Goal: Information Seeking & Learning: Find specific page/section

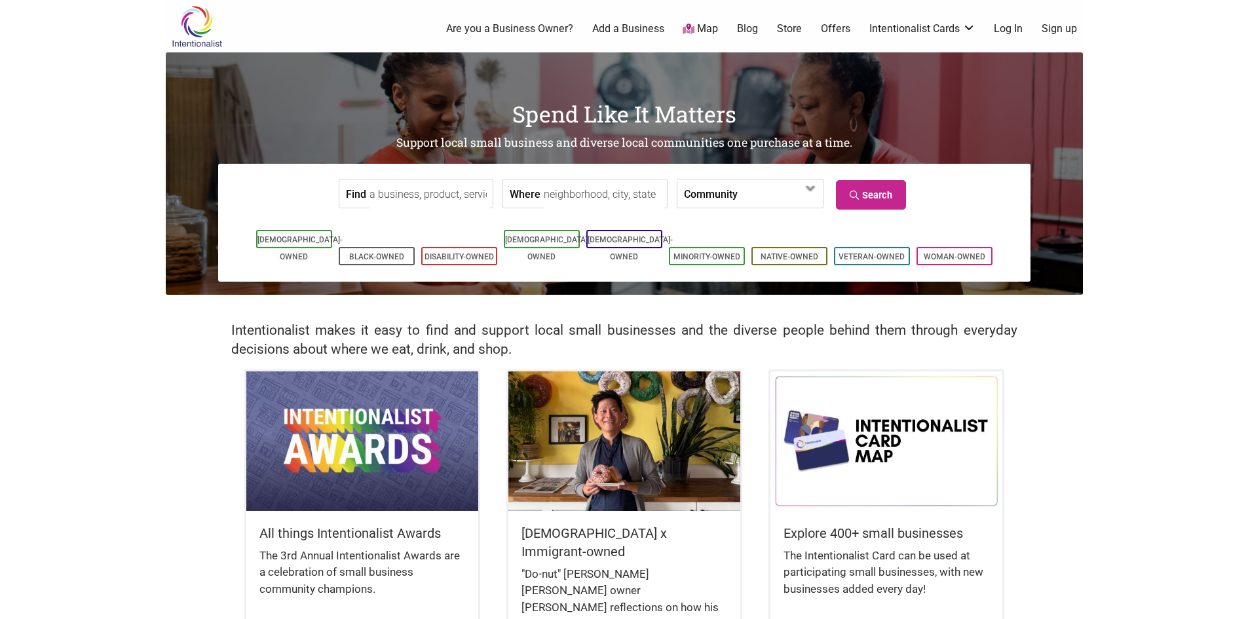
click at [564, 199] on input "Where" at bounding box center [604, 194] width 120 height 29
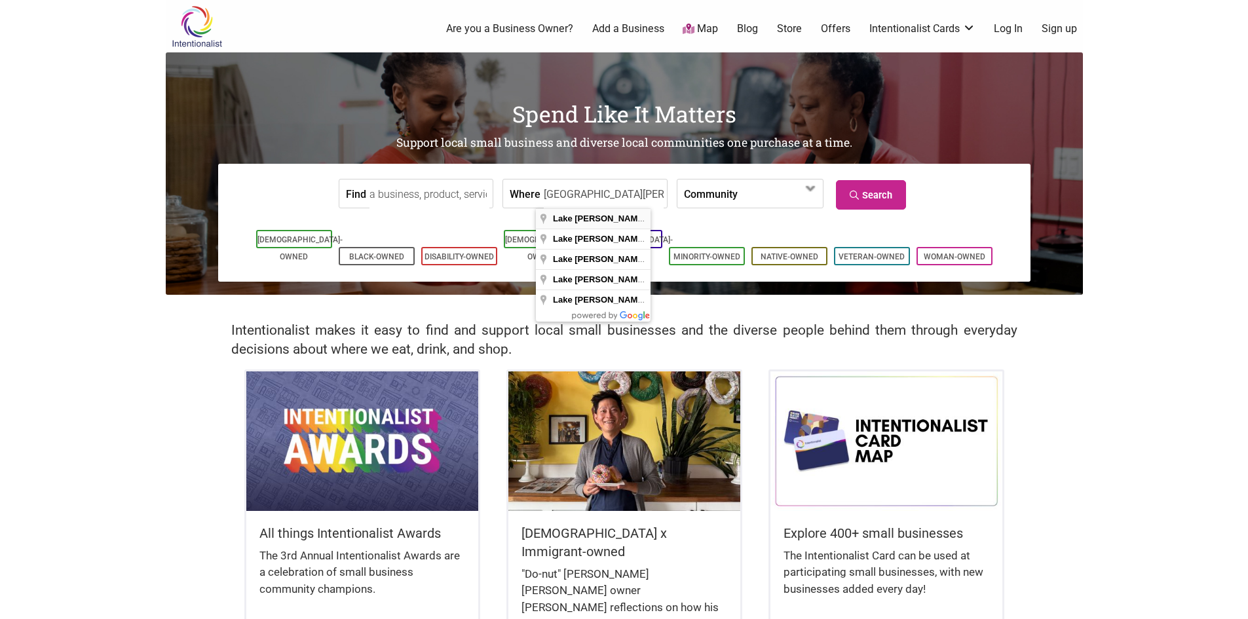
type input "[GEOGRAPHIC_DATA][PERSON_NAME], [GEOGRAPHIC_DATA]"
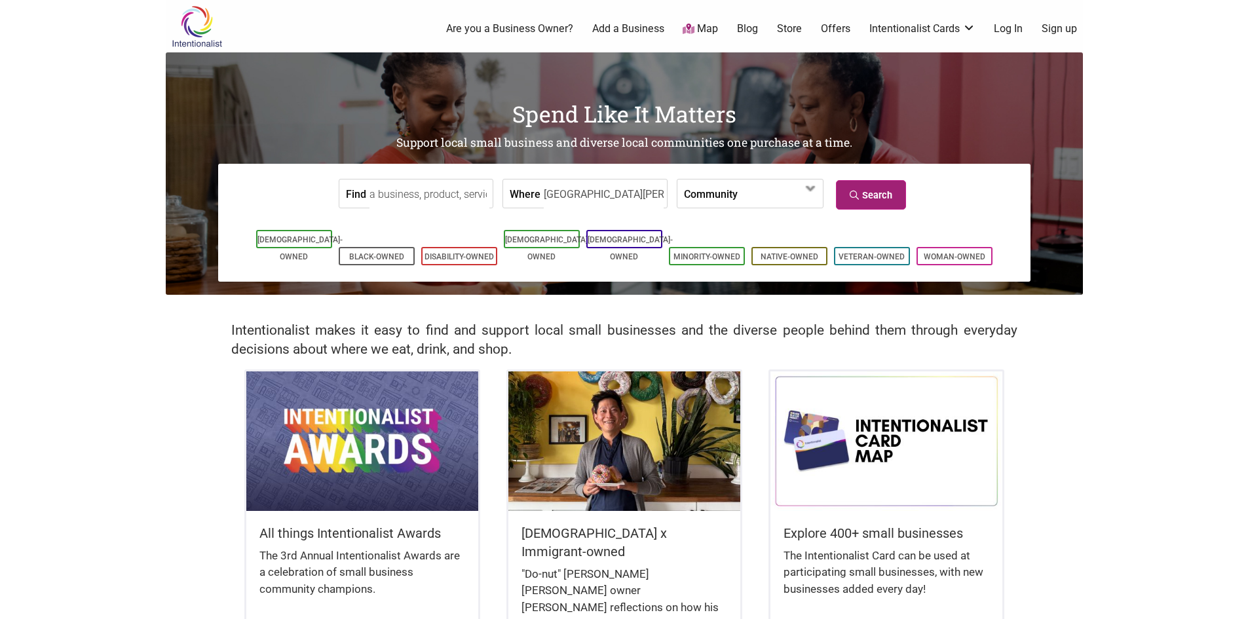
click at [887, 204] on link "Search" at bounding box center [871, 194] width 70 height 29
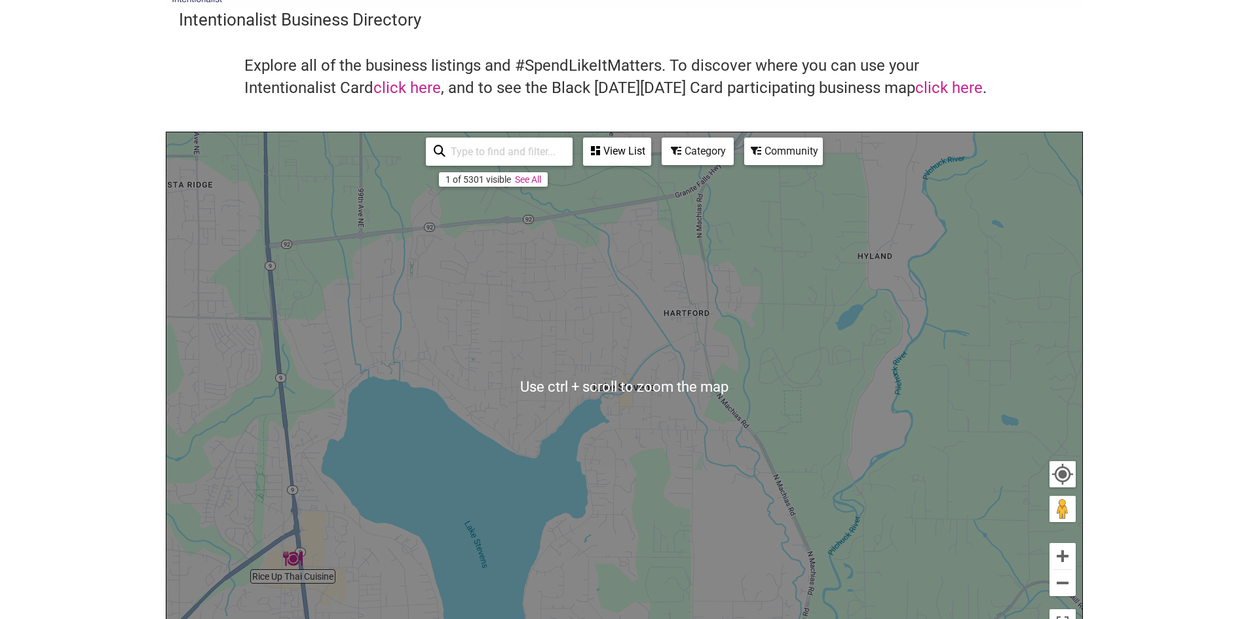
scroll to position [66, 0]
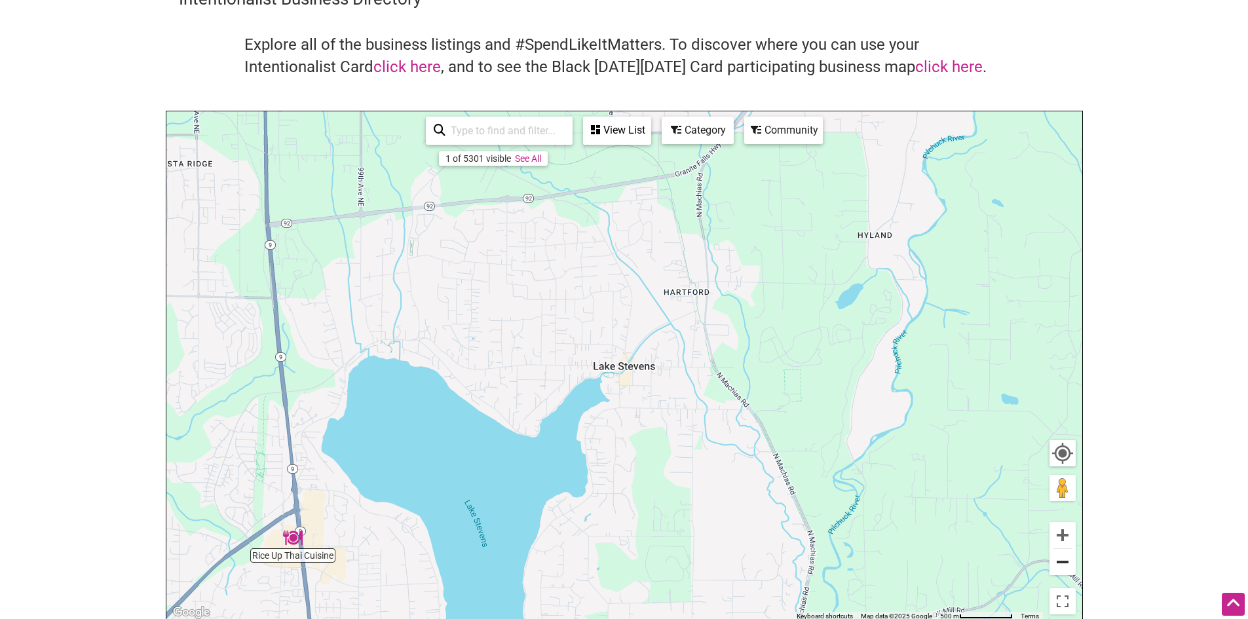
click at [1061, 567] on button "Zoom out" at bounding box center [1063, 562] width 26 height 26
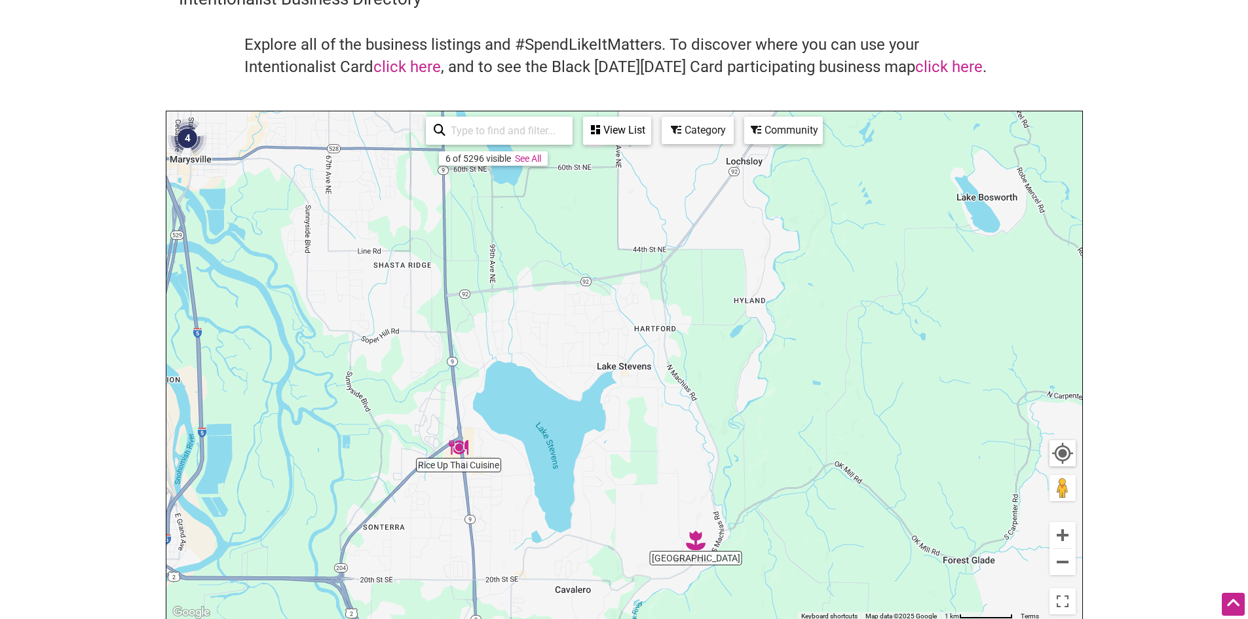
click at [459, 450] on img "Rice Up Thai Cuisine" at bounding box center [459, 448] width 20 height 20
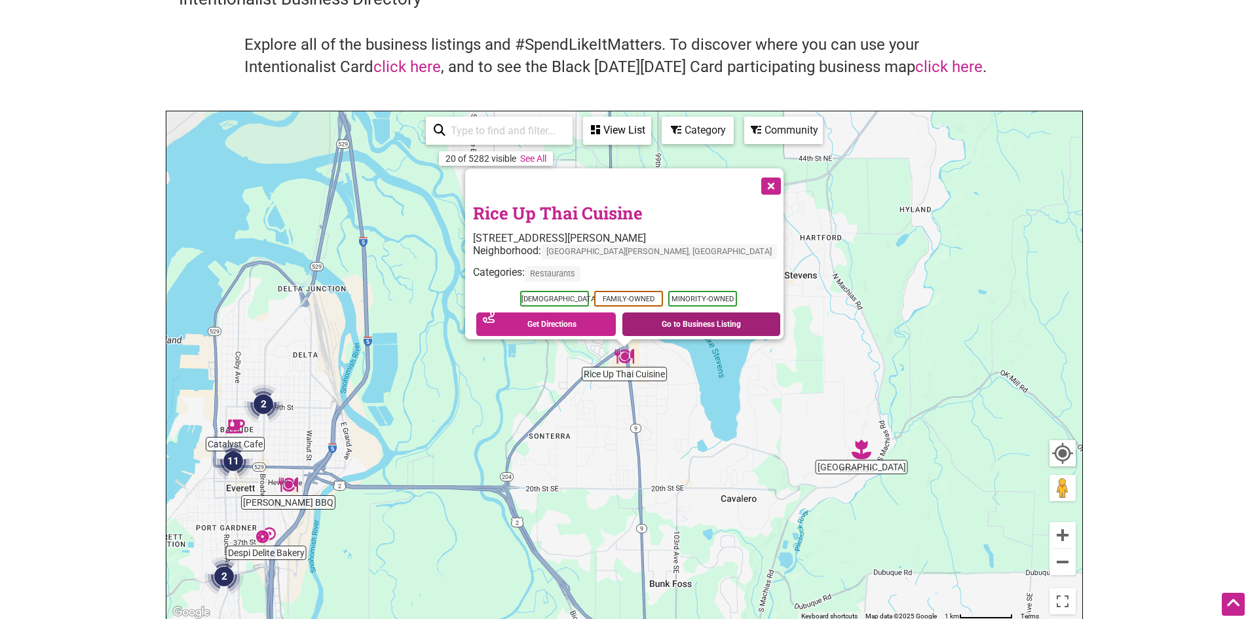
click at [661, 316] on link "Go to Business Listing" at bounding box center [702, 325] width 158 height 24
click at [767, 172] on button "Close" at bounding box center [770, 184] width 33 height 33
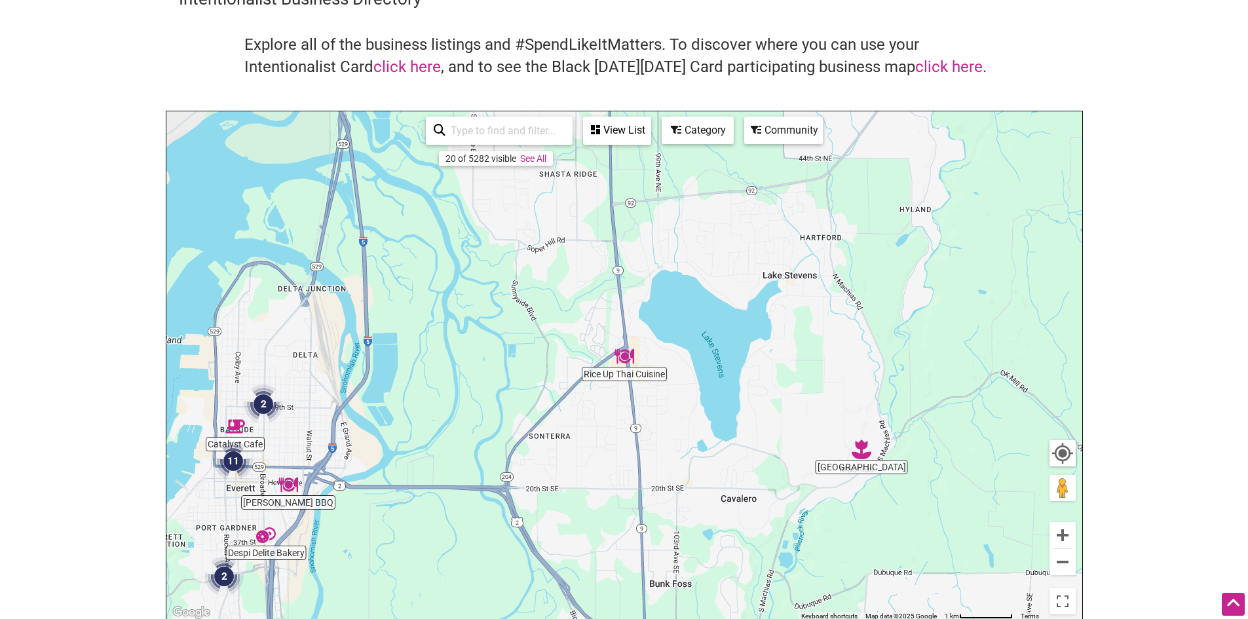
click at [235, 423] on img "Catalyst Cafe" at bounding box center [235, 427] width 20 height 20
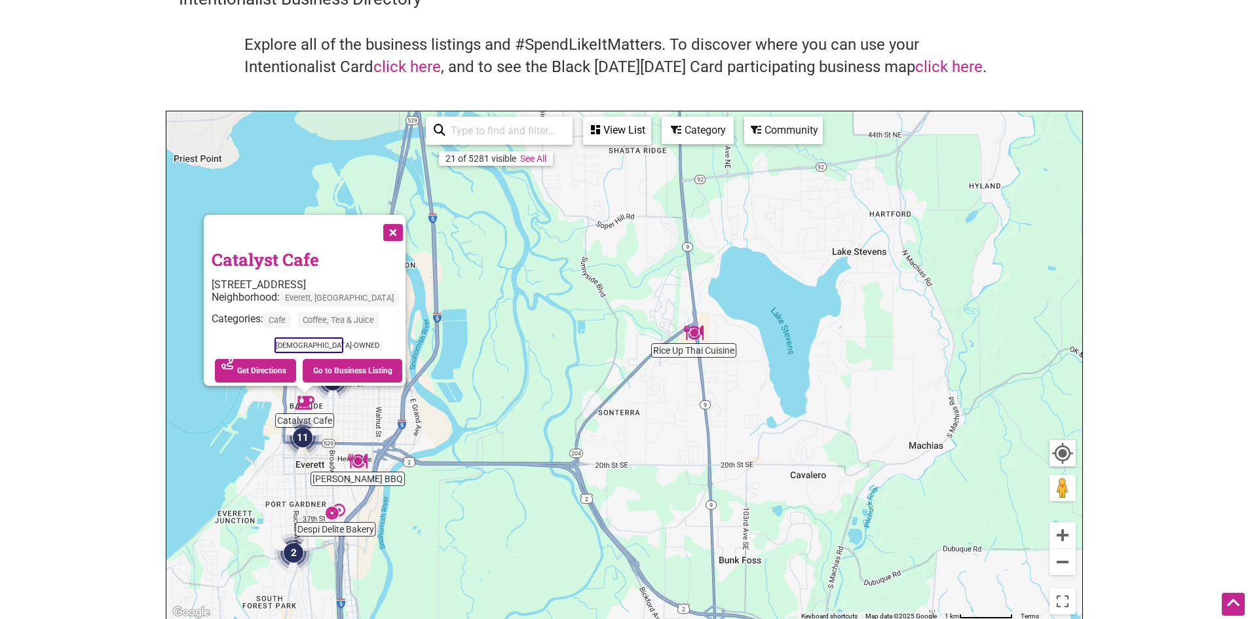
drag, startPoint x: 960, startPoint y: 436, endPoint x: 621, endPoint y: 486, distance: 343.1
click at [619, 487] on div "To navigate, press the arrow keys. Catalyst Cafe 1513 23rd St, Everett, WA 9820…" at bounding box center [624, 366] width 916 height 510
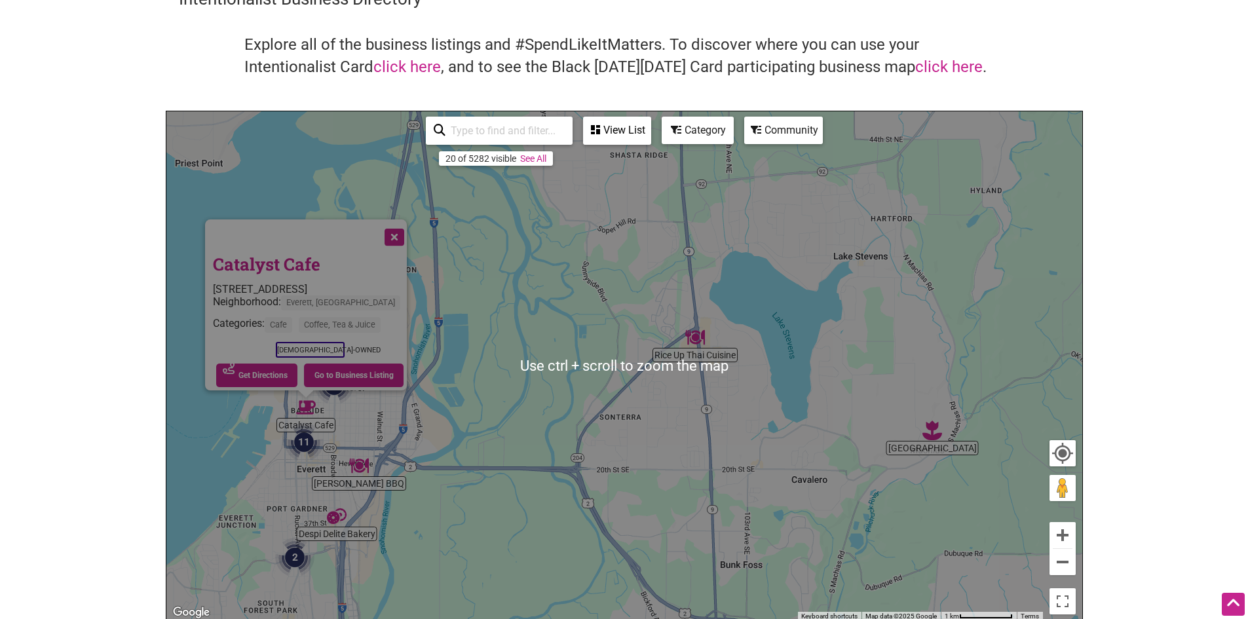
scroll to position [131, 0]
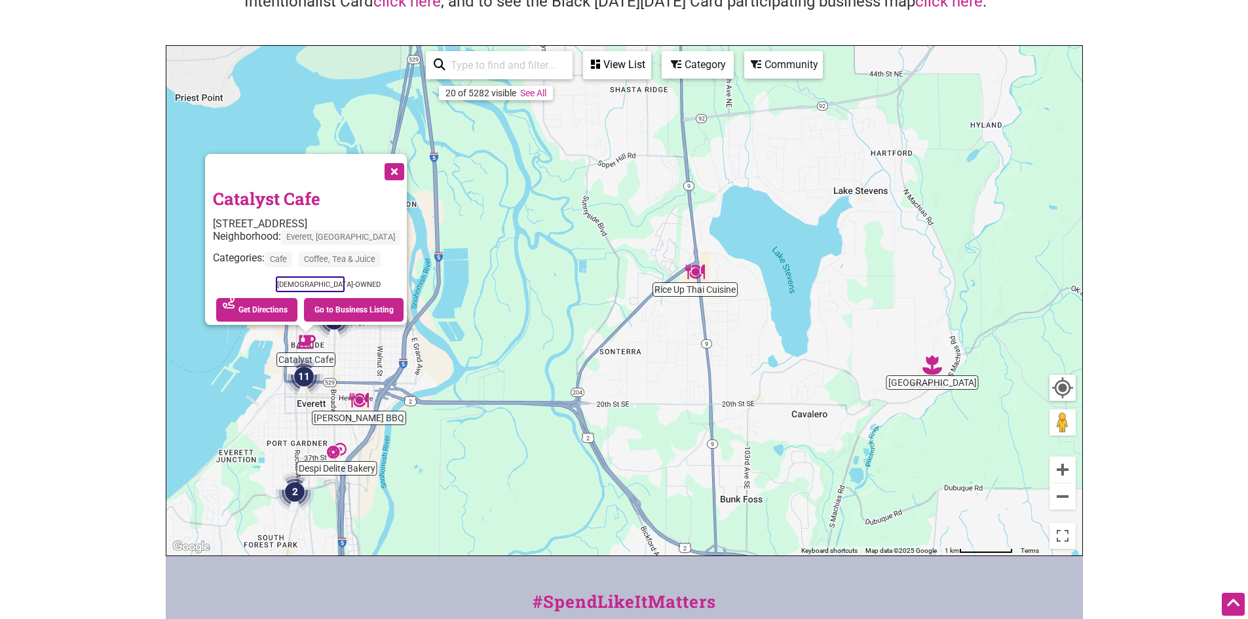
click at [525, 69] on input "search" at bounding box center [505, 65] width 119 height 26
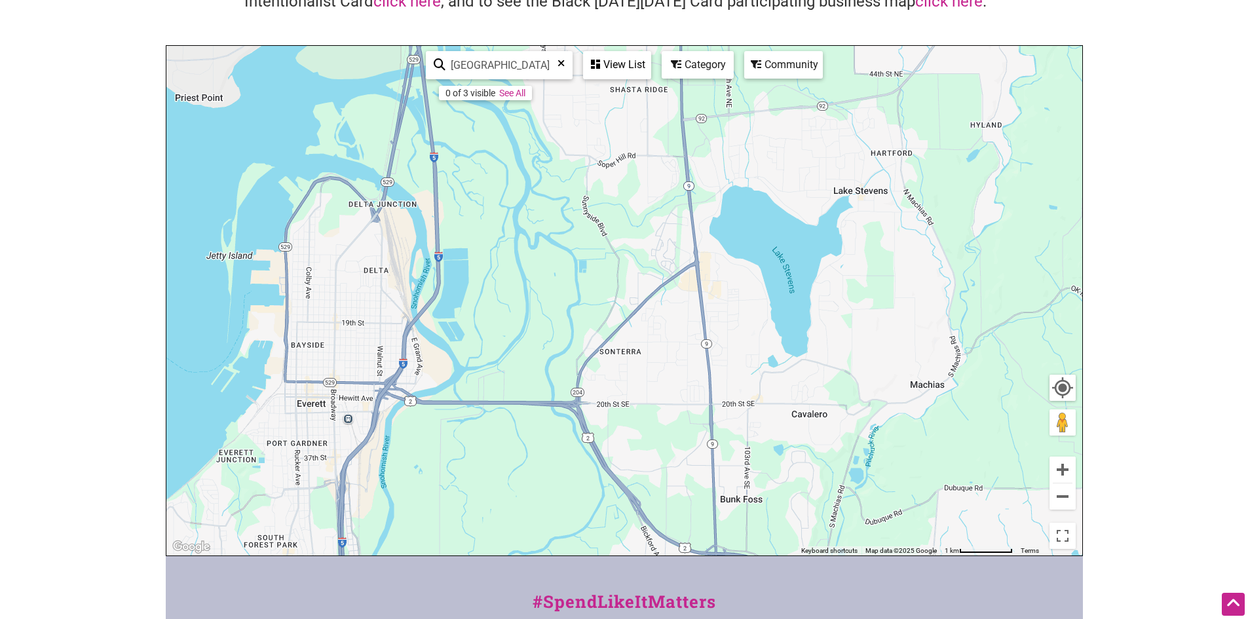
drag, startPoint x: 531, startPoint y: 66, endPoint x: 372, endPoint y: 47, distance: 161.0
click at [372, 47] on div "To navigate, press the arrow keys. Use ctrl + scroll to zoom the map richmond b…" at bounding box center [624, 301] width 916 height 510
type input "98177"
click at [438, 62] on icon at bounding box center [440, 68] width 12 height 20
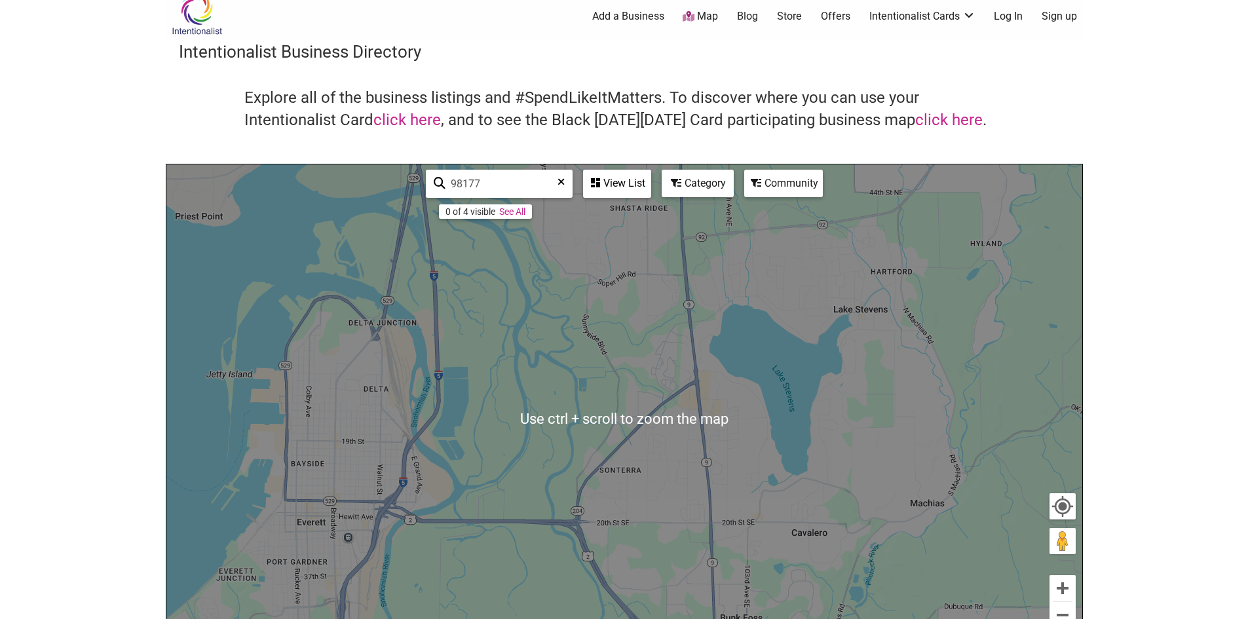
scroll to position [0, 0]
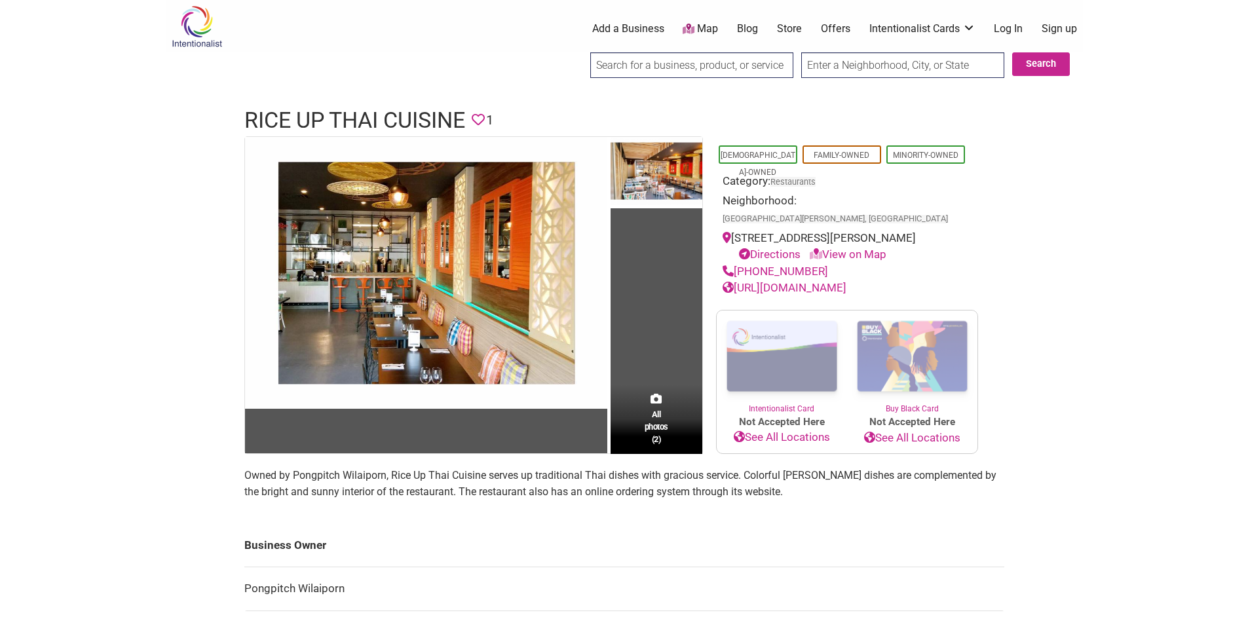
click at [805, 285] on link "[URL][DOMAIN_NAME]" at bounding box center [785, 287] width 124 height 13
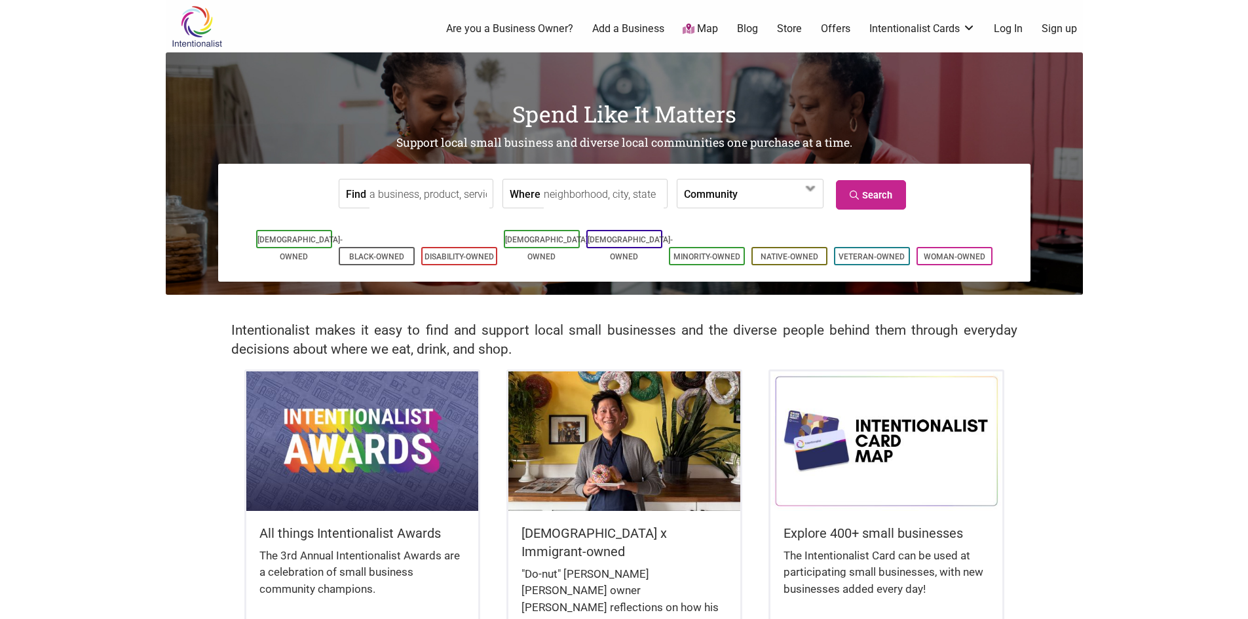
click at [566, 204] on input "Where" at bounding box center [604, 194] width 120 height 29
type input "Richmond Beach, Shoreline, WA 98177, USA"
click at [877, 204] on link "Search" at bounding box center [871, 194] width 70 height 29
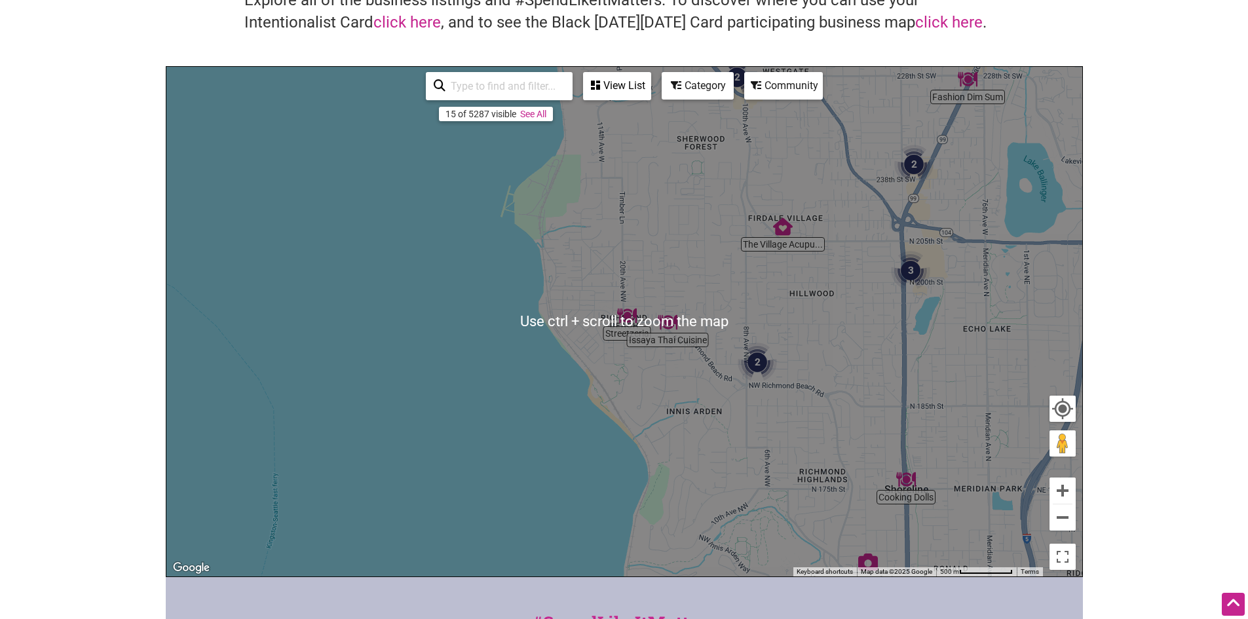
scroll to position [131, 0]
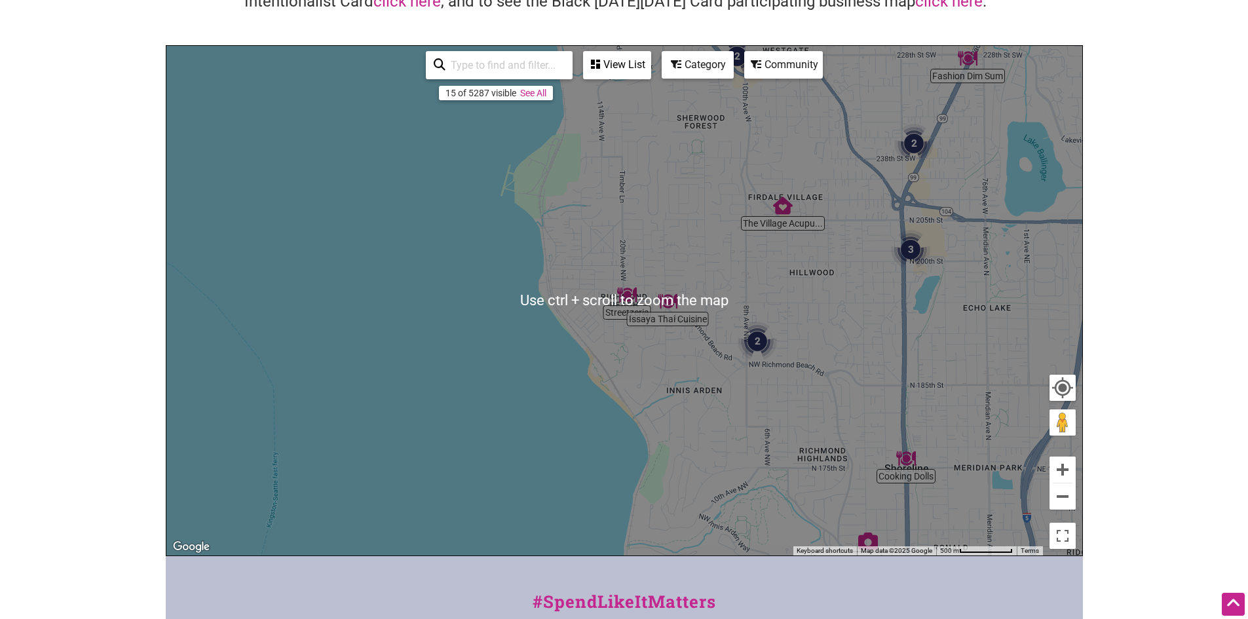
drag, startPoint x: 657, startPoint y: 305, endPoint x: 671, endPoint y: 314, distance: 16.5
click at [658, 305] on div "To navigate, press the arrow keys." at bounding box center [624, 301] width 916 height 510
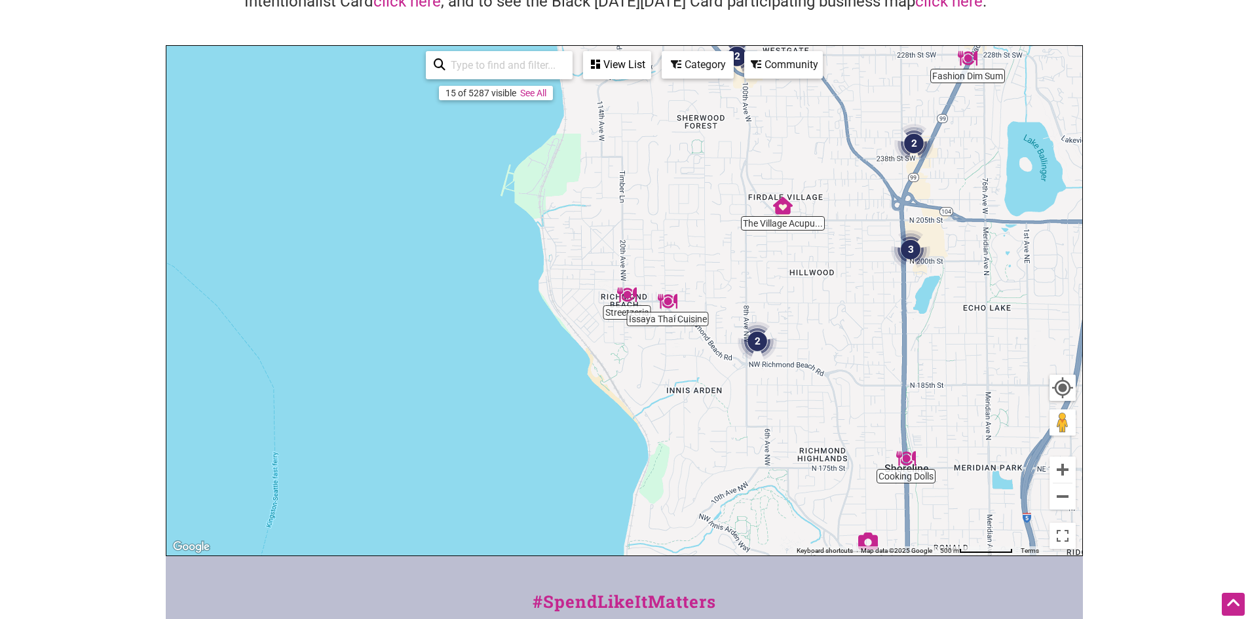
click at [670, 306] on img "Issaya Thai Cuisine" at bounding box center [668, 302] width 20 height 20
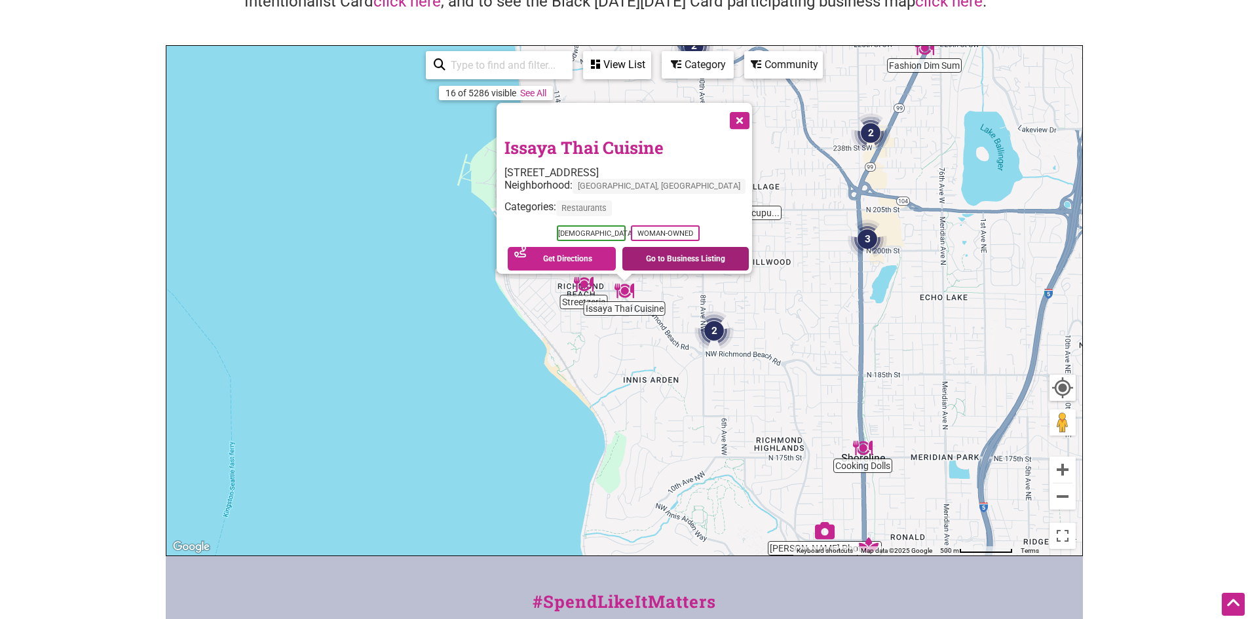
click at [647, 253] on link "Go to Business Listing" at bounding box center [686, 259] width 126 height 24
click at [746, 111] on button "Close" at bounding box center [738, 119] width 33 height 33
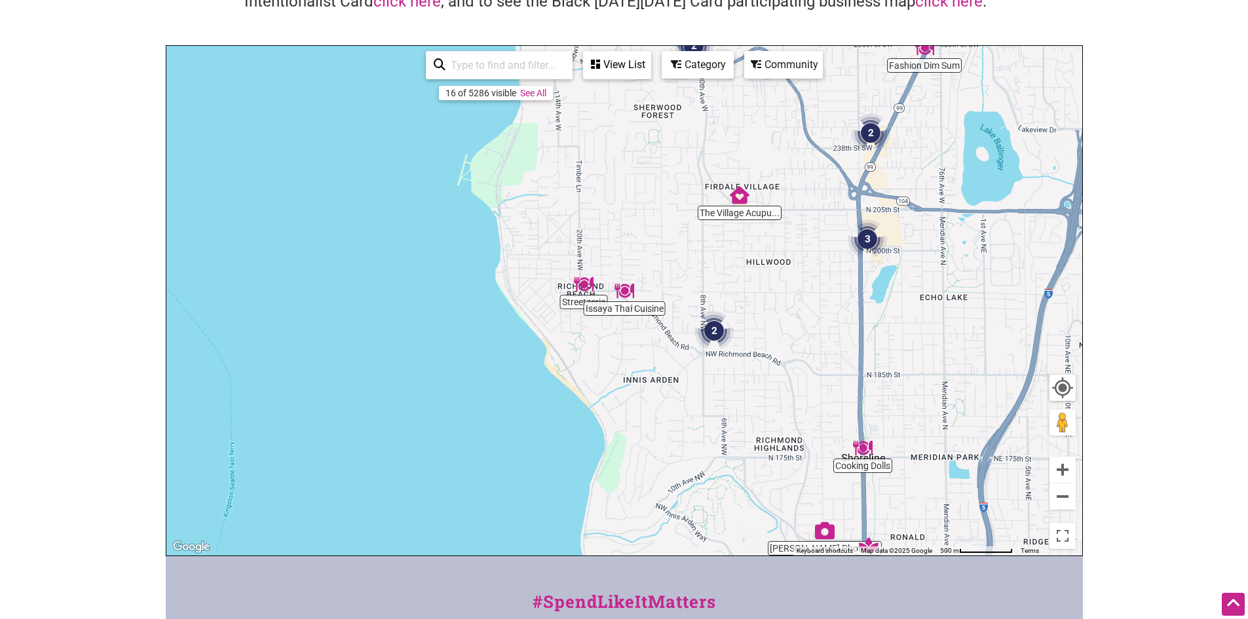
click at [582, 283] on img "Streetzeria" at bounding box center [584, 285] width 20 height 20
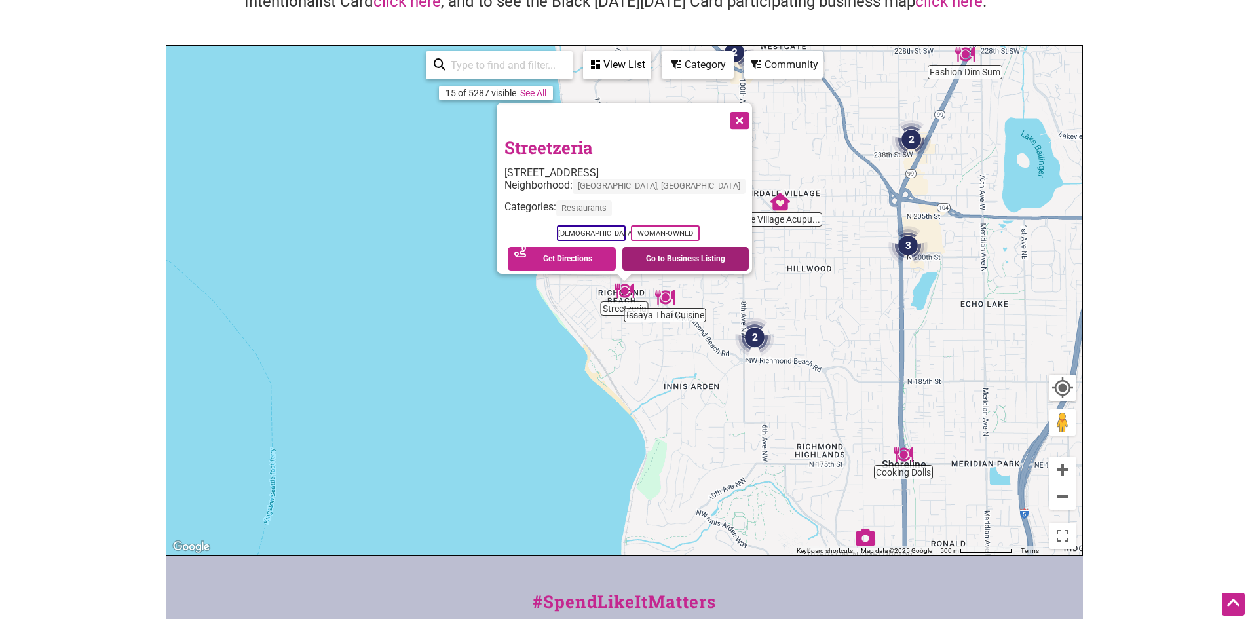
click at [663, 256] on link "Go to Business Listing" at bounding box center [686, 259] width 126 height 24
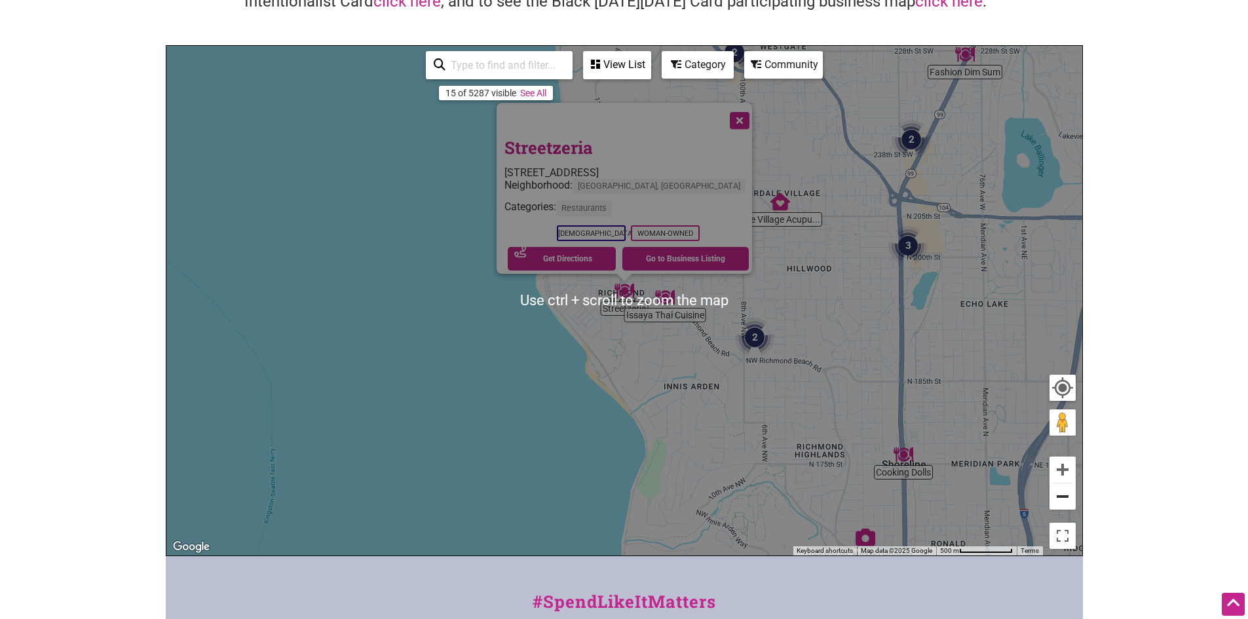
click at [1064, 502] on button "Zoom out" at bounding box center [1063, 497] width 26 height 26
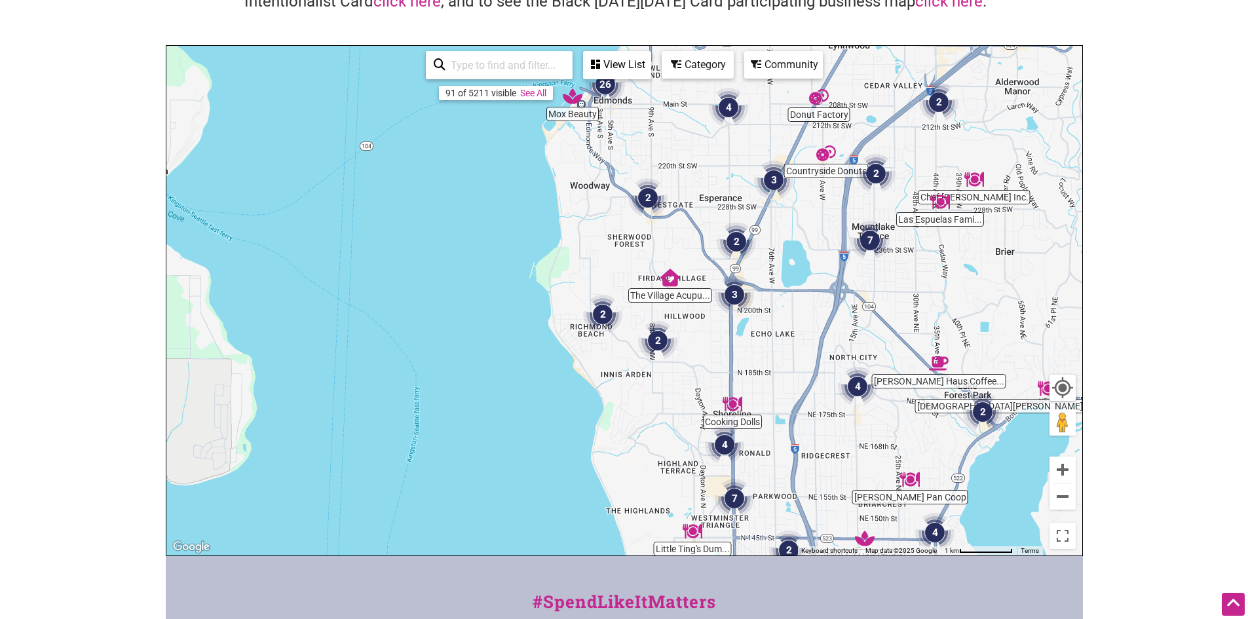
drag, startPoint x: 839, startPoint y: 276, endPoint x: 815, endPoint y: 299, distance: 33.4
click at [815, 299] on div "To navigate, press the arrow keys." at bounding box center [624, 301] width 916 height 510
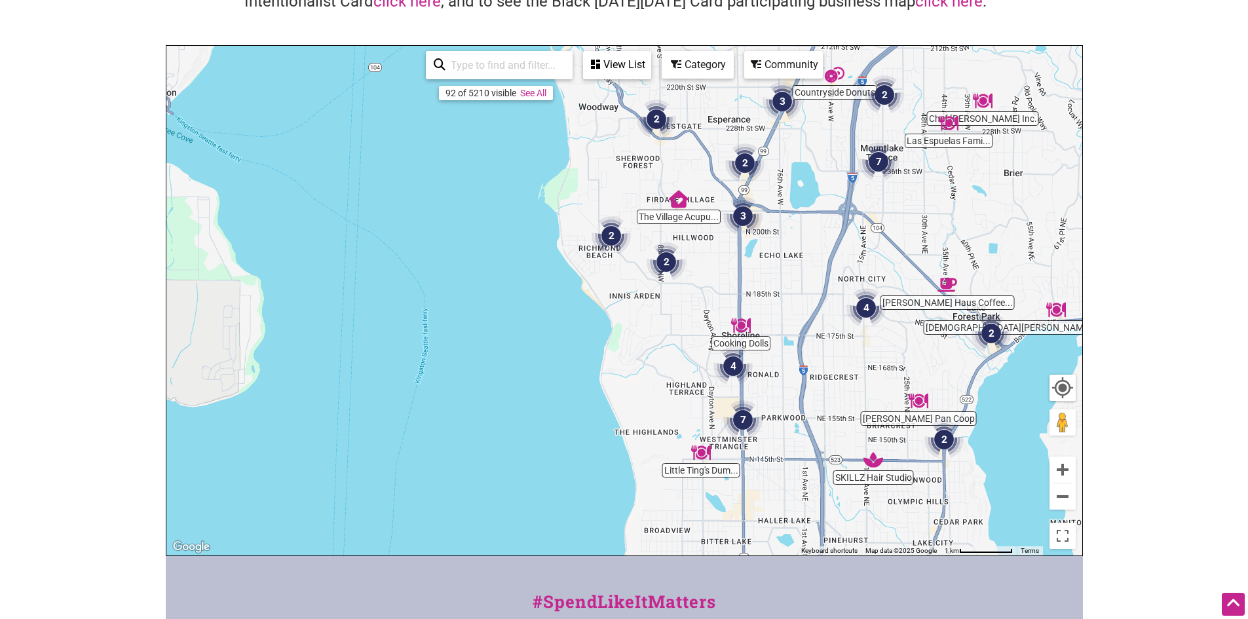
drag, startPoint x: 839, startPoint y: 386, endPoint x: 846, endPoint y: 306, distance: 80.3
click at [846, 306] on div "To navigate, press the arrow keys." at bounding box center [624, 301] width 916 height 510
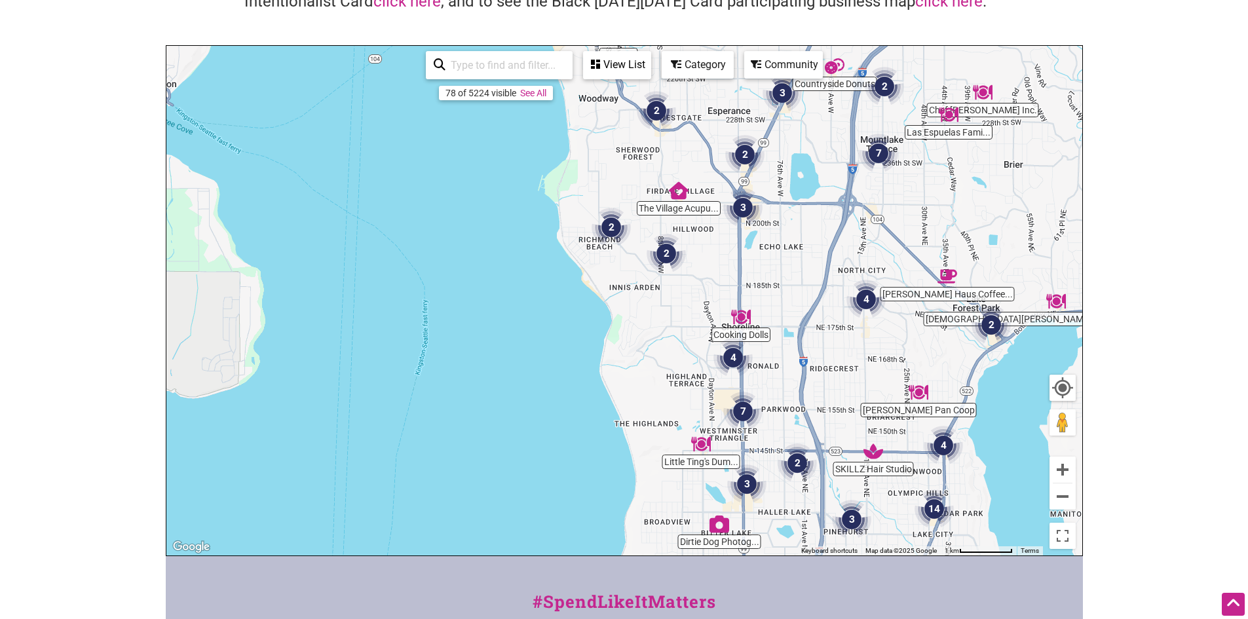
click at [919, 390] on img "Patty Pan Coop" at bounding box center [919, 393] width 20 height 20
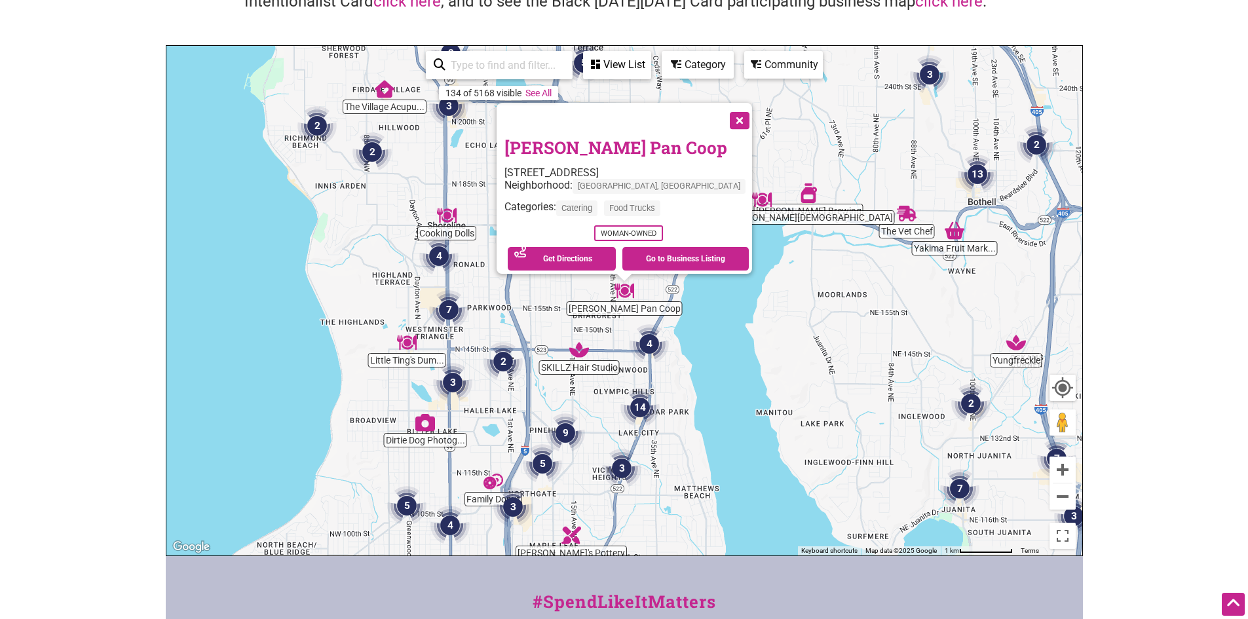
click at [402, 347] on img "Little Ting's Dumplings" at bounding box center [407, 343] width 20 height 20
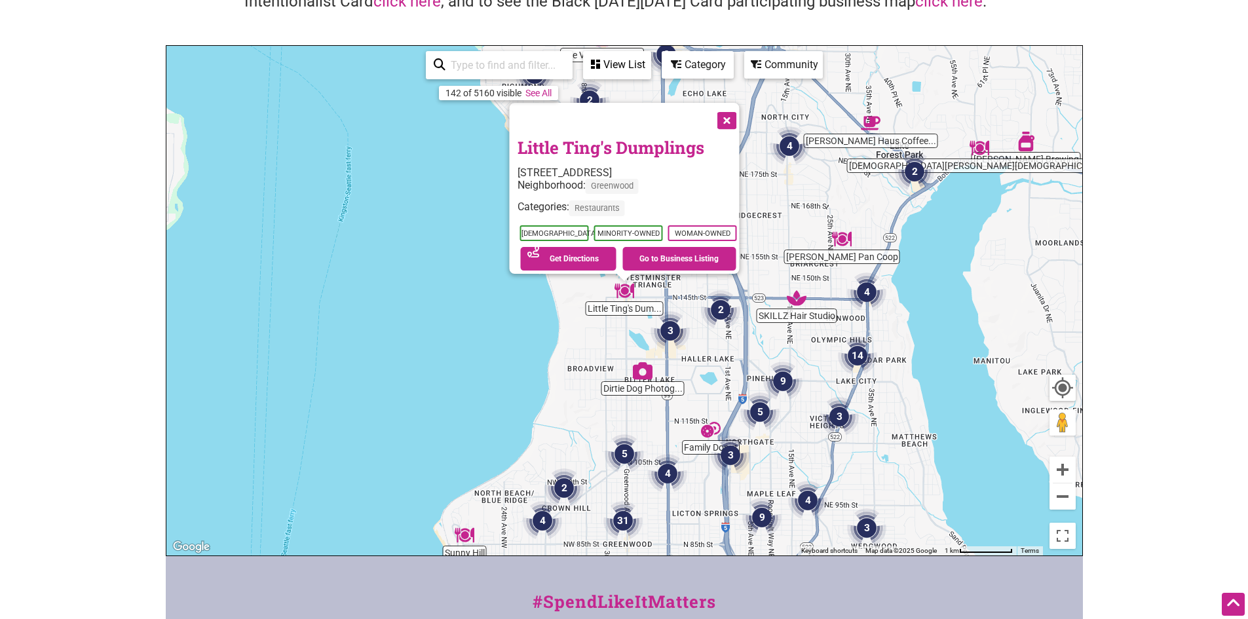
click at [733, 118] on button "Close" at bounding box center [725, 119] width 33 height 33
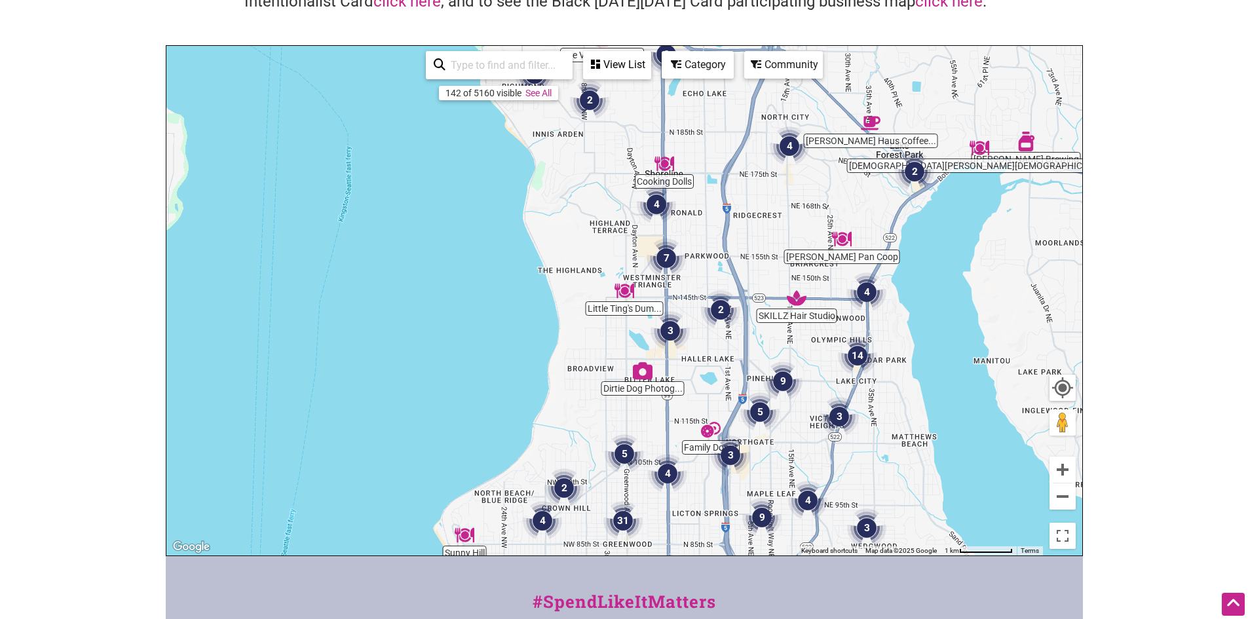
click at [664, 167] on img "Cooking Dolls" at bounding box center [665, 164] width 20 height 20
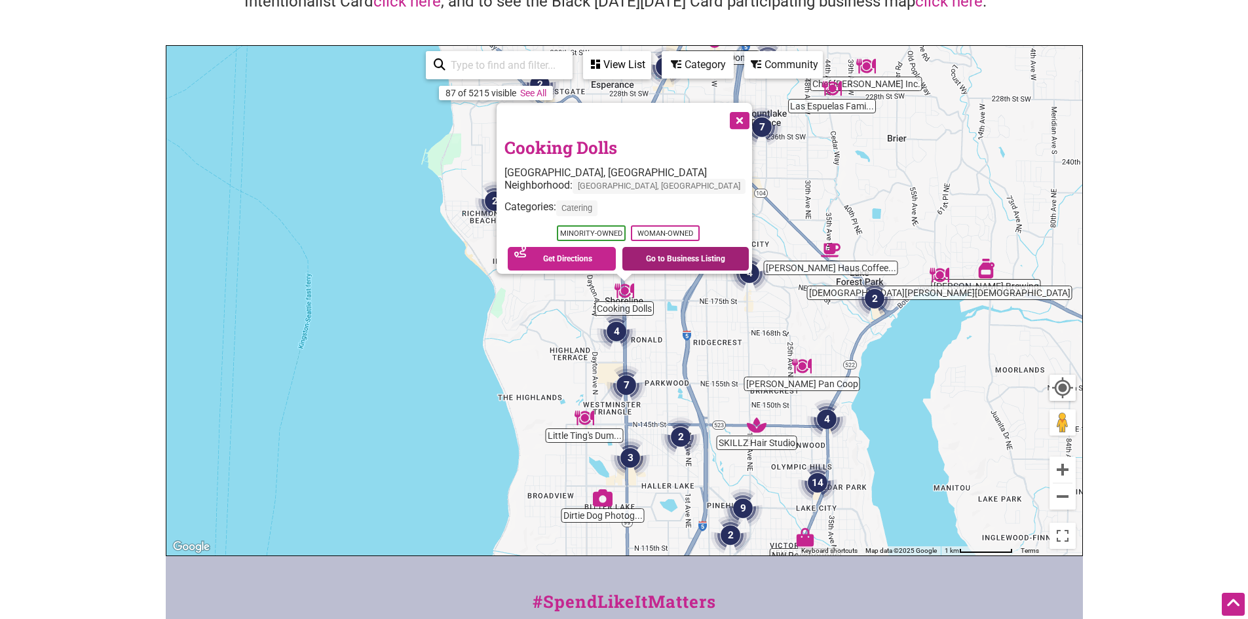
click at [650, 254] on link "Go to Business Listing" at bounding box center [686, 259] width 126 height 24
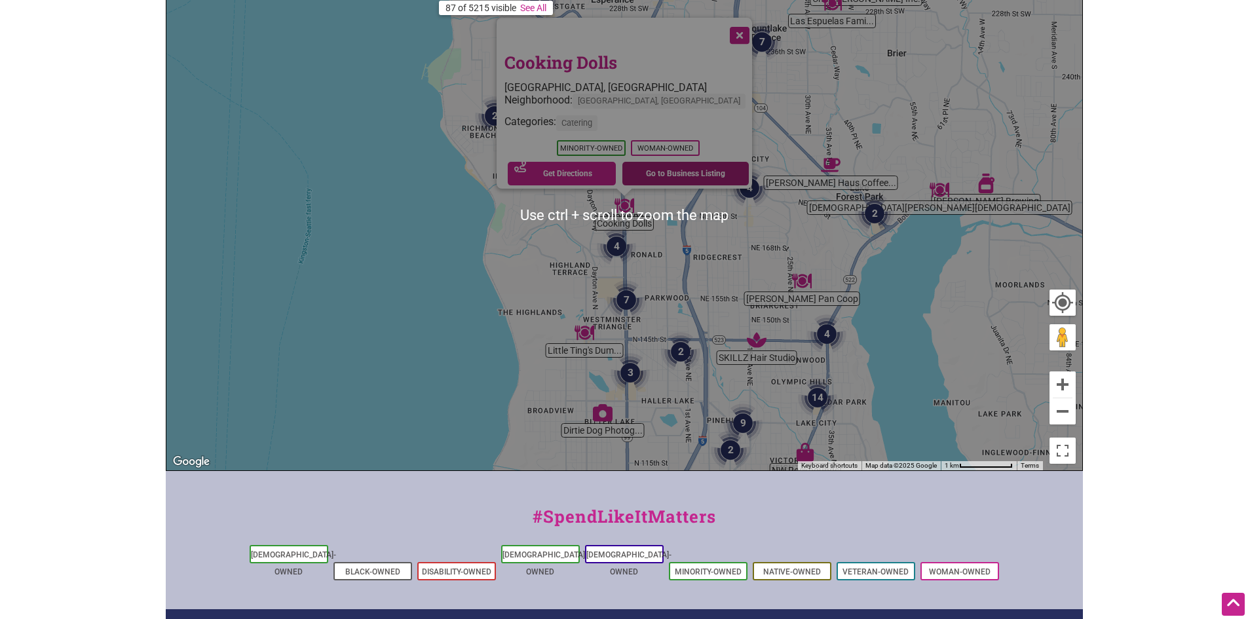
scroll to position [197, 0]
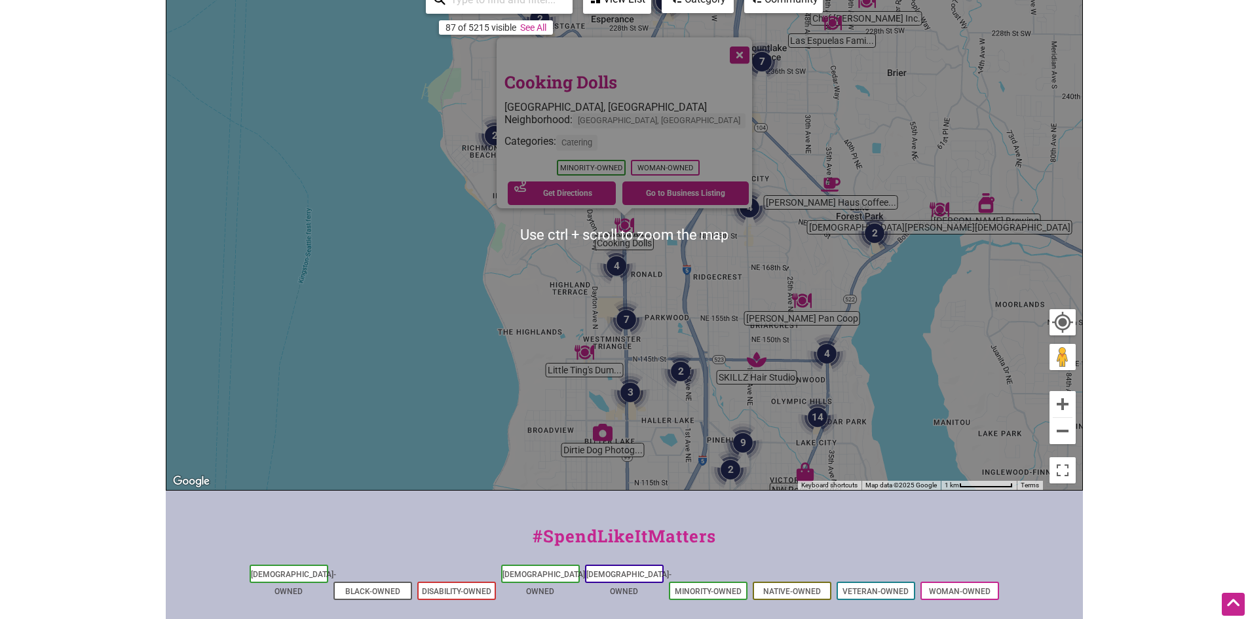
click at [750, 172] on div "To navigate, press the arrow keys. Cooking Dolls Shoreline, WA Neighborhood: Se…" at bounding box center [624, 235] width 916 height 510
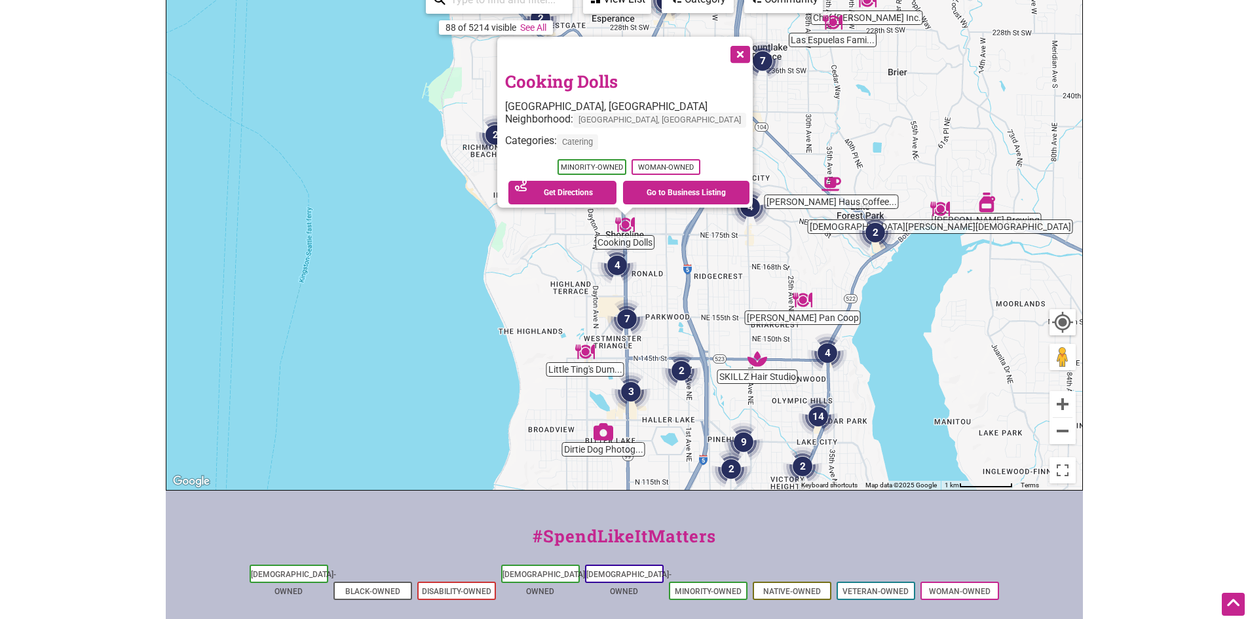
click at [723, 47] on button "Close" at bounding box center [739, 53] width 33 height 33
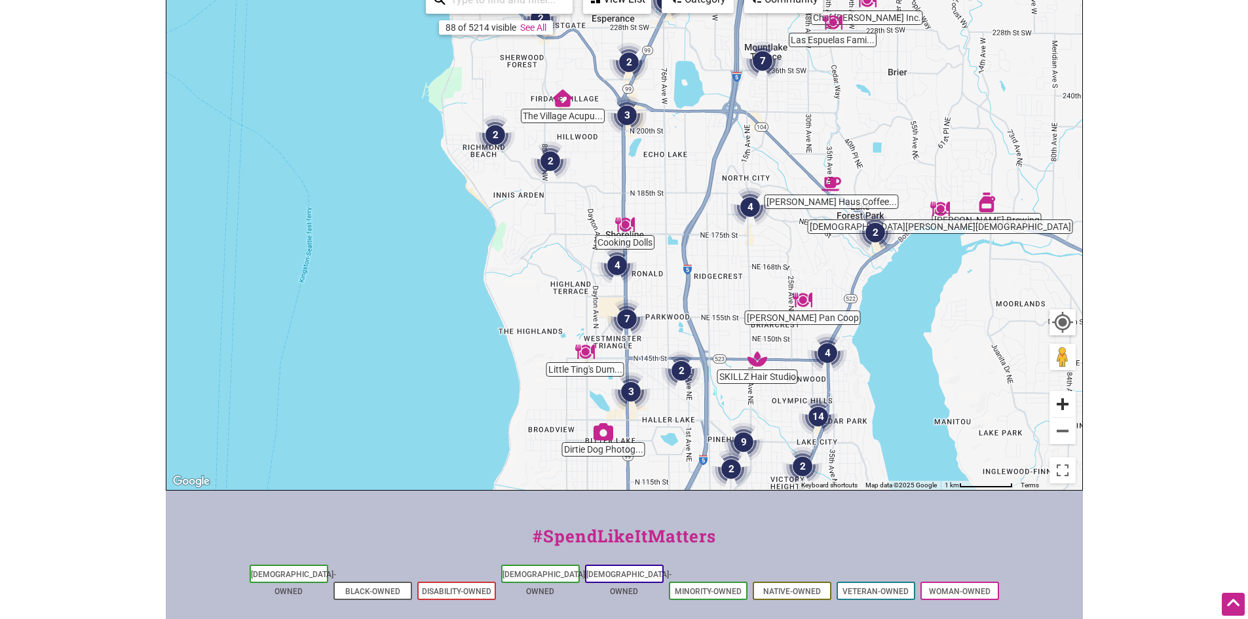
click at [1060, 402] on button "Zoom in" at bounding box center [1063, 404] width 26 height 26
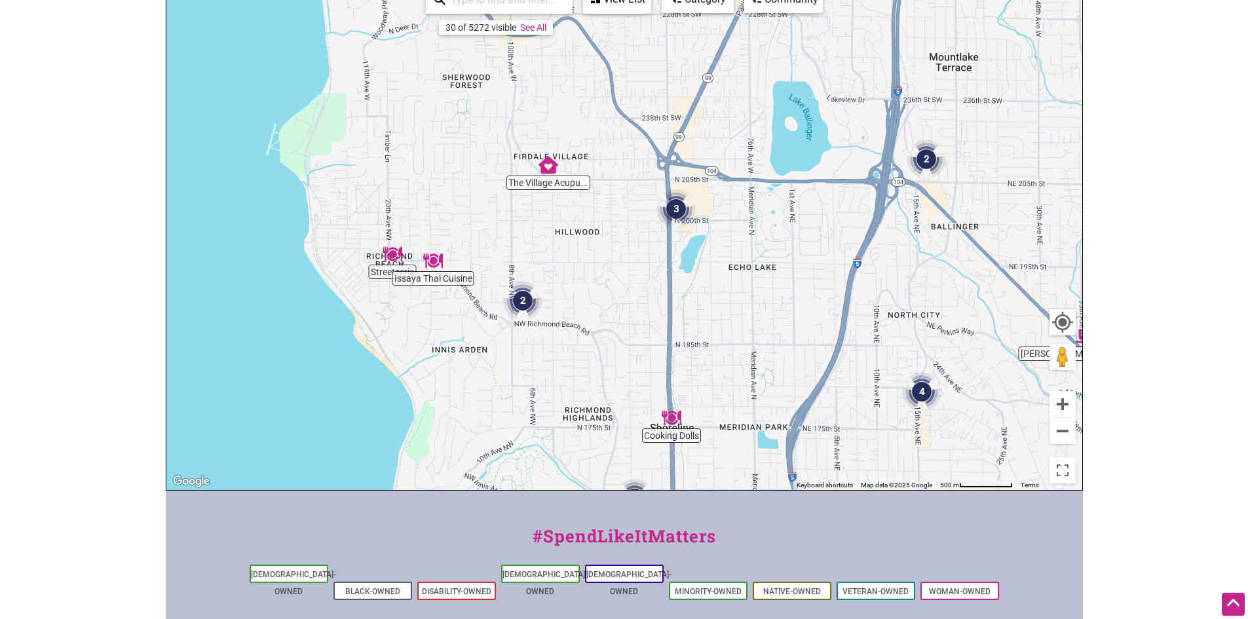
drag, startPoint x: 732, startPoint y: 226, endPoint x: 778, endPoint y: 423, distance: 201.9
click at [778, 423] on div "To navigate, press the arrow keys." at bounding box center [624, 235] width 916 height 510
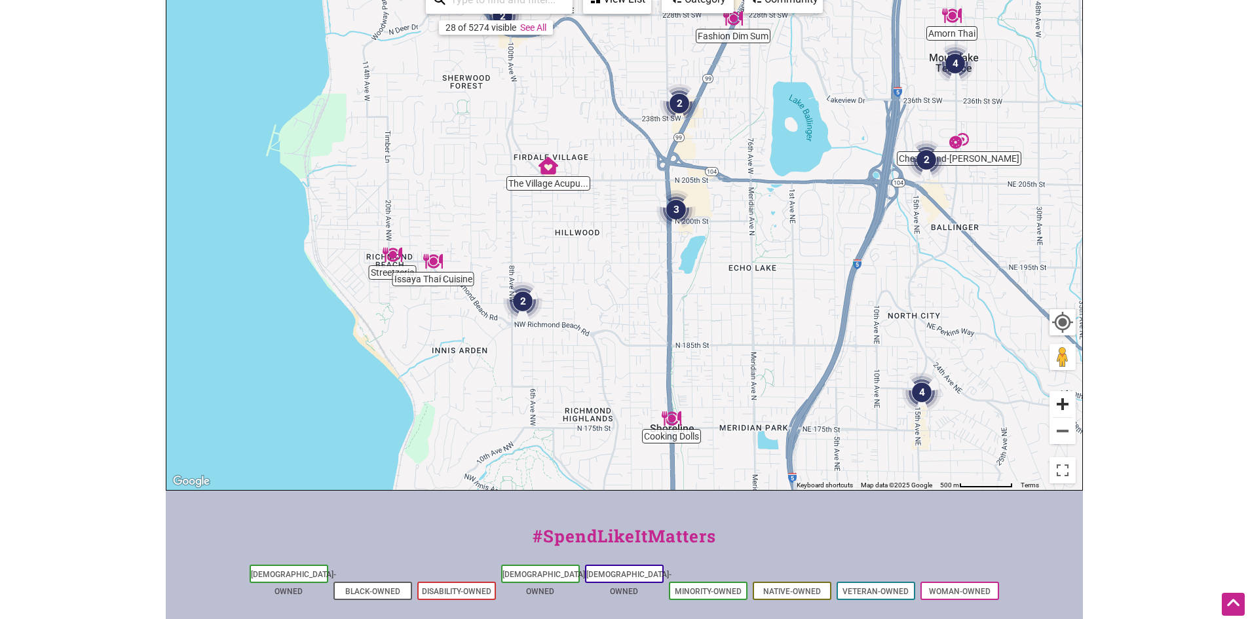
click at [1061, 404] on button "Zoom in" at bounding box center [1063, 404] width 26 height 26
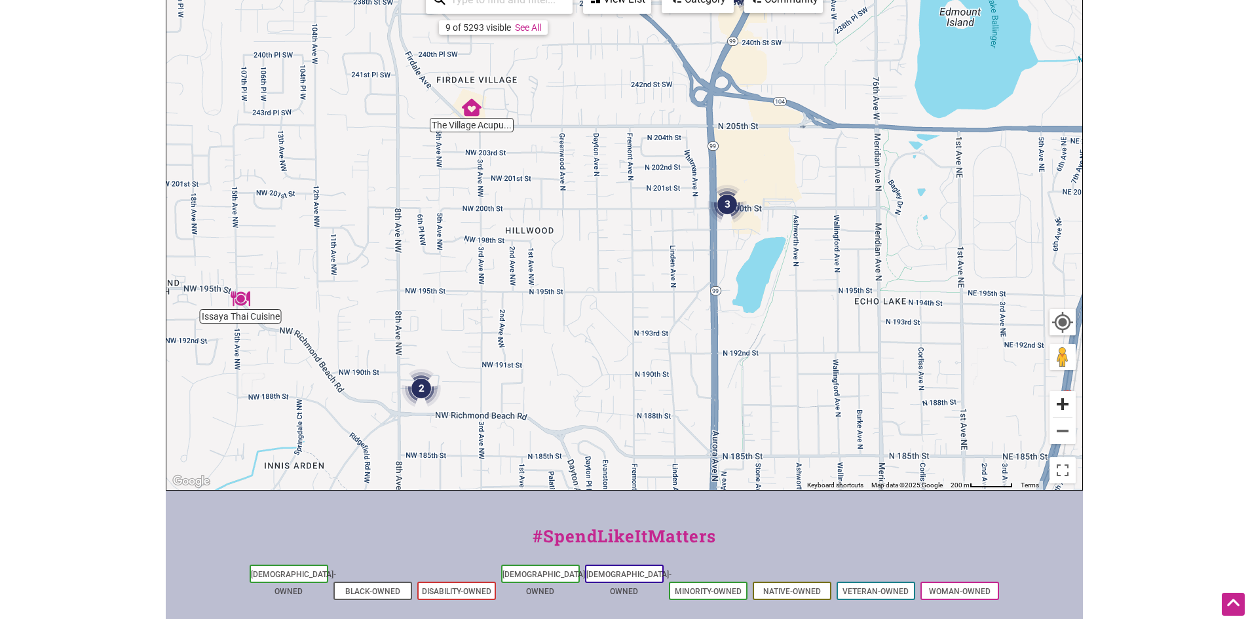
click at [1074, 404] on button "Zoom in" at bounding box center [1063, 404] width 26 height 26
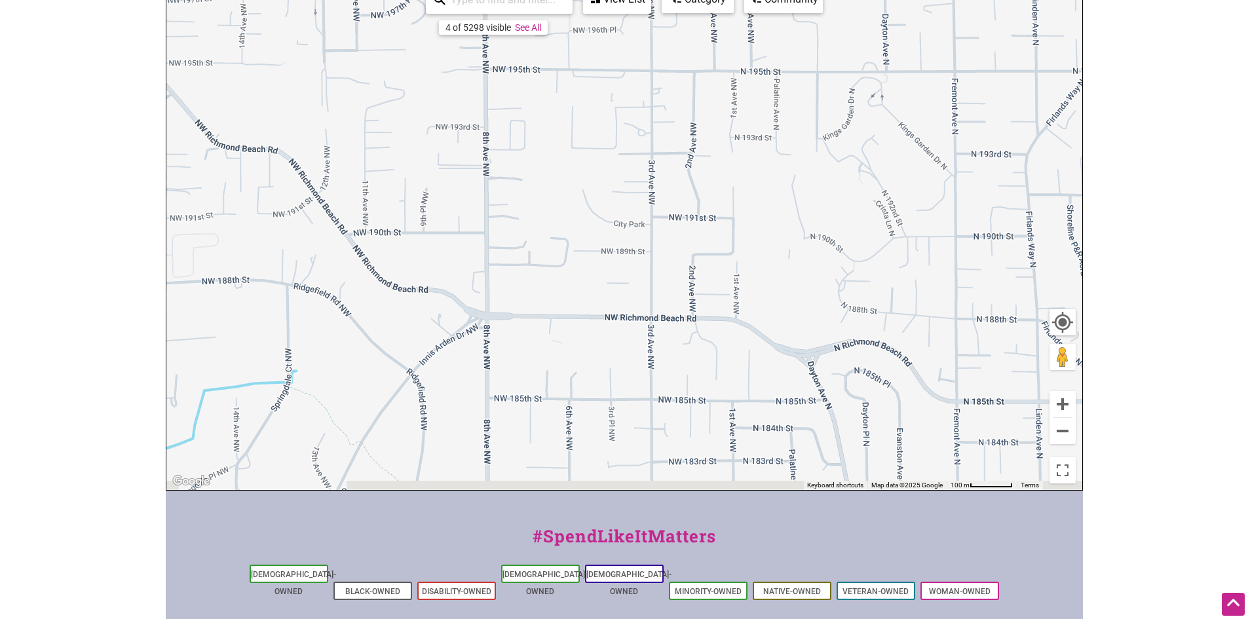
drag, startPoint x: 577, startPoint y: 399, endPoint x: 889, endPoint y: 121, distance: 418.2
click at [889, 121] on div "To navigate, press the arrow keys." at bounding box center [624, 235] width 916 height 510
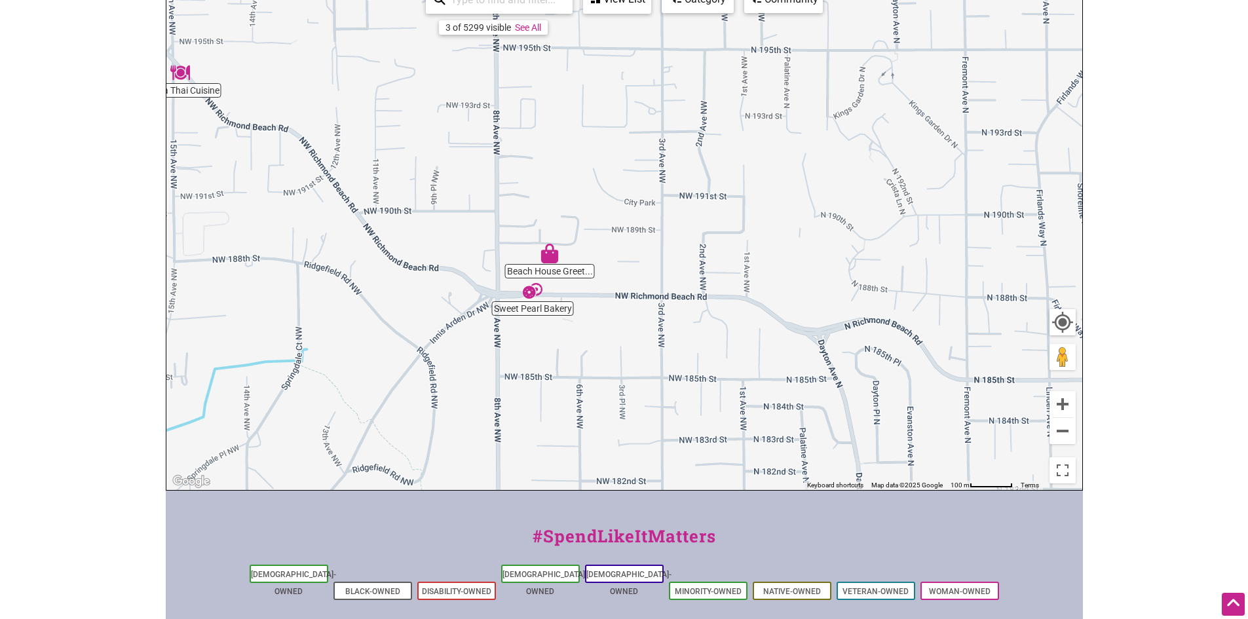
click at [529, 296] on img "Sweet Pearl Bakery" at bounding box center [533, 291] width 20 height 20
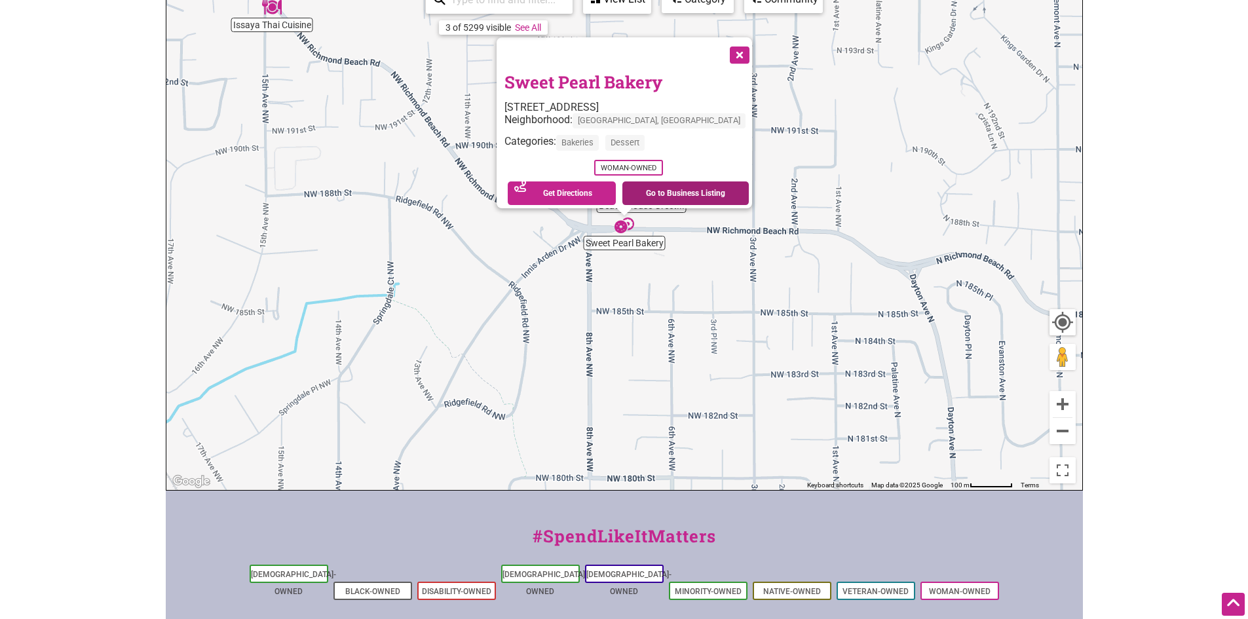
click at [663, 188] on link "Go to Business Listing" at bounding box center [686, 194] width 126 height 24
click at [732, 45] on button "Close" at bounding box center [738, 53] width 33 height 33
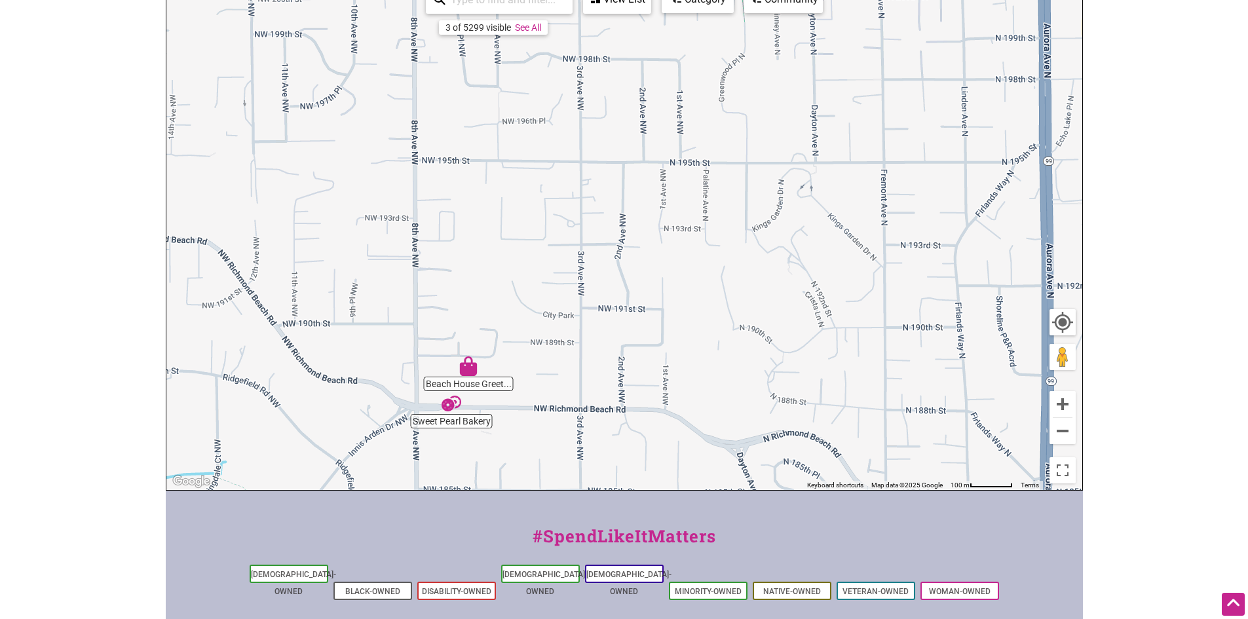
drag, startPoint x: 918, startPoint y: 257, endPoint x: 740, endPoint y: 447, distance: 260.1
click at [740, 447] on div "To navigate, press the arrow keys." at bounding box center [624, 235] width 916 height 510
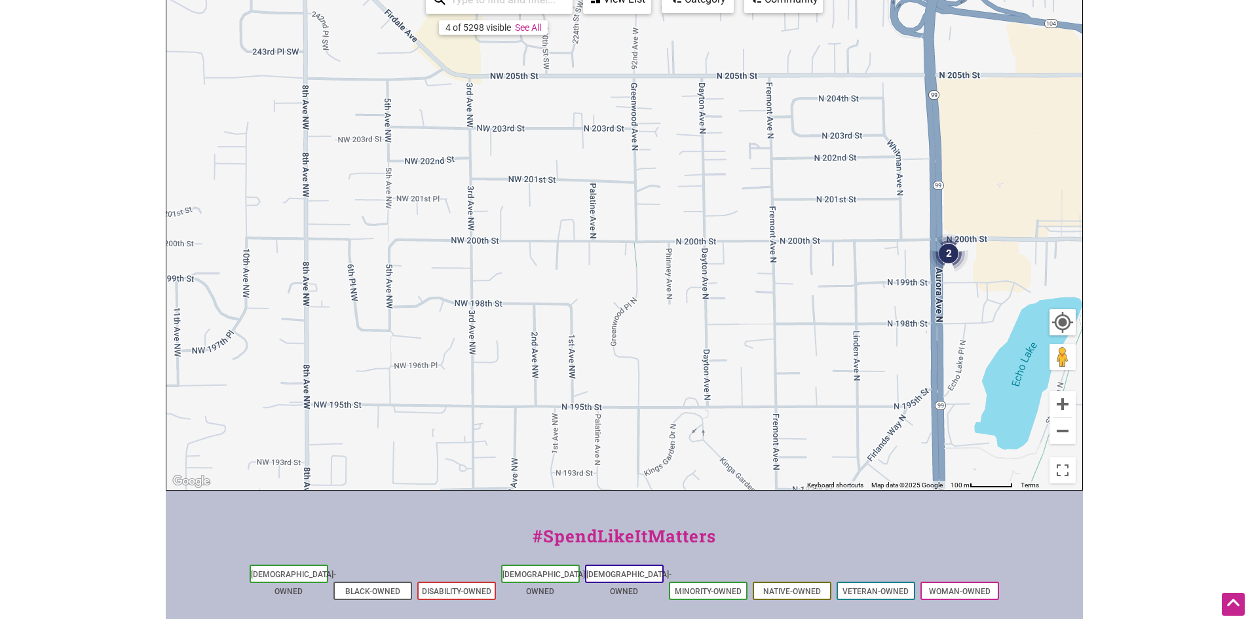
drag, startPoint x: 755, startPoint y: 237, endPoint x: 794, endPoint y: 371, distance: 140.0
click at [651, 467] on div "To navigate, press the arrow keys." at bounding box center [624, 235] width 916 height 510
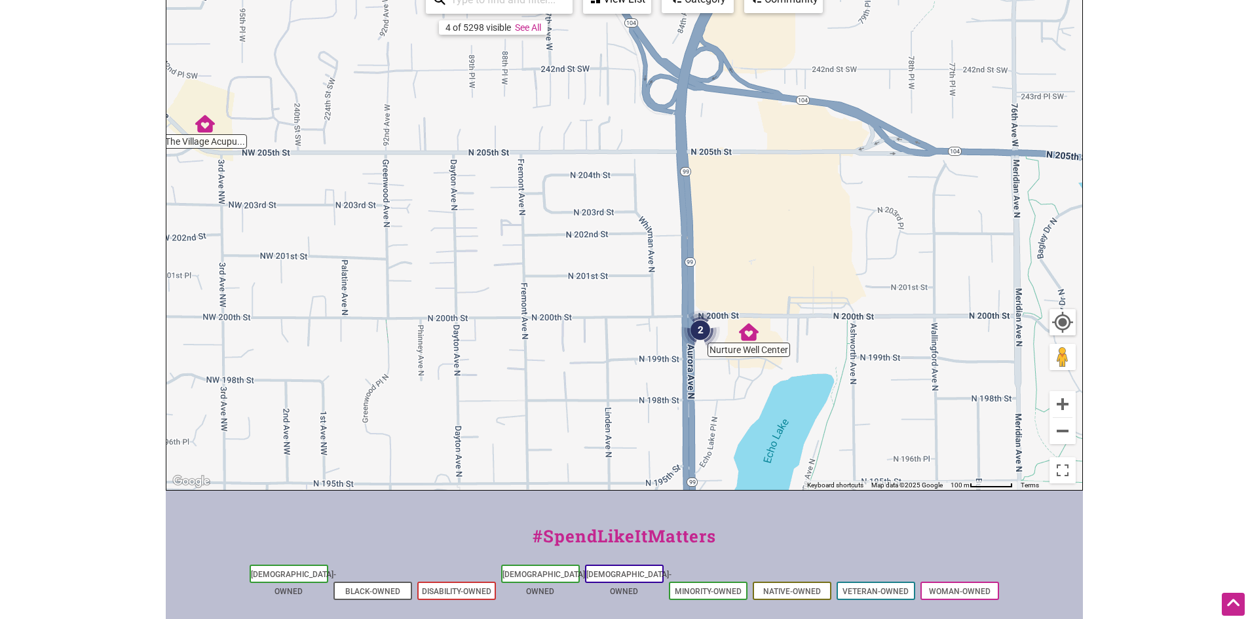
drag, startPoint x: 927, startPoint y: 328, endPoint x: 684, endPoint y: 404, distance: 254.7
click at [684, 404] on div "To navigate, press the arrow keys." at bounding box center [624, 235] width 916 height 510
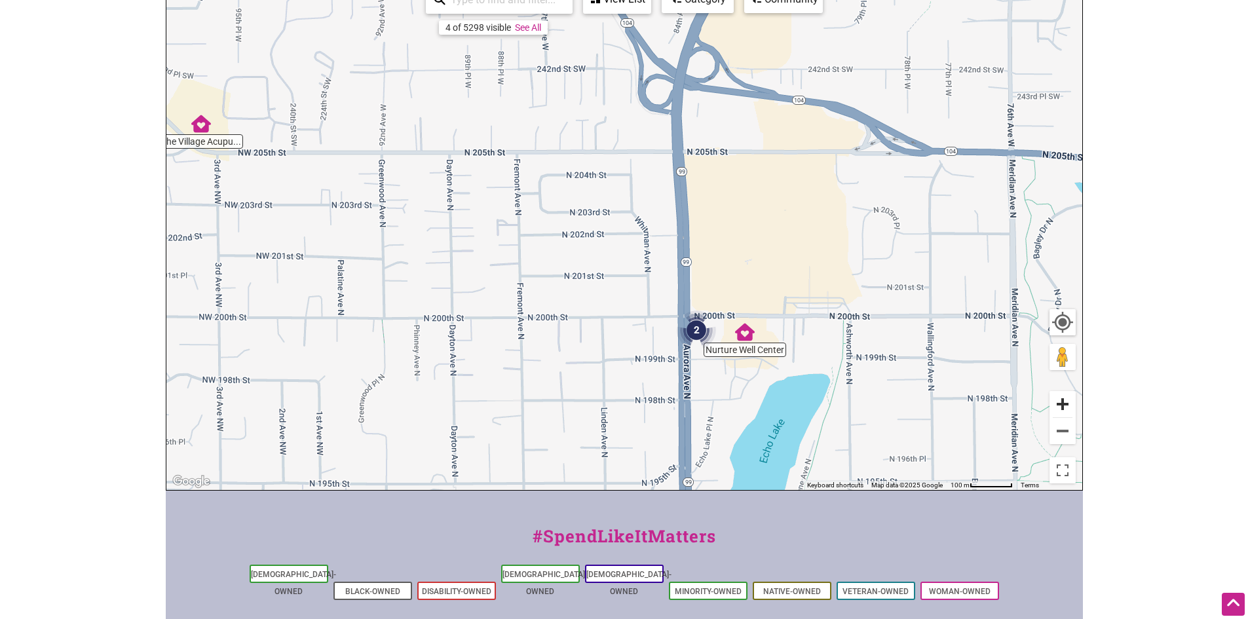
click at [1062, 403] on button "Zoom in" at bounding box center [1063, 404] width 26 height 26
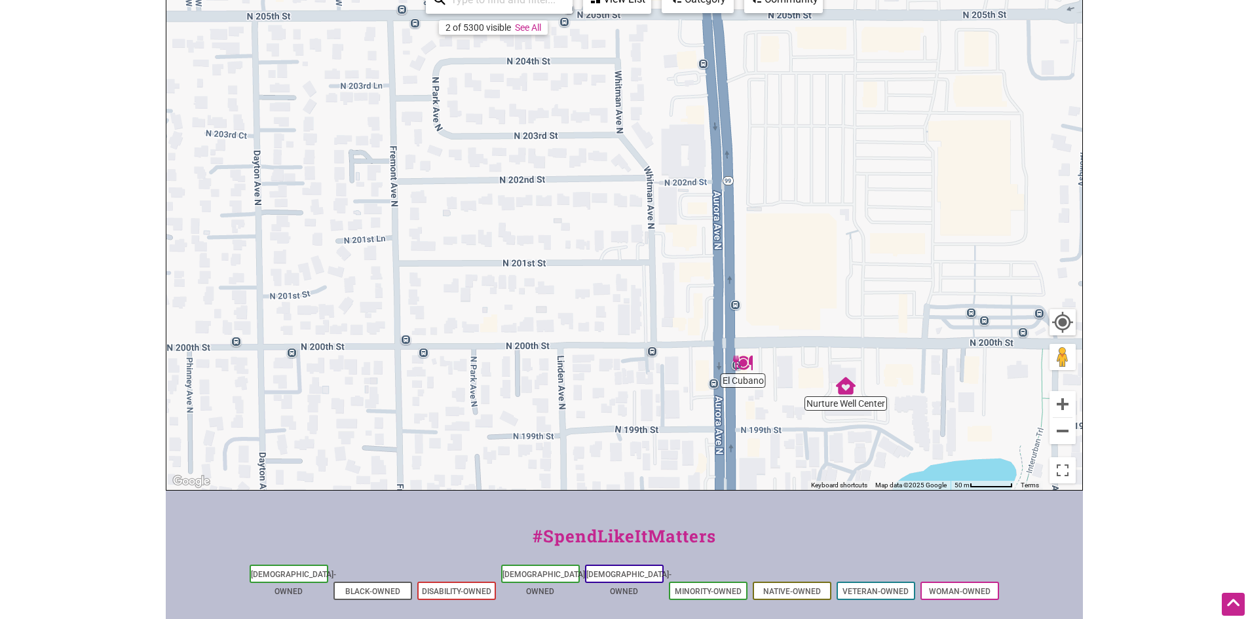
drag, startPoint x: 945, startPoint y: 403, endPoint x: 903, endPoint y: 278, distance: 131.4
click at [913, 284] on div "To navigate, press the arrow keys." at bounding box center [624, 235] width 916 height 510
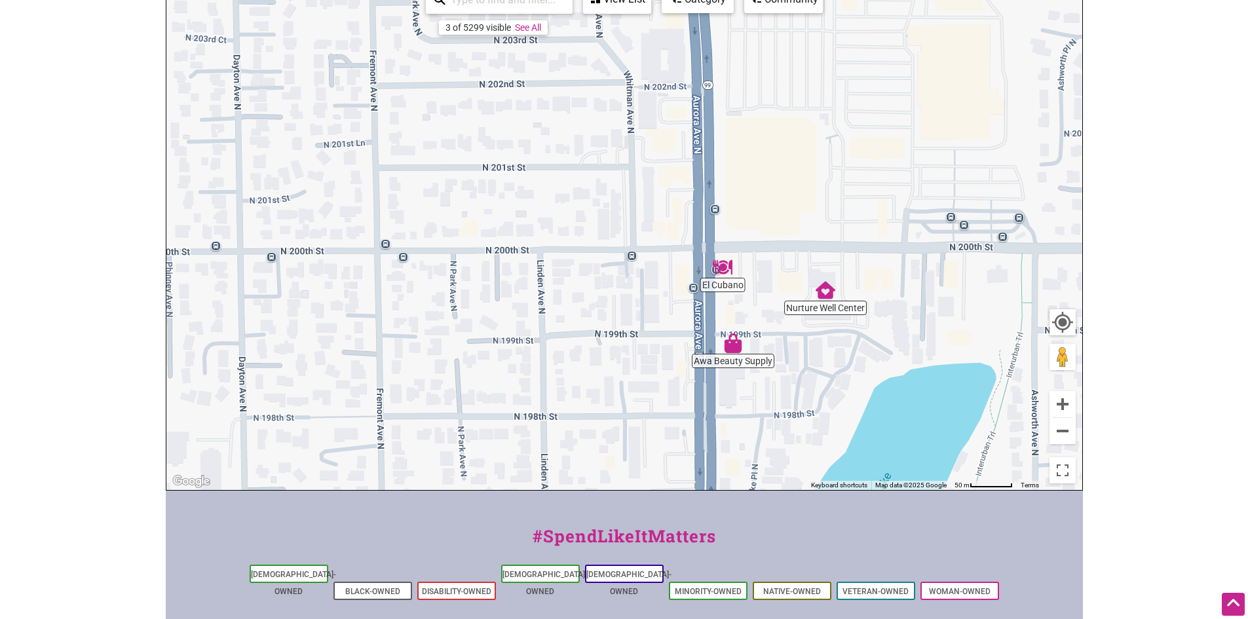
click at [721, 273] on img "El Cubano" at bounding box center [723, 268] width 20 height 20
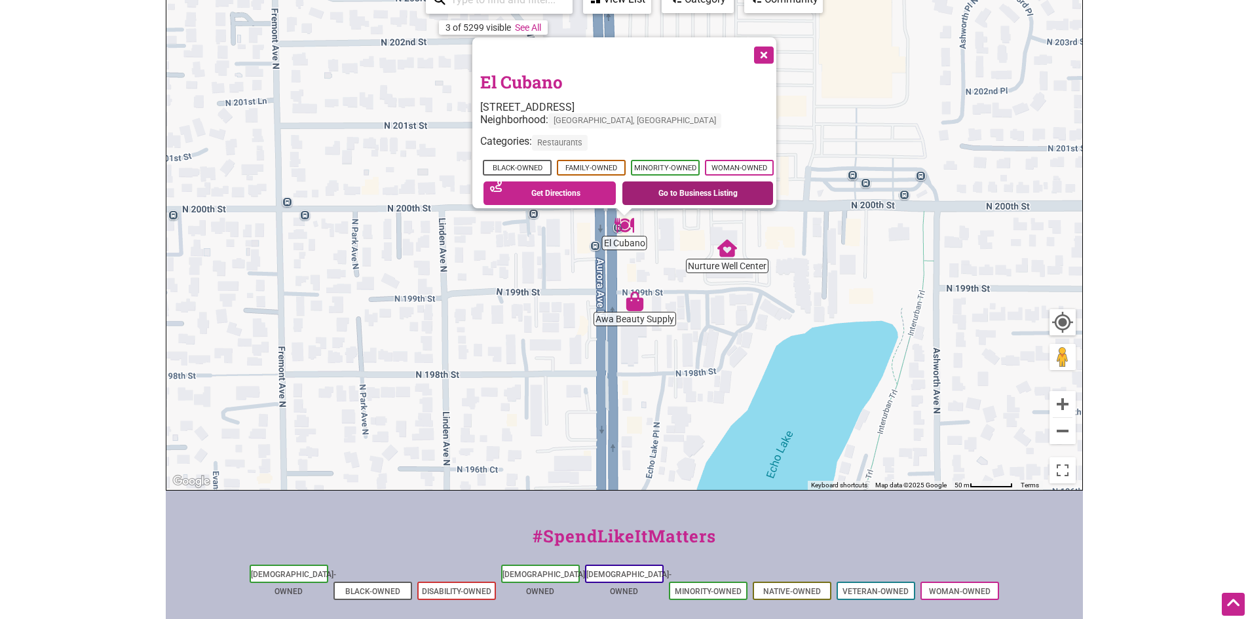
click at [666, 194] on link "Go to Business Listing" at bounding box center [698, 194] width 151 height 24
click at [772, 50] on button "Close" at bounding box center [762, 53] width 33 height 33
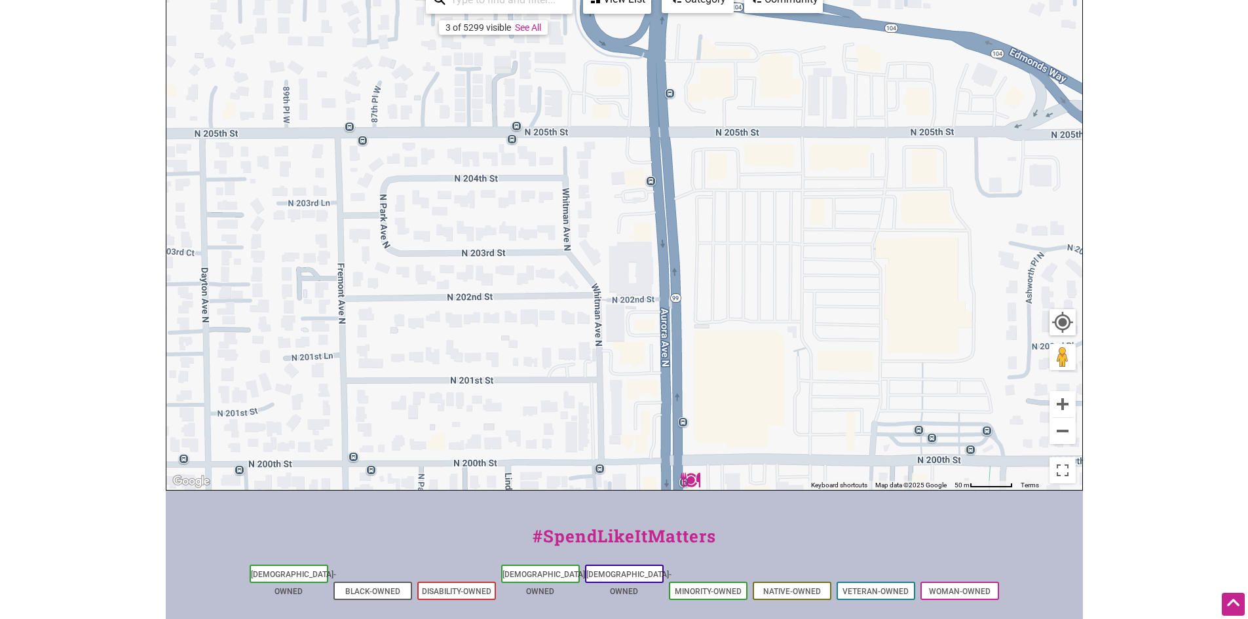
drag, startPoint x: 627, startPoint y: 229, endPoint x: 673, endPoint y: 448, distance: 223.6
click at [673, 448] on div "To navigate, press the arrow keys." at bounding box center [624, 235] width 916 height 510
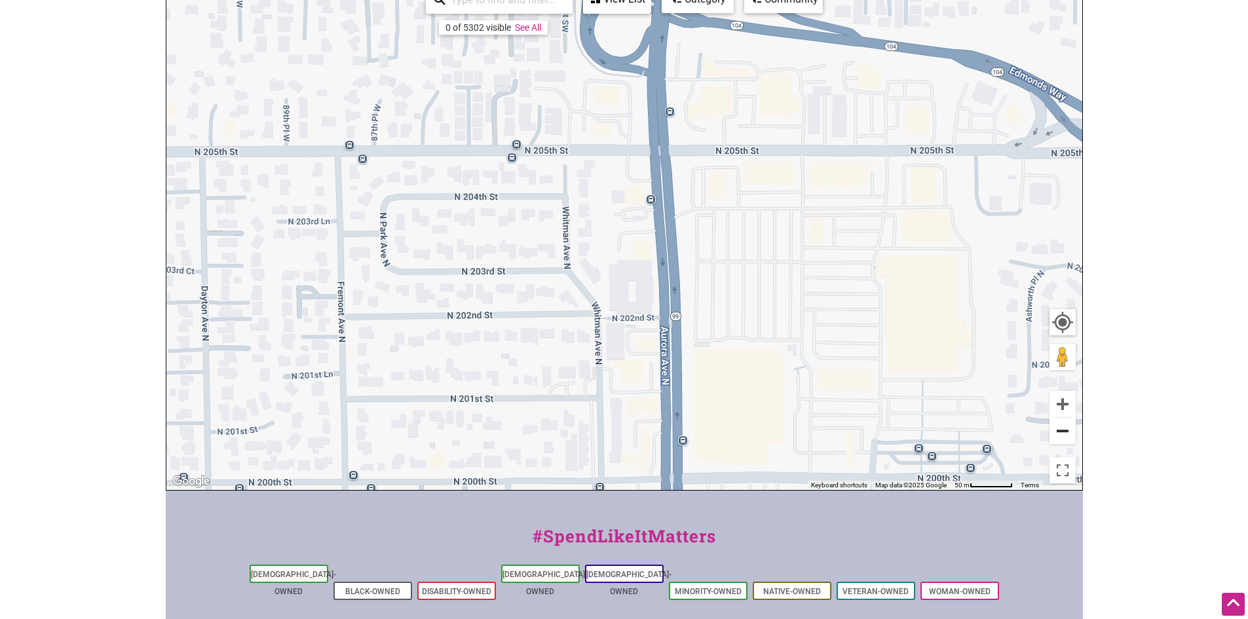
click at [1069, 442] on button "Zoom out" at bounding box center [1063, 431] width 26 height 26
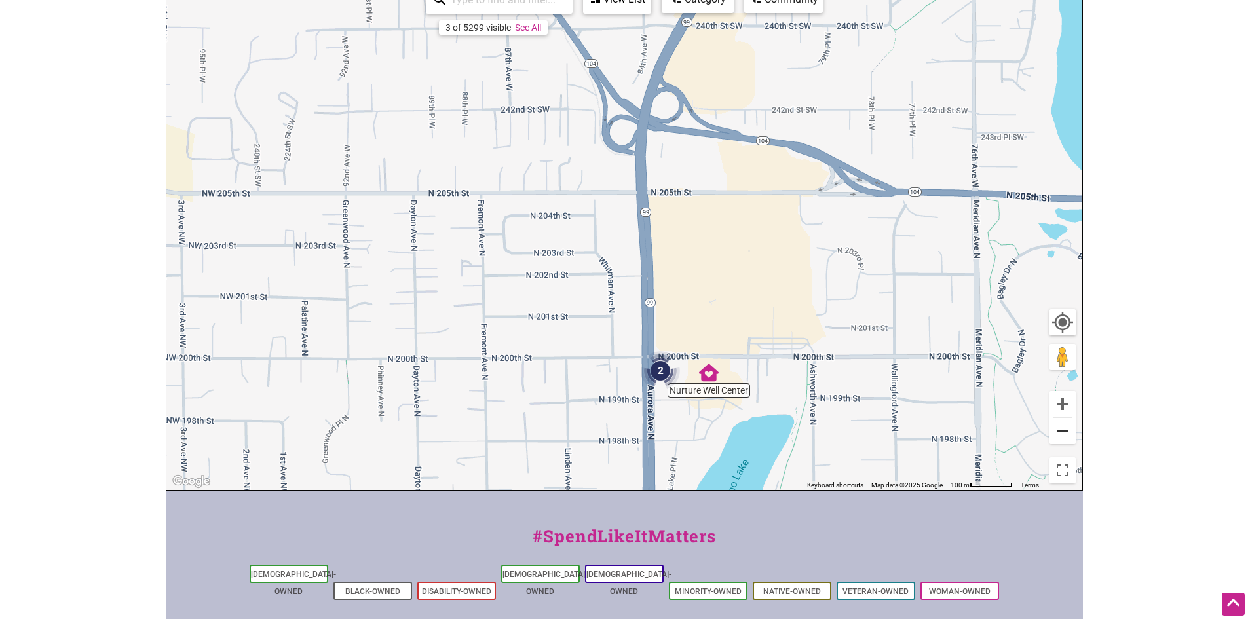
click at [1062, 428] on button "Zoom out" at bounding box center [1063, 431] width 26 height 26
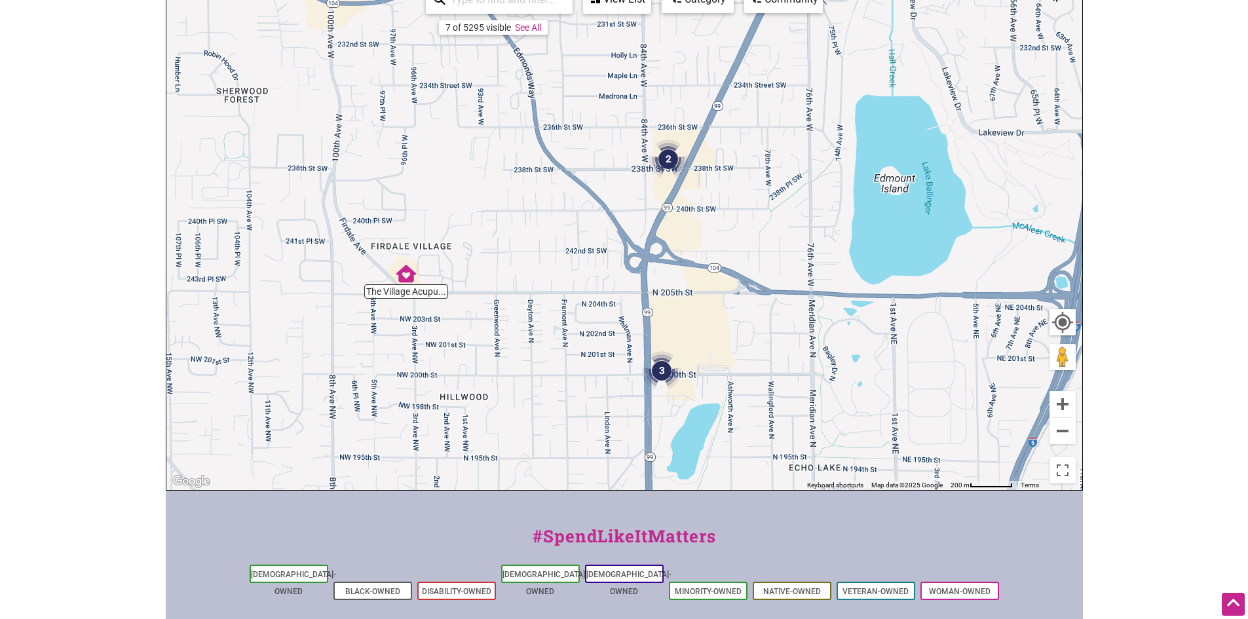
drag, startPoint x: 699, startPoint y: 404, endPoint x: 708, endPoint y: 484, distance: 79.9
click at [708, 484] on div "To navigate, press the arrow keys." at bounding box center [624, 235] width 916 height 510
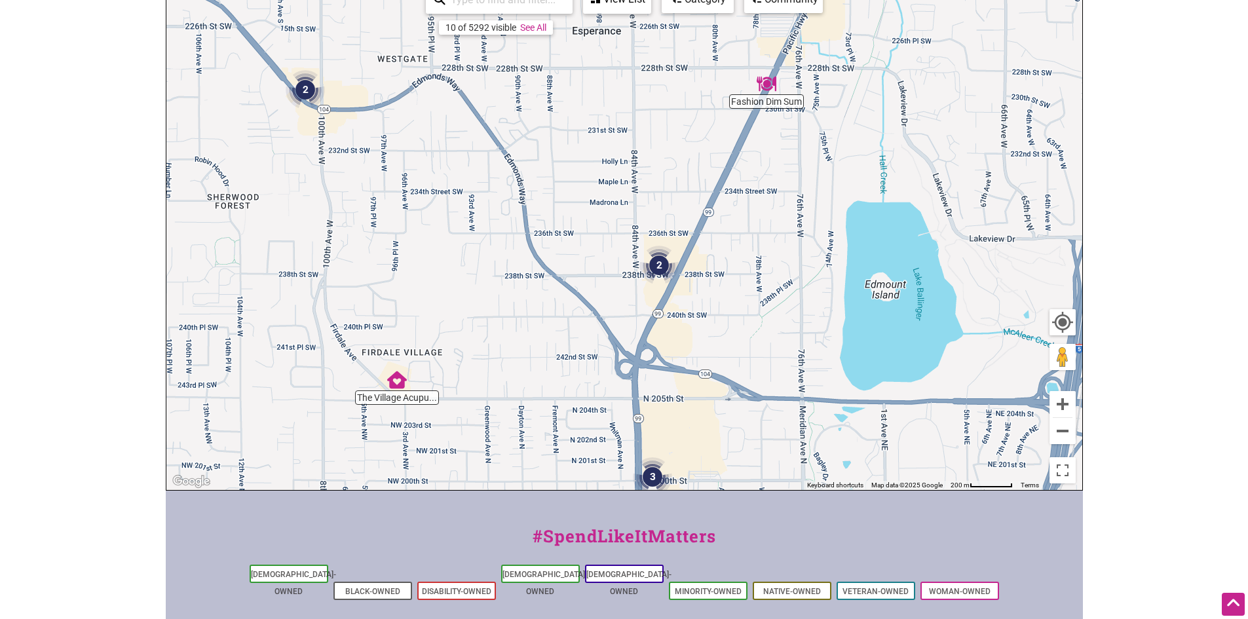
drag, startPoint x: 838, startPoint y: 301, endPoint x: 985, endPoint y: 366, distance: 160.7
click at [836, 373] on div "To navigate, press the arrow keys." at bounding box center [624, 235] width 916 height 510
click at [1062, 401] on button "Zoom in" at bounding box center [1063, 404] width 26 height 26
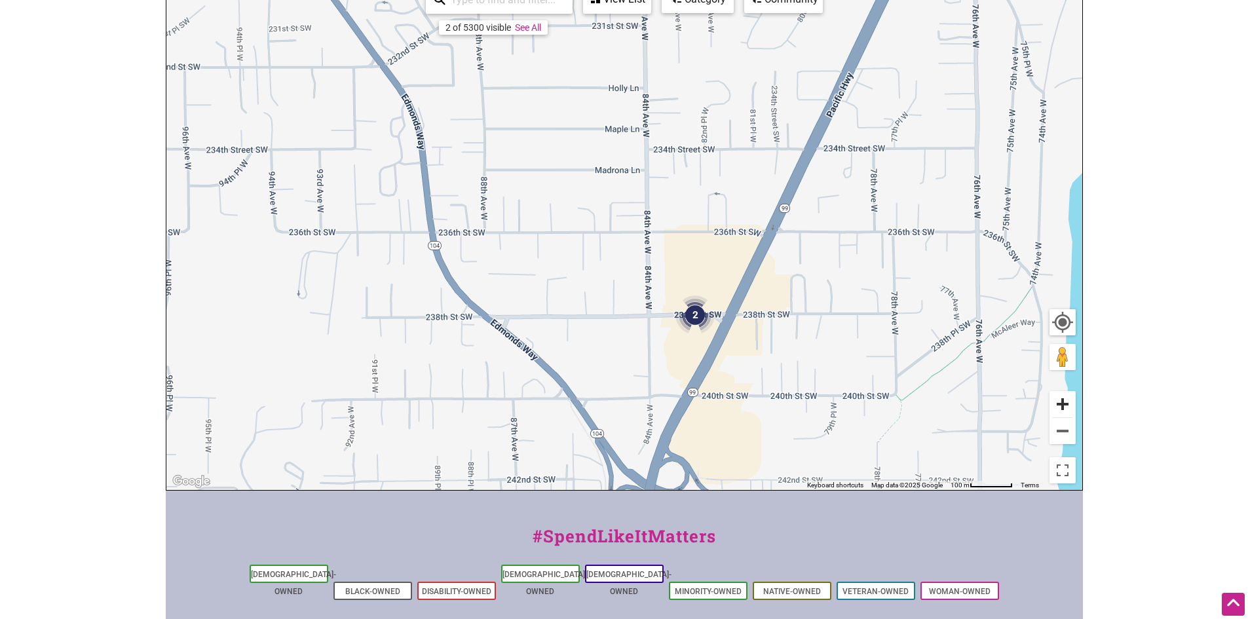
click at [1054, 400] on button "Zoom in" at bounding box center [1063, 404] width 26 height 26
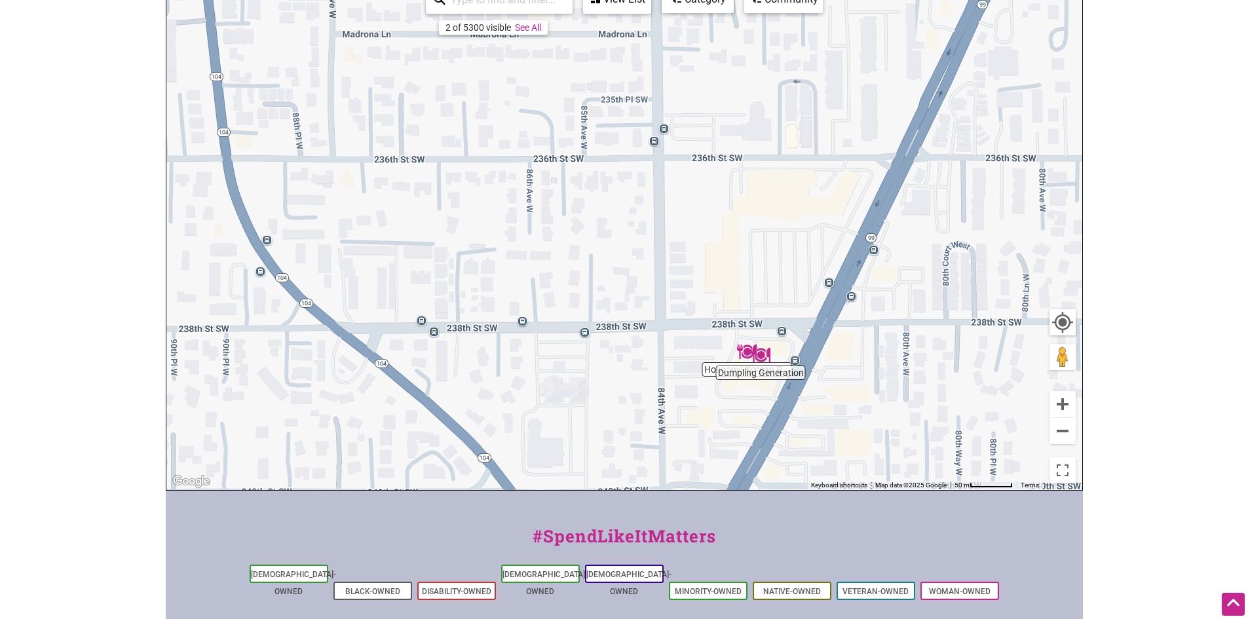
drag, startPoint x: 940, startPoint y: 400, endPoint x: 899, endPoint y: 259, distance: 146.2
click at [903, 264] on div "To navigate, press the arrow keys." at bounding box center [624, 235] width 916 height 510
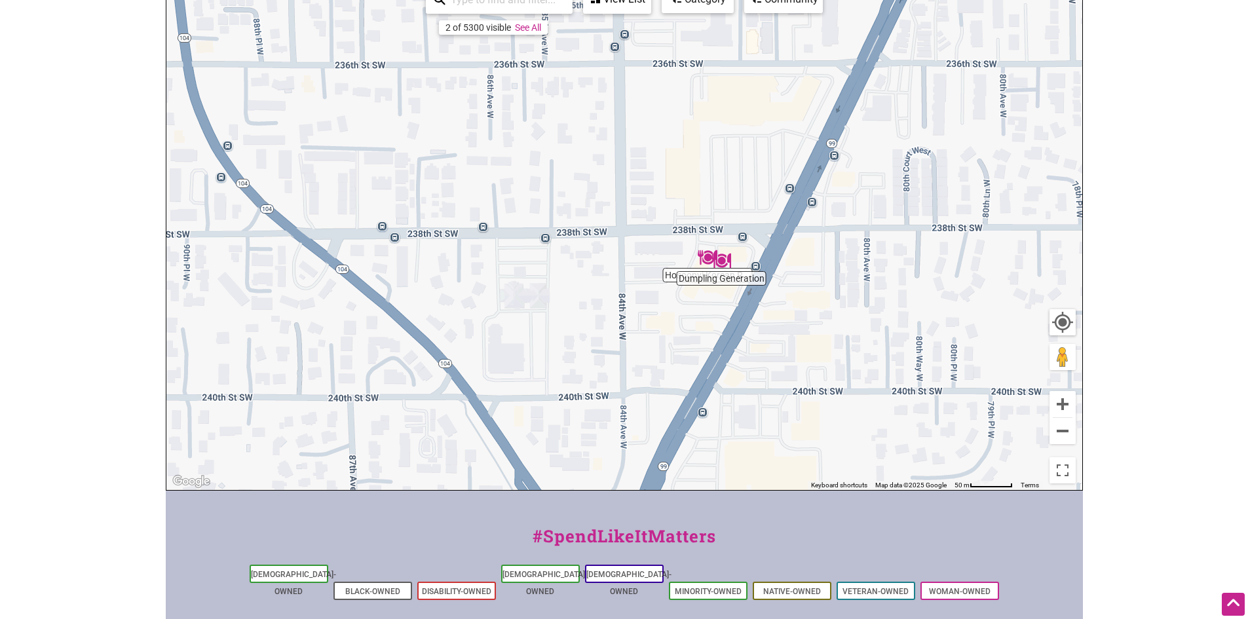
click at [708, 254] on img "Hosoonyi Korean Restaurant" at bounding box center [708, 258] width 20 height 20
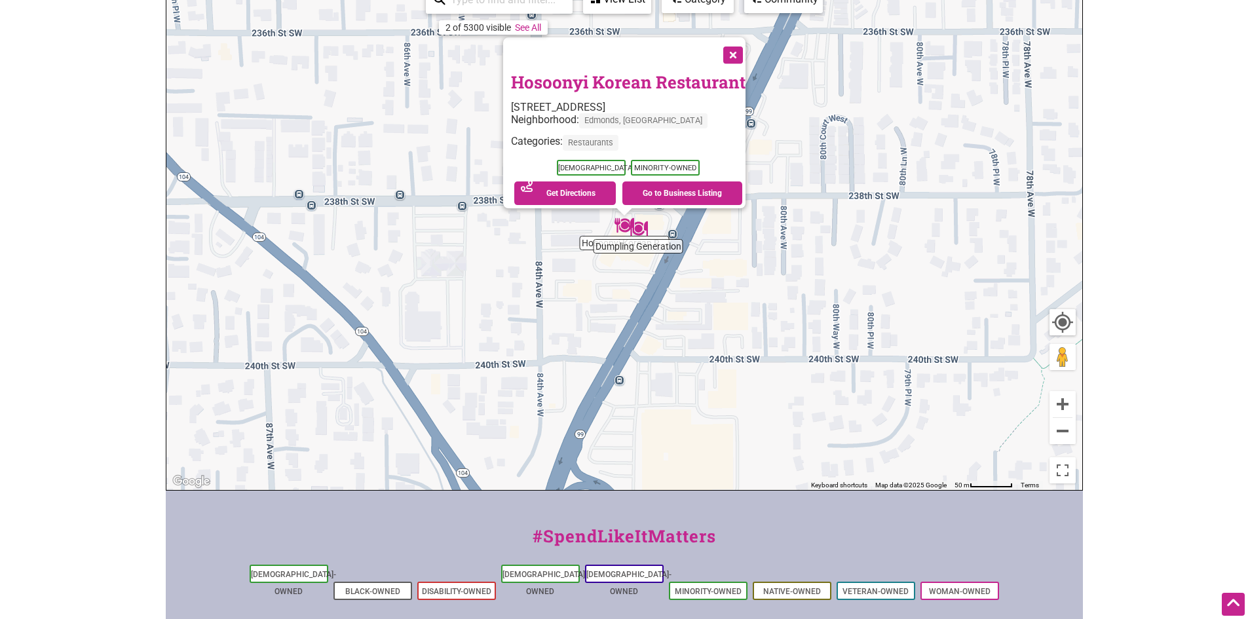
click at [739, 53] on button "Close" at bounding box center [732, 53] width 33 height 33
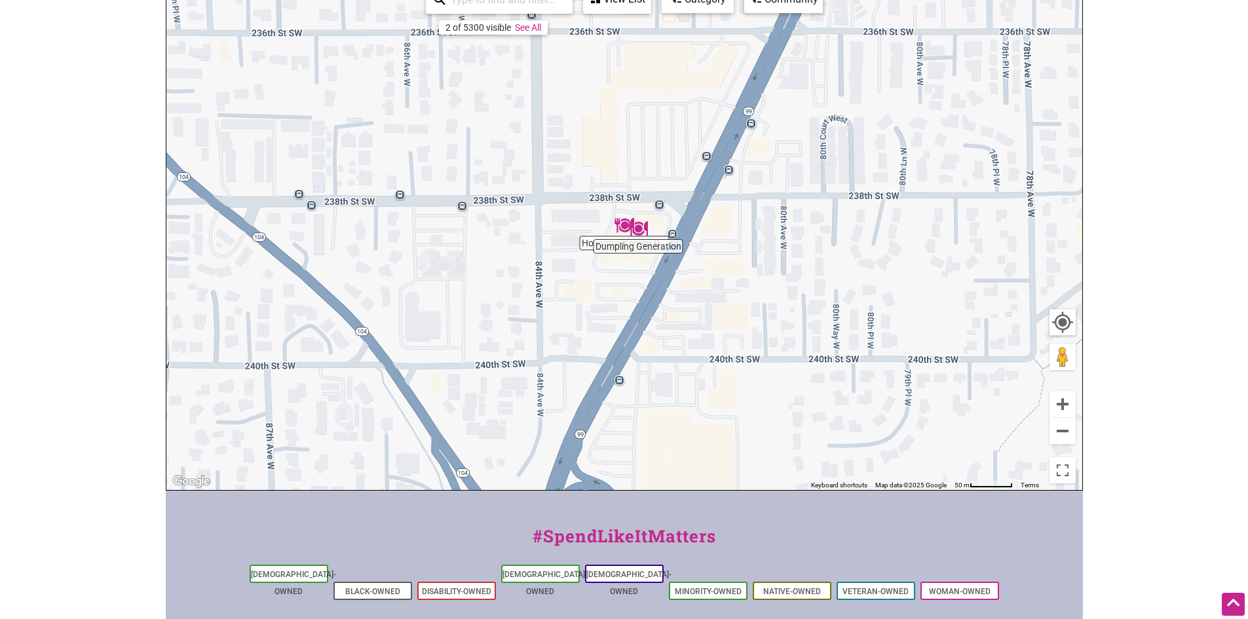
click at [640, 236] on img "Dumpling Generation" at bounding box center [638, 229] width 20 height 20
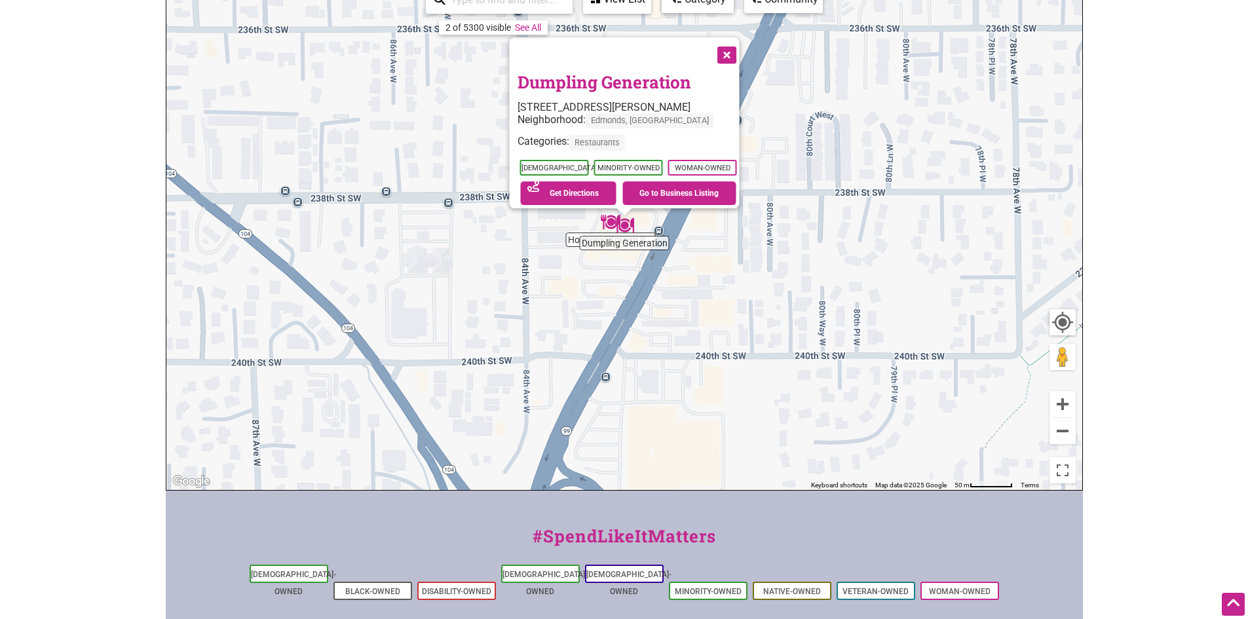
click at [737, 51] on button "Close" at bounding box center [725, 53] width 33 height 33
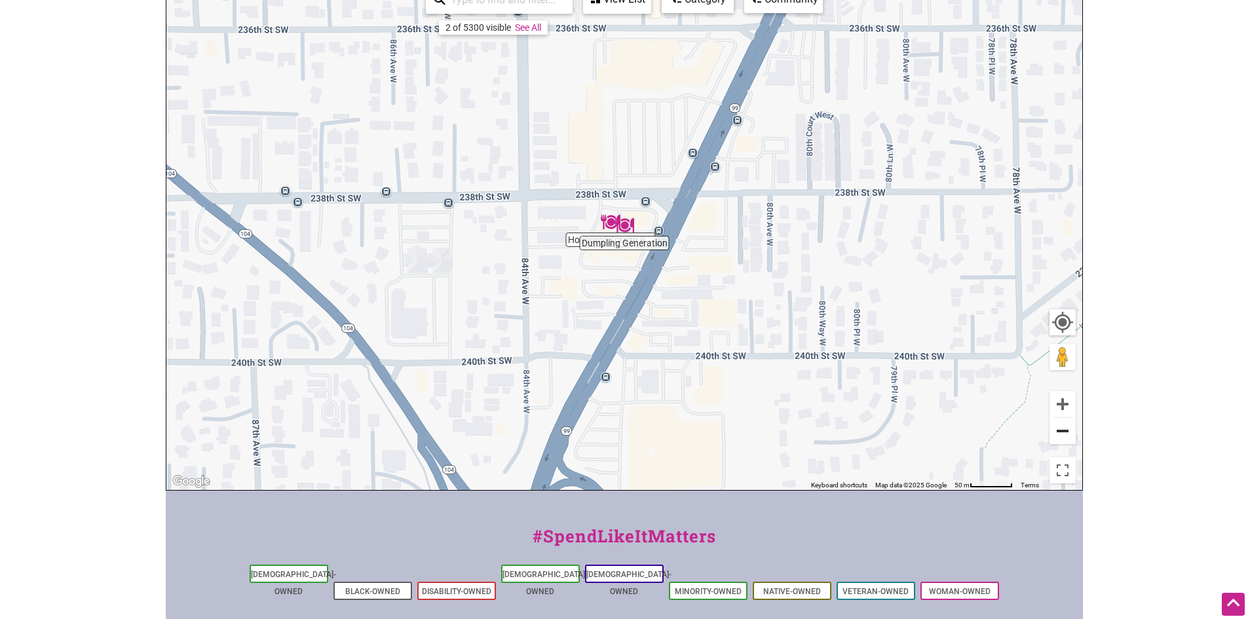
click at [1074, 438] on button "Zoom out" at bounding box center [1063, 431] width 26 height 26
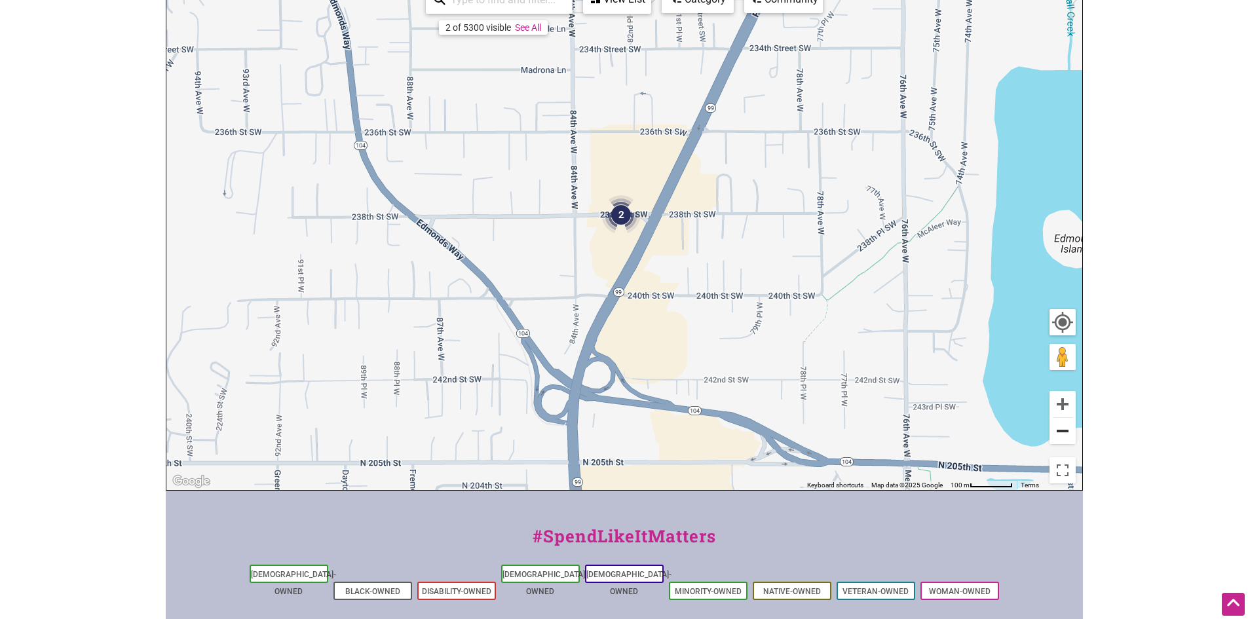
click at [1071, 432] on button "Zoom out" at bounding box center [1063, 431] width 26 height 26
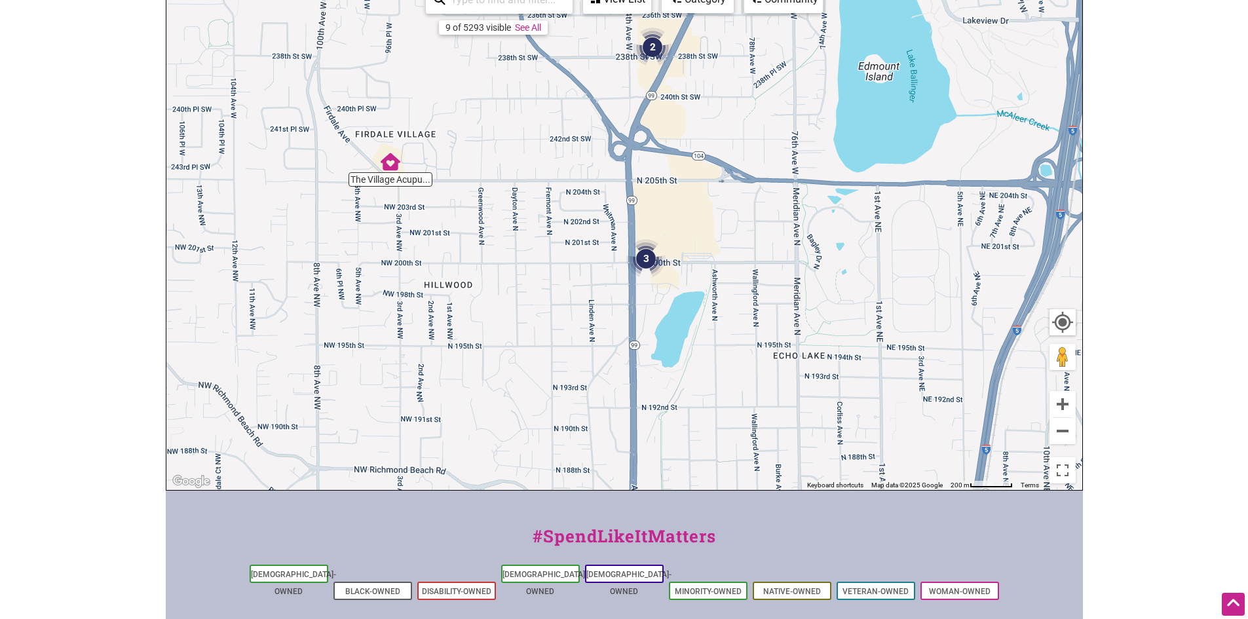
drag, startPoint x: 761, startPoint y: 429, endPoint x: 831, endPoint y: 195, distance: 243.4
click at [831, 195] on div "To navigate, press the arrow keys." at bounding box center [624, 235] width 916 height 510
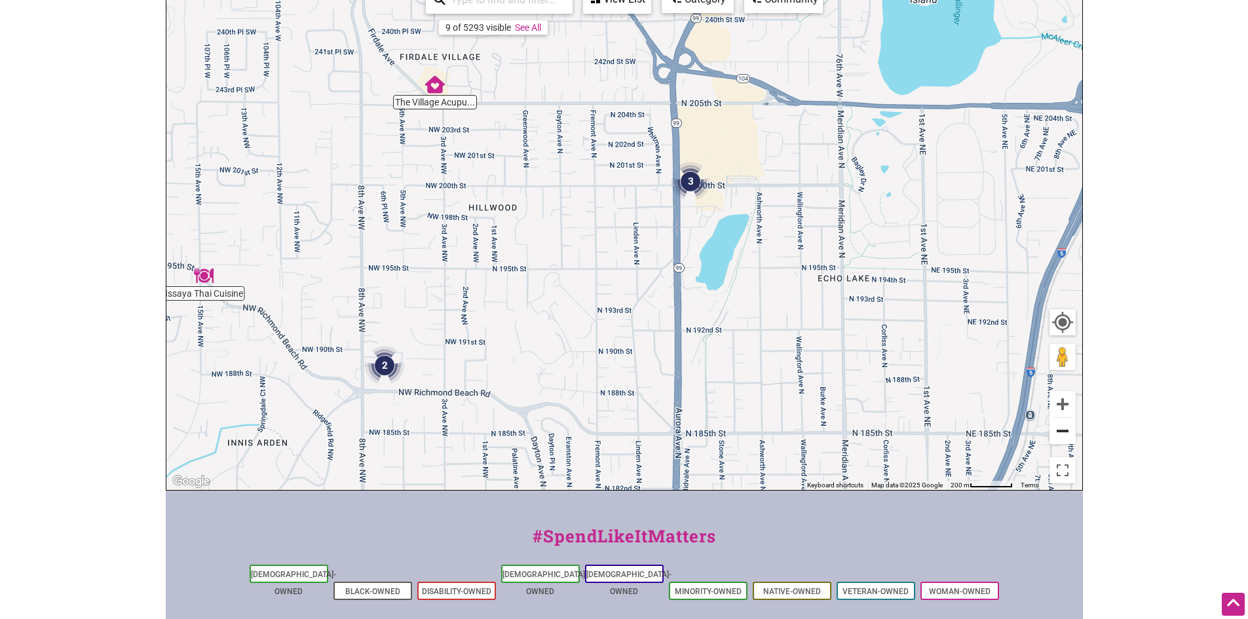
click at [1066, 432] on button "Zoom out" at bounding box center [1063, 431] width 26 height 26
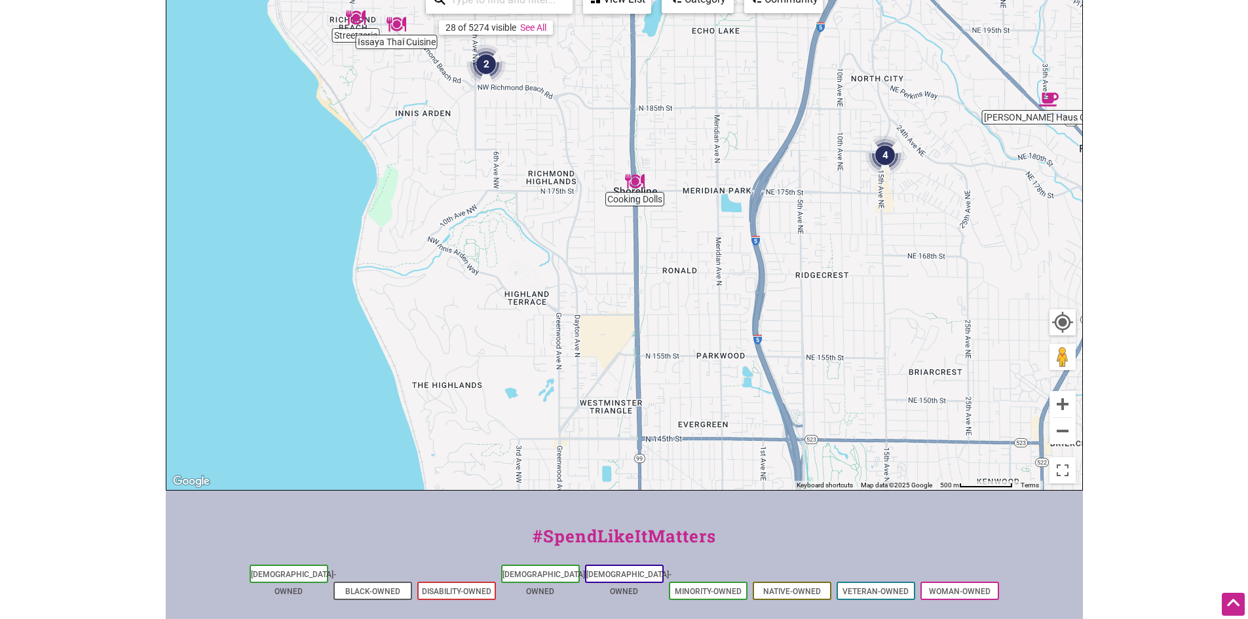
drag, startPoint x: 851, startPoint y: 455, endPoint x: 834, endPoint y: 229, distance: 226.8
click at [834, 229] on div "To navigate, press the arrow keys." at bounding box center [624, 235] width 916 height 510
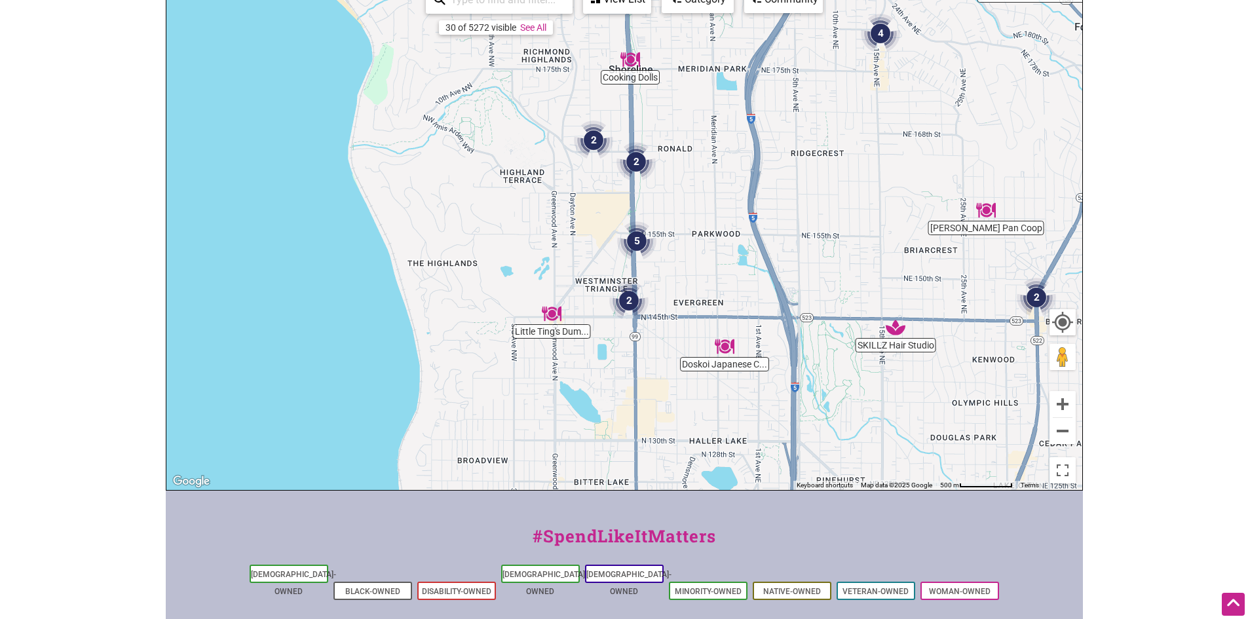
drag, startPoint x: 723, startPoint y: 368, endPoint x: 725, endPoint y: 243, distance: 125.2
click at [722, 244] on div "To navigate, press the arrow keys." at bounding box center [624, 235] width 916 height 510
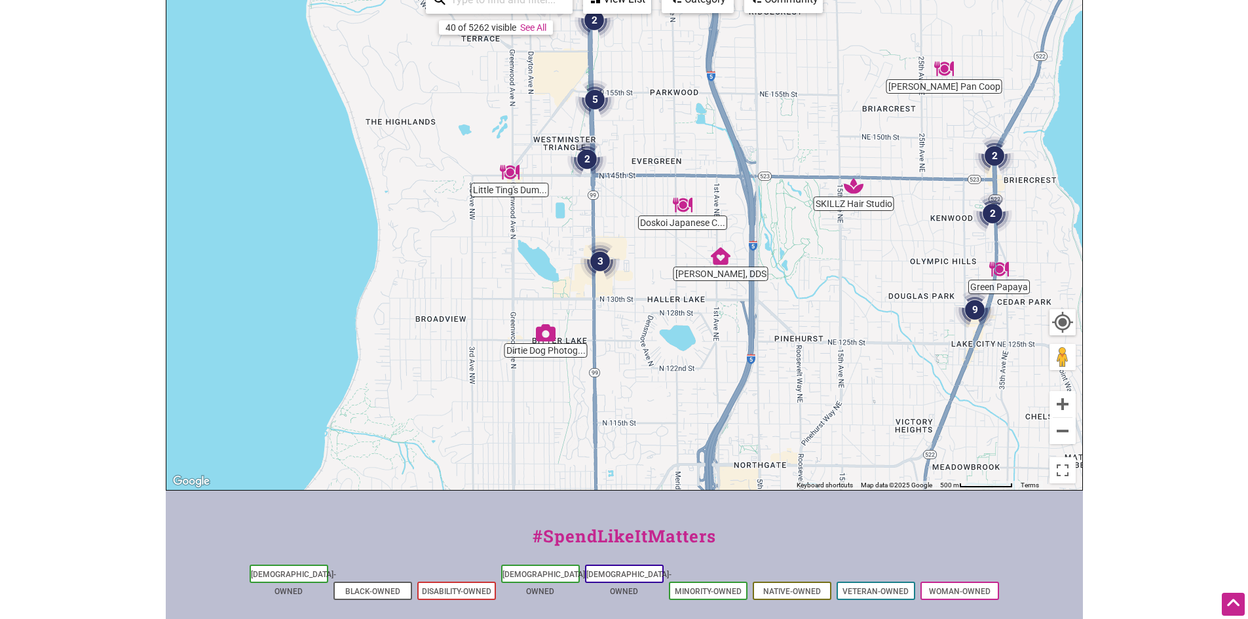
drag, startPoint x: 787, startPoint y: 419, endPoint x: 742, endPoint y: 275, distance: 150.3
click at [742, 275] on div "To navigate, press the arrow keys." at bounding box center [624, 235] width 916 height 510
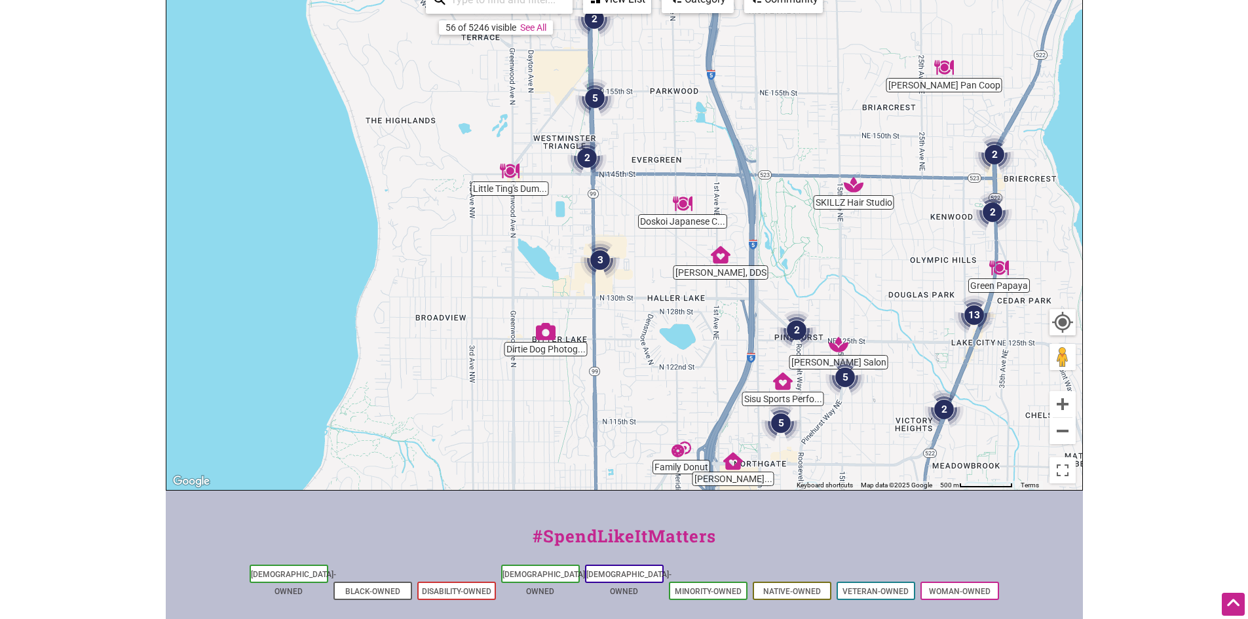
click at [993, 278] on div "To navigate, press the arrow keys." at bounding box center [624, 235] width 916 height 510
click at [995, 260] on img "Green Papaya" at bounding box center [999, 268] width 20 height 20
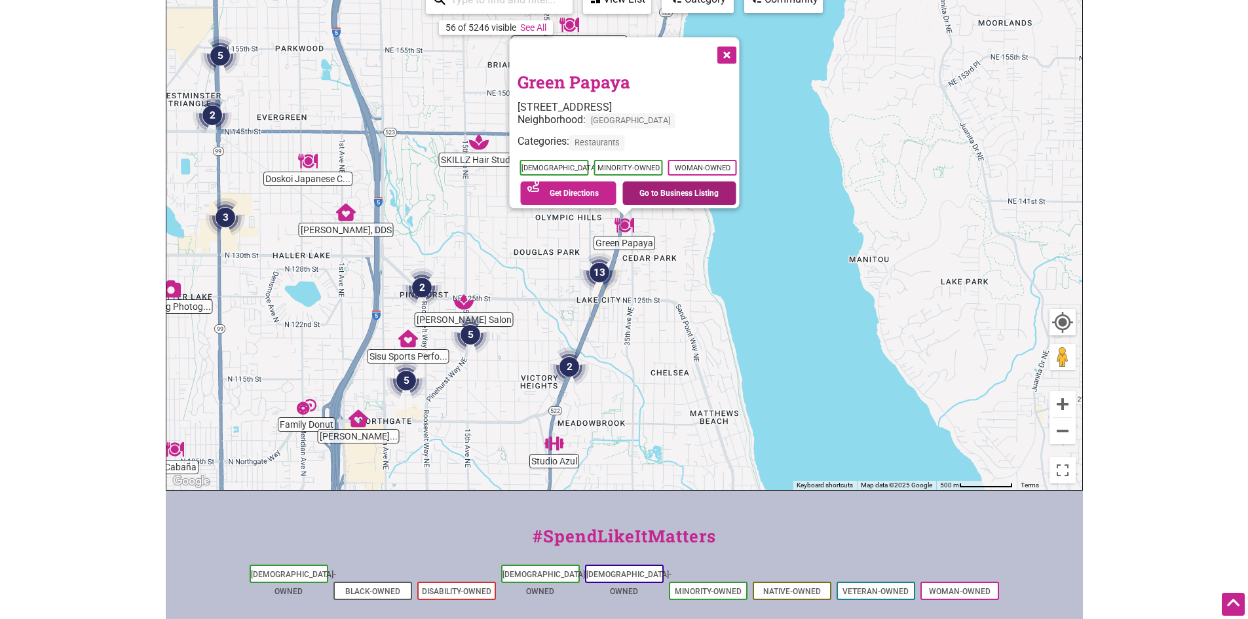
click at [679, 184] on link "Go to Business Listing" at bounding box center [680, 194] width 114 height 24
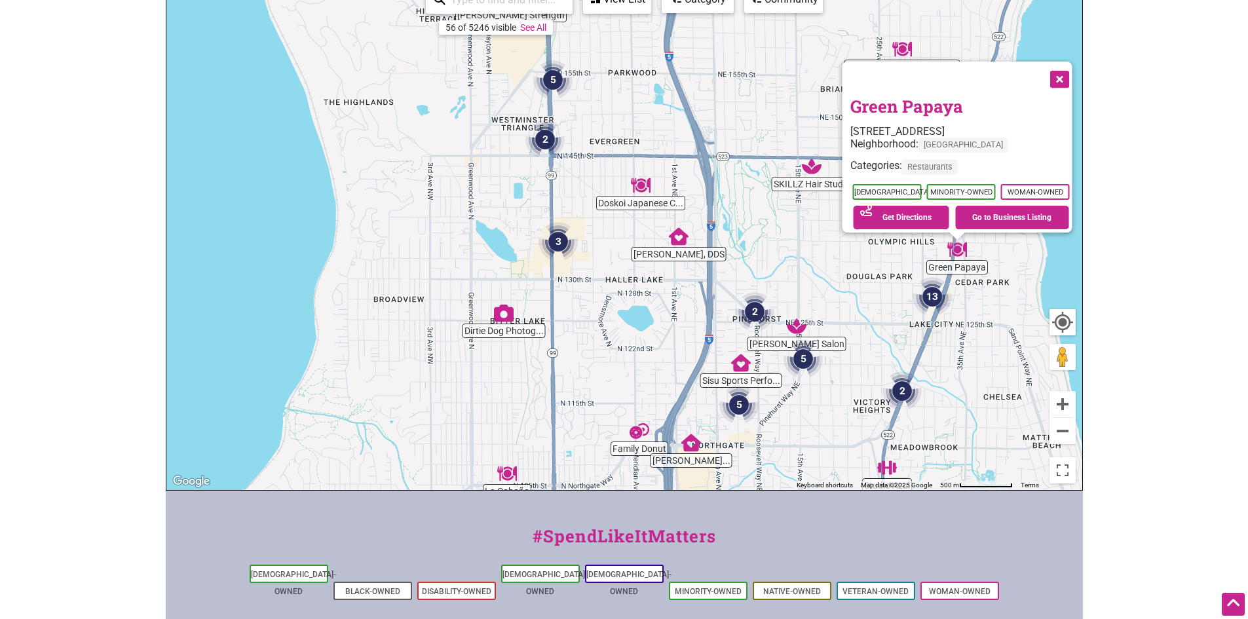
drag, startPoint x: 514, startPoint y: 326, endPoint x: 853, endPoint y: 354, distance: 339.2
click at [852, 354] on div "To navigate, press the arrow keys. Green Papaya 13310 Lake City Way NE, Seattle…" at bounding box center [624, 235] width 916 height 510
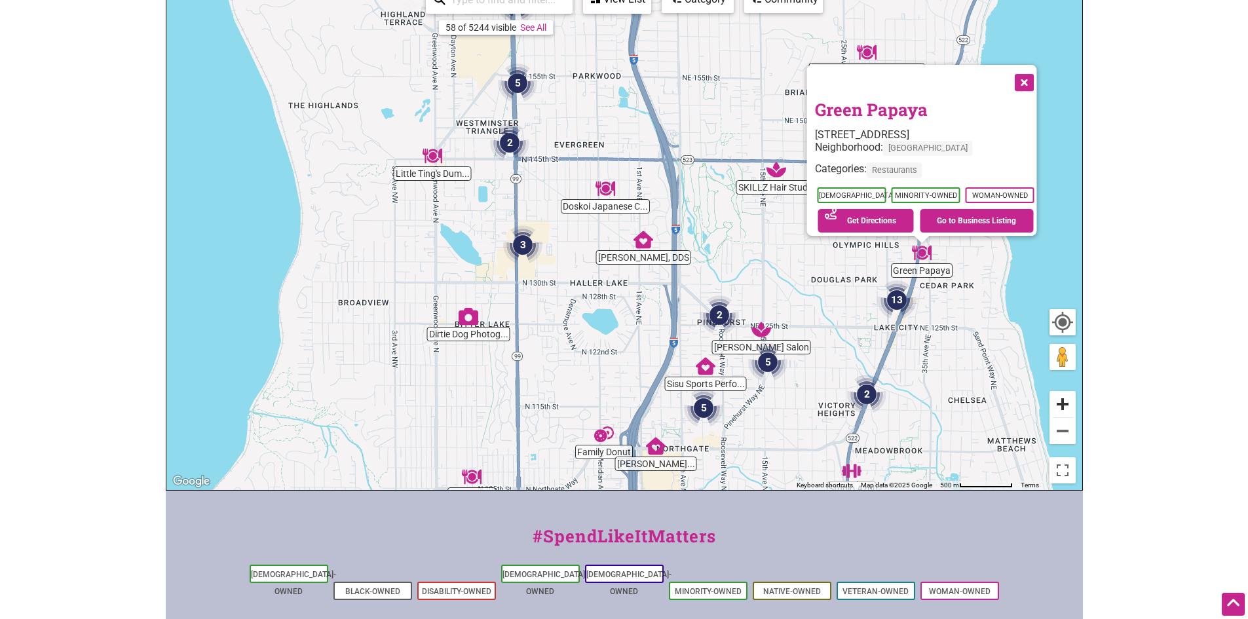
click at [1059, 403] on button "Zoom in" at bounding box center [1063, 404] width 26 height 26
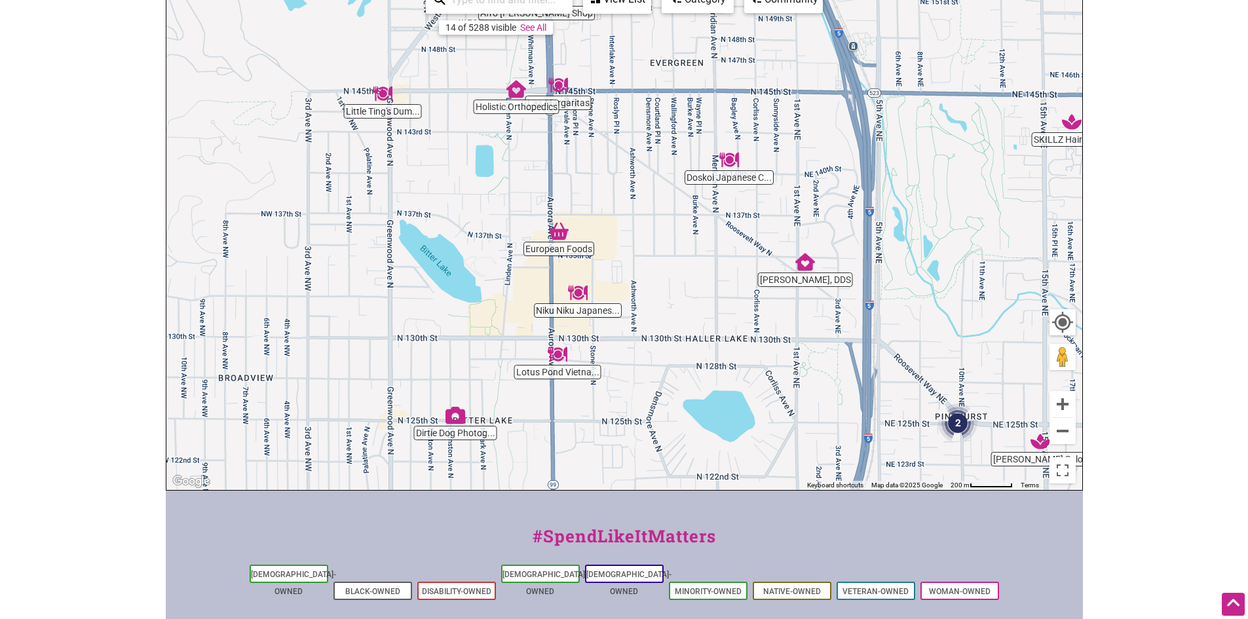
drag, startPoint x: 571, startPoint y: 334, endPoint x: 718, endPoint y: 343, distance: 147.1
click at [718, 343] on div "To navigate, press the arrow keys." at bounding box center [624, 235] width 916 height 510
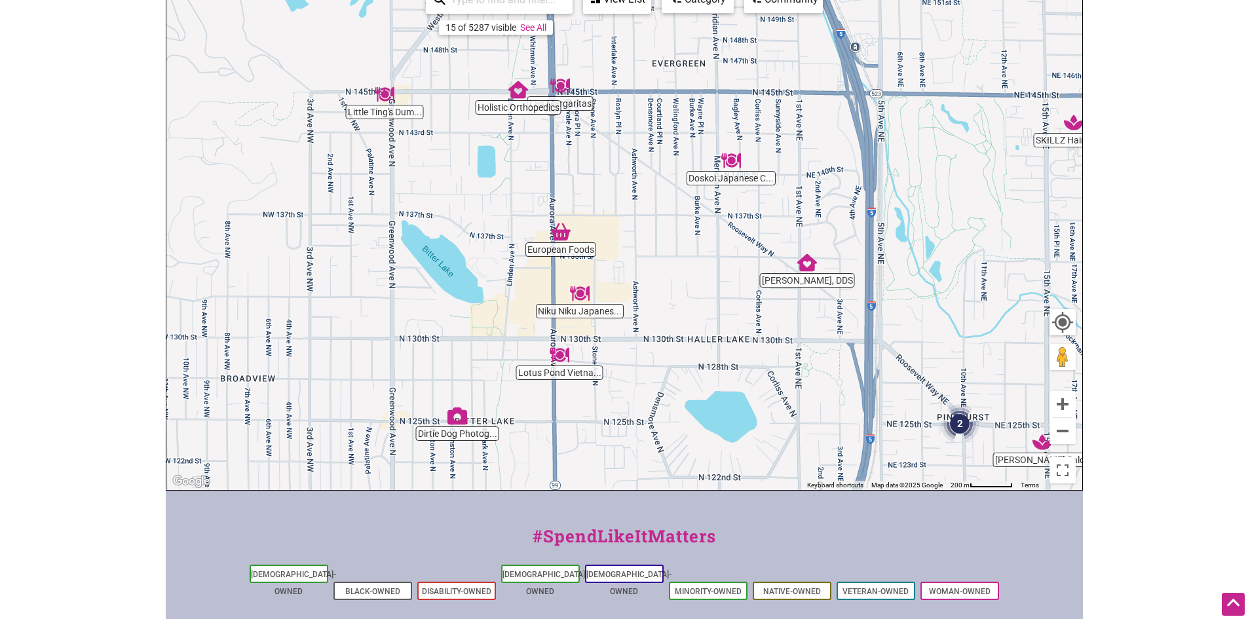
click at [560, 82] on img "Las Margaritas" at bounding box center [560, 86] width 20 height 20
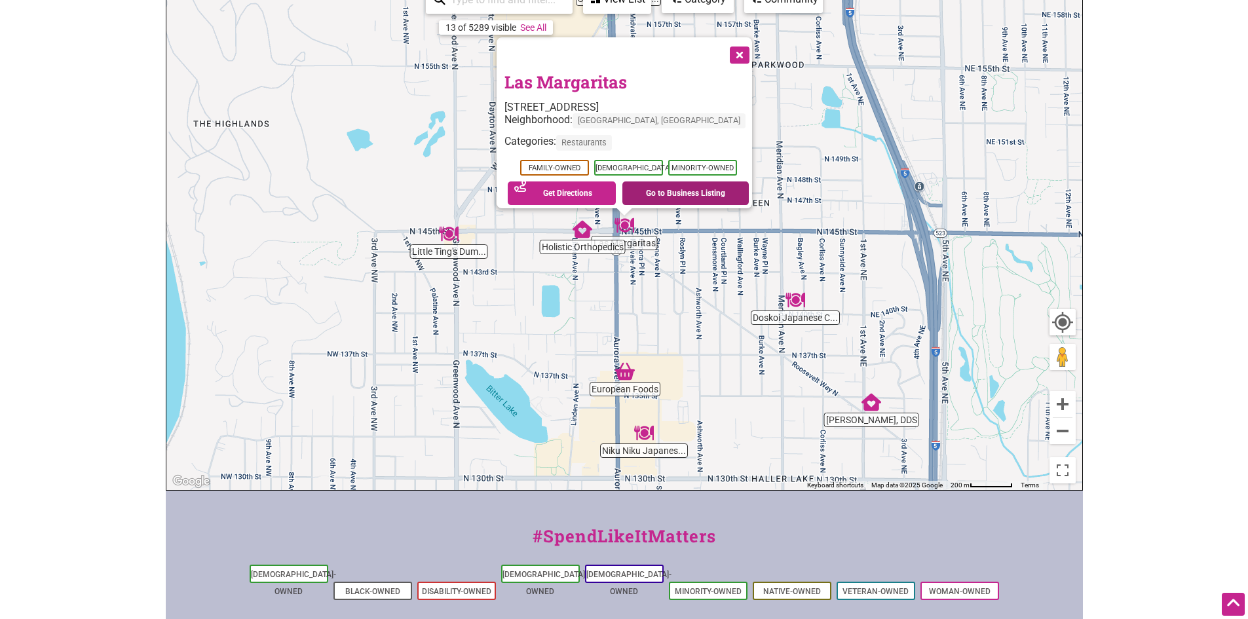
click at [668, 185] on link "Go to Business Listing" at bounding box center [686, 194] width 126 height 24
click at [736, 45] on button "Close" at bounding box center [738, 53] width 33 height 33
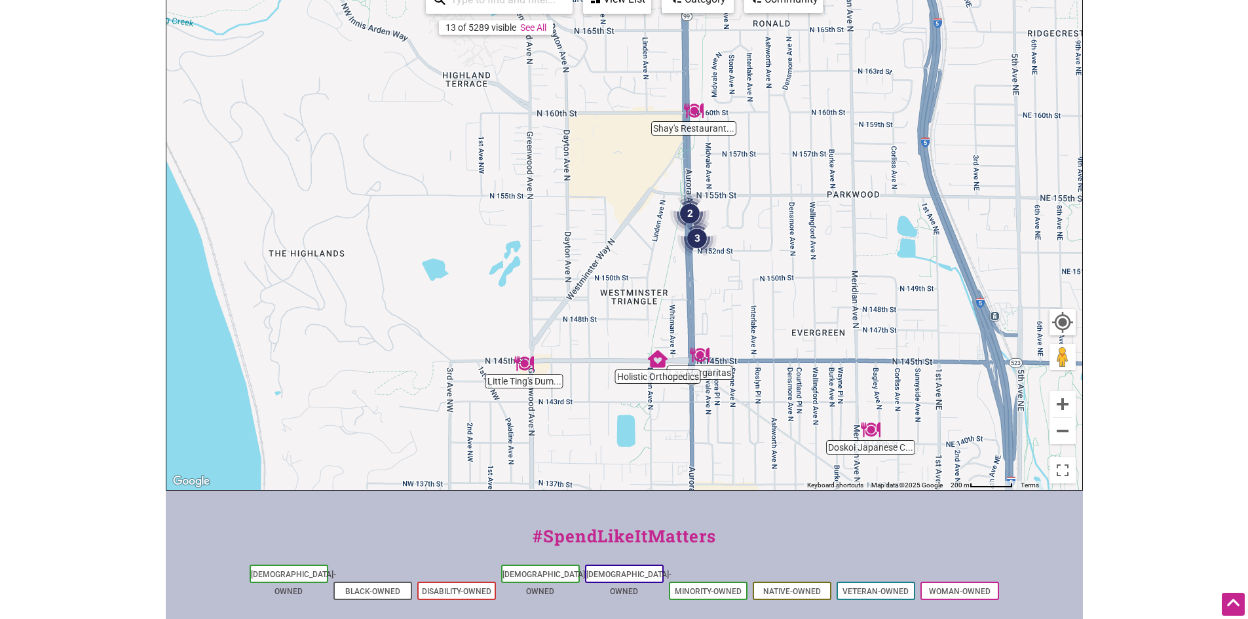
drag, startPoint x: 691, startPoint y: 291, endPoint x: 767, endPoint y: 381, distance: 118.1
click at [756, 423] on div "To navigate, press the arrow keys." at bounding box center [624, 235] width 916 height 510
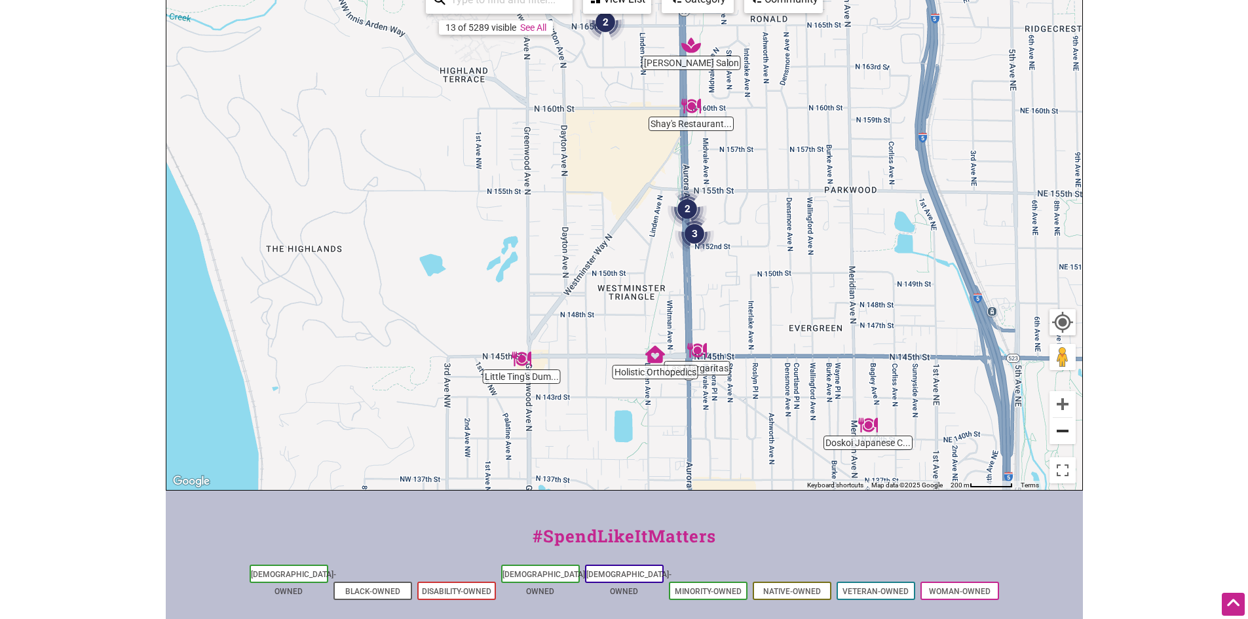
click at [1061, 425] on button "Zoom out" at bounding box center [1063, 431] width 26 height 26
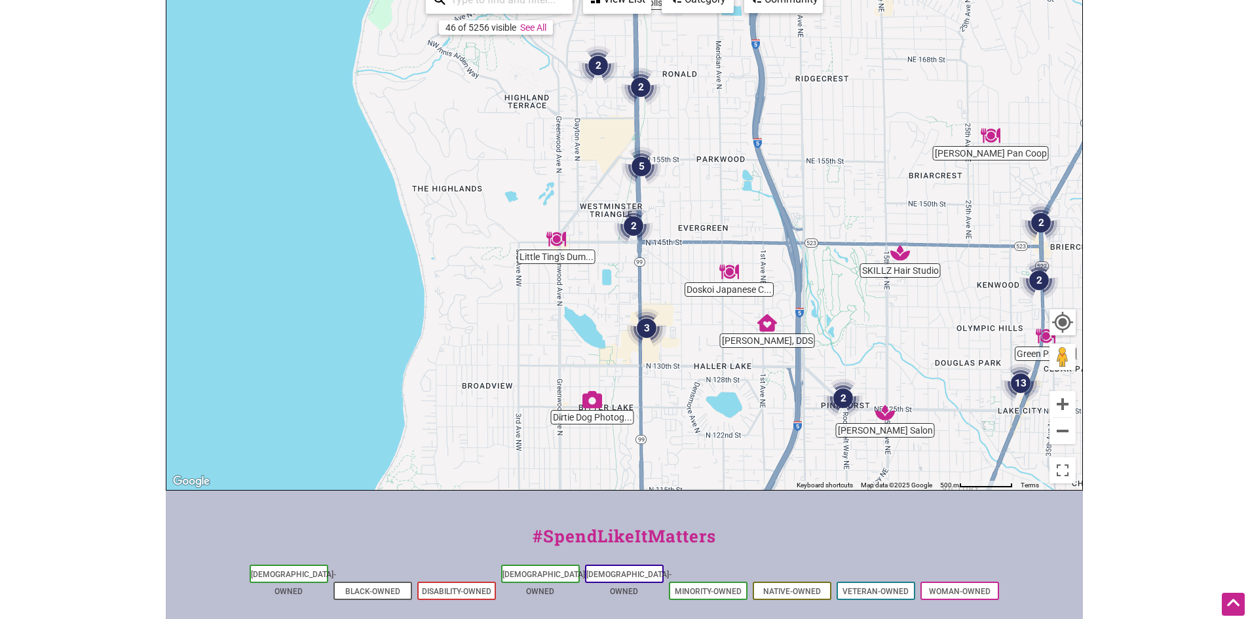
drag, startPoint x: 826, startPoint y: 305, endPoint x: 808, endPoint y: 261, distance: 47.6
click at [809, 256] on div "To navigate, press the arrow keys." at bounding box center [624, 235] width 916 height 510
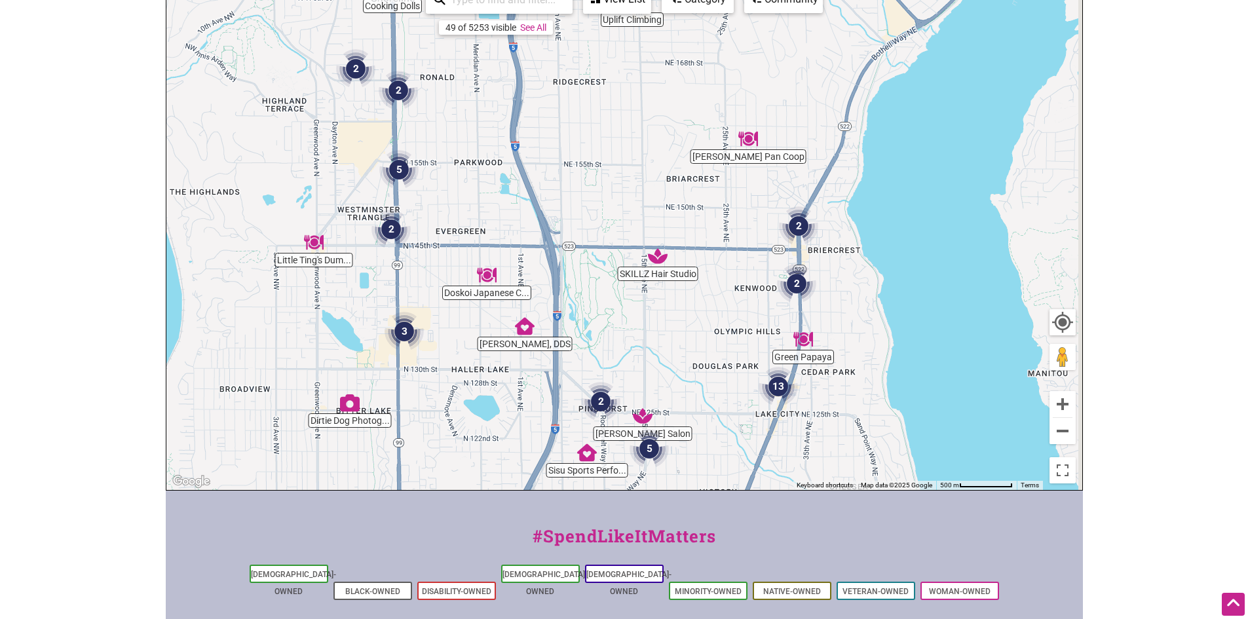
drag, startPoint x: 957, startPoint y: 303, endPoint x: 746, endPoint y: 330, distance: 212.6
click at [746, 330] on div "To navigate, press the arrow keys." at bounding box center [624, 235] width 916 height 510
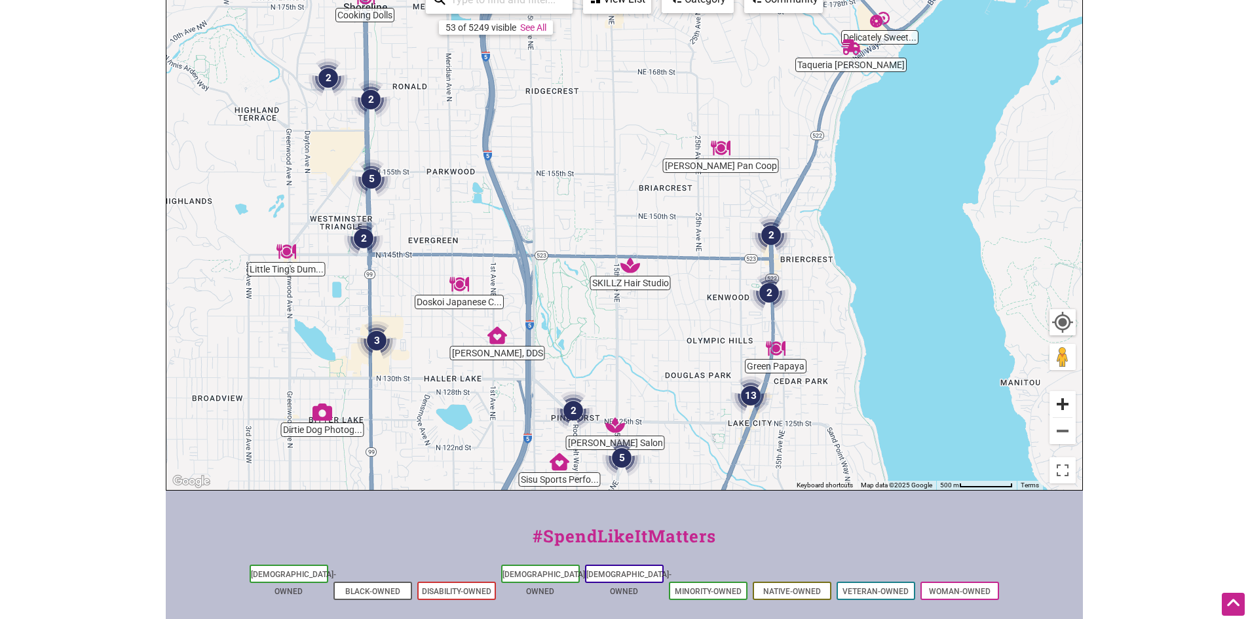
click at [1060, 406] on button "Zoom in" at bounding box center [1063, 404] width 26 height 26
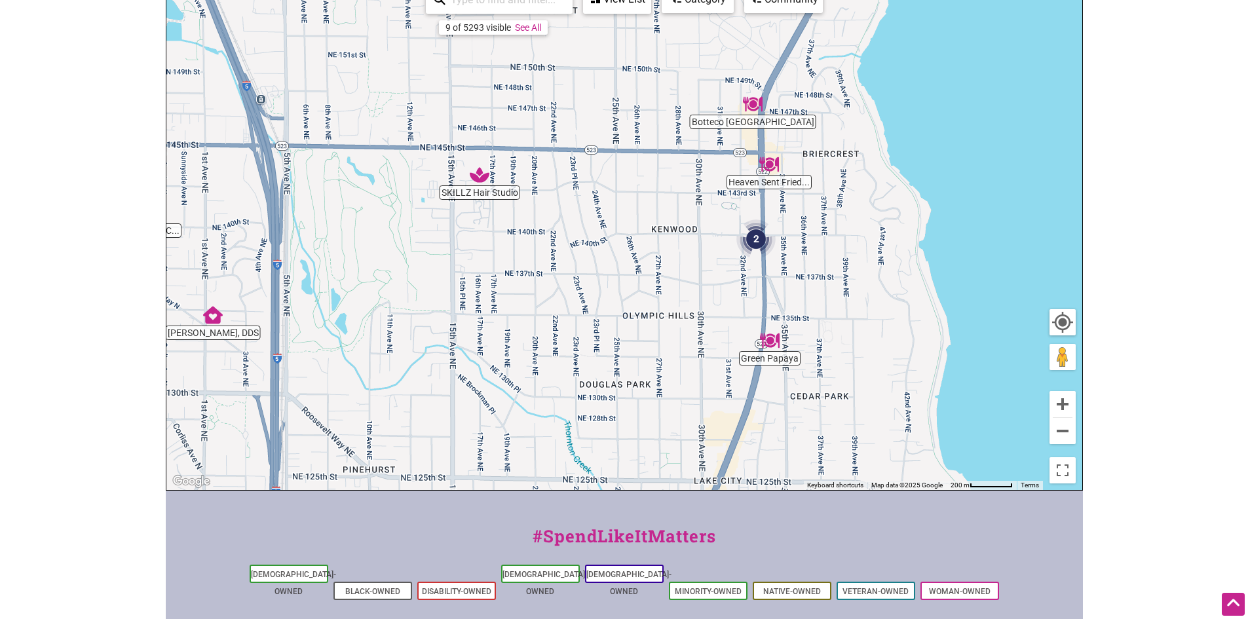
click at [740, 237] on img "2" at bounding box center [756, 239] width 39 height 39
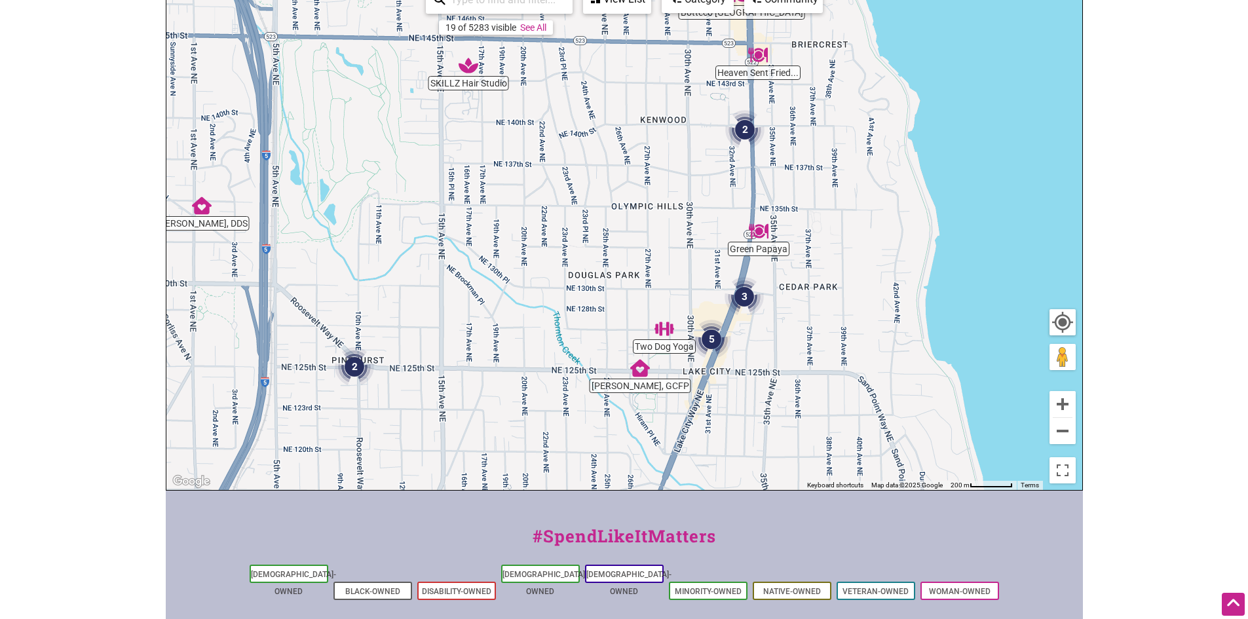
drag, startPoint x: 858, startPoint y: 389, endPoint x: 910, endPoint y: 301, distance: 101.6
click at [858, 285] on div "To navigate, press the arrow keys." at bounding box center [624, 235] width 916 height 510
click at [1071, 401] on button "Zoom in" at bounding box center [1063, 404] width 26 height 26
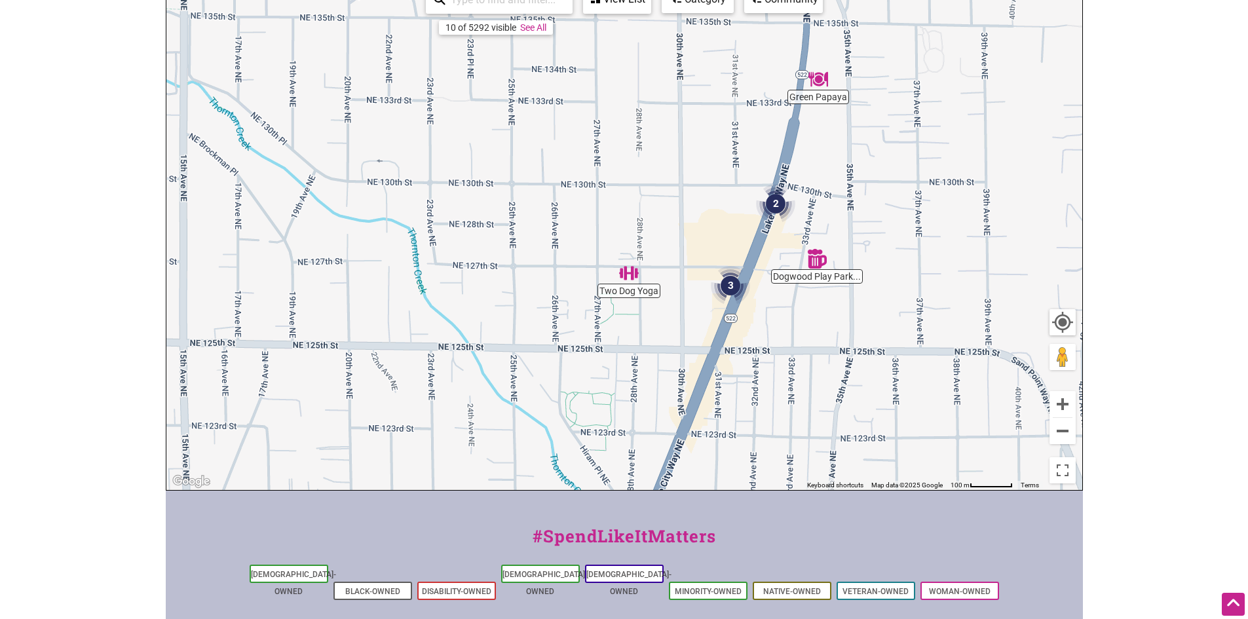
drag, startPoint x: 976, startPoint y: 396, endPoint x: 900, endPoint y: 232, distance: 180.6
click at [900, 232] on div "To navigate, press the arrow keys." at bounding box center [624, 235] width 916 height 510
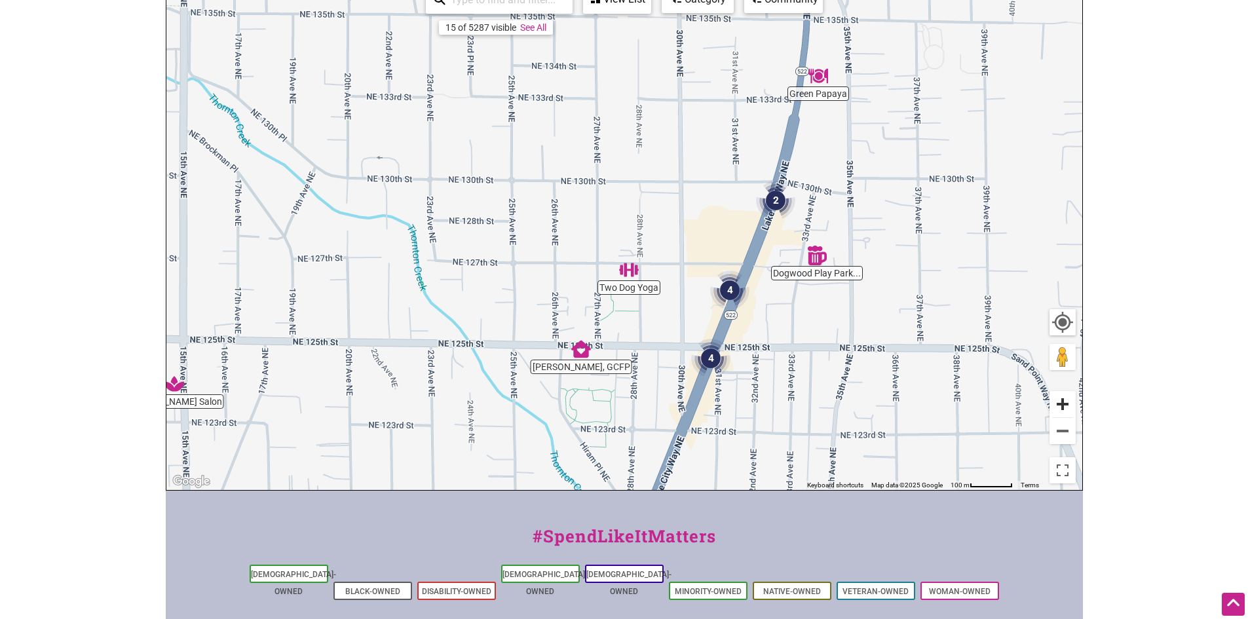
click at [1060, 400] on button "Zoom in" at bounding box center [1063, 404] width 26 height 26
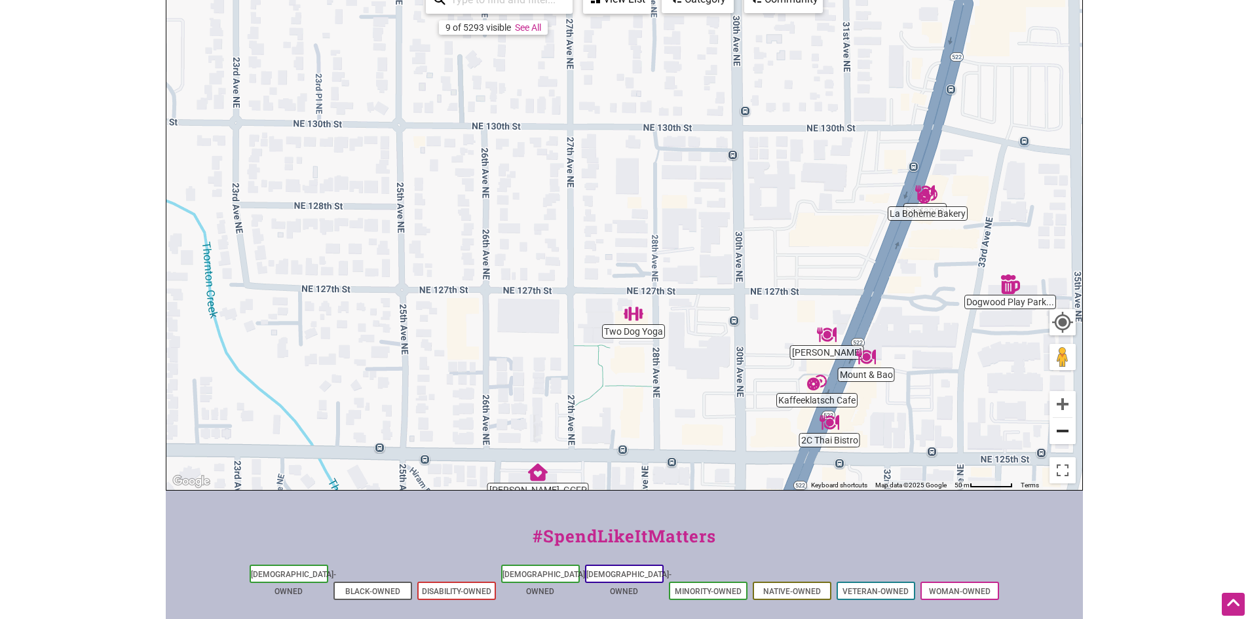
click at [1064, 436] on button "Zoom out" at bounding box center [1063, 431] width 26 height 26
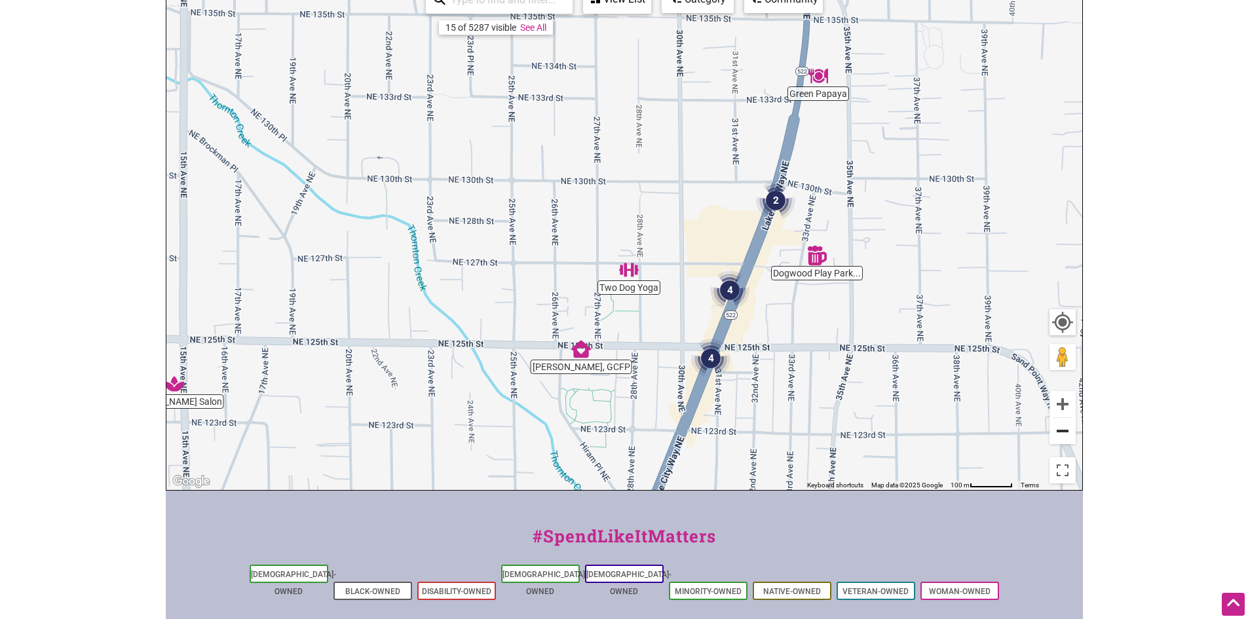
click at [1068, 431] on button "Zoom out" at bounding box center [1063, 431] width 26 height 26
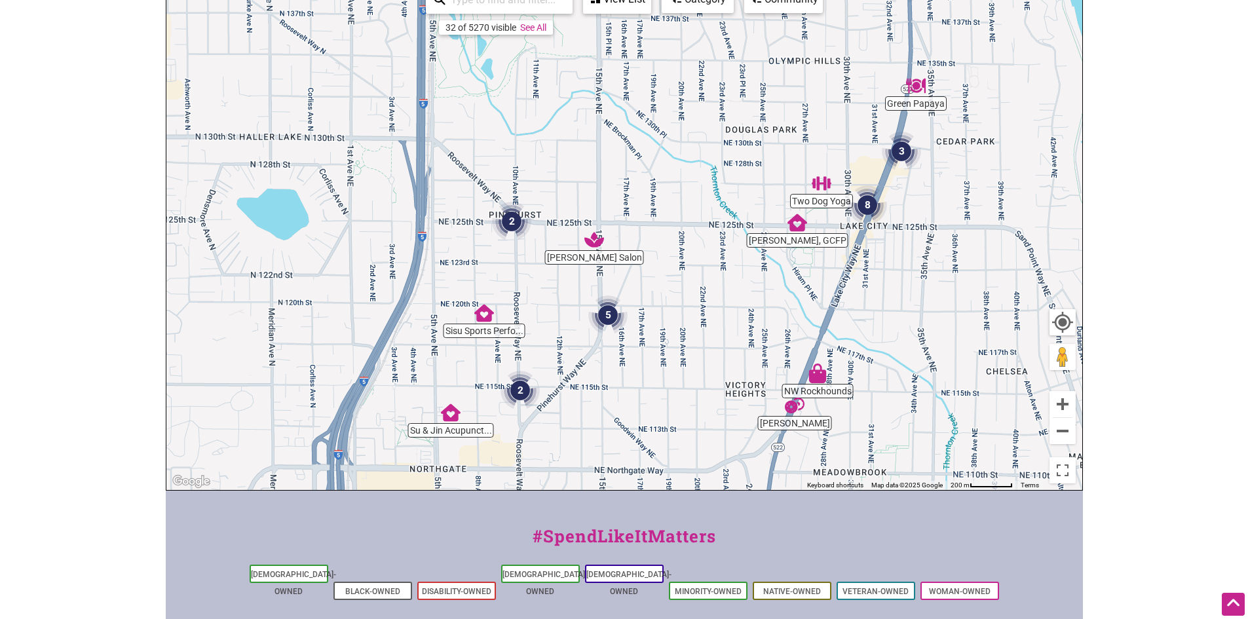
drag, startPoint x: 615, startPoint y: 204, endPoint x: 849, endPoint y: 168, distance: 236.0
click at [820, 144] on div "To navigate, press the arrow keys." at bounding box center [624, 235] width 916 height 510
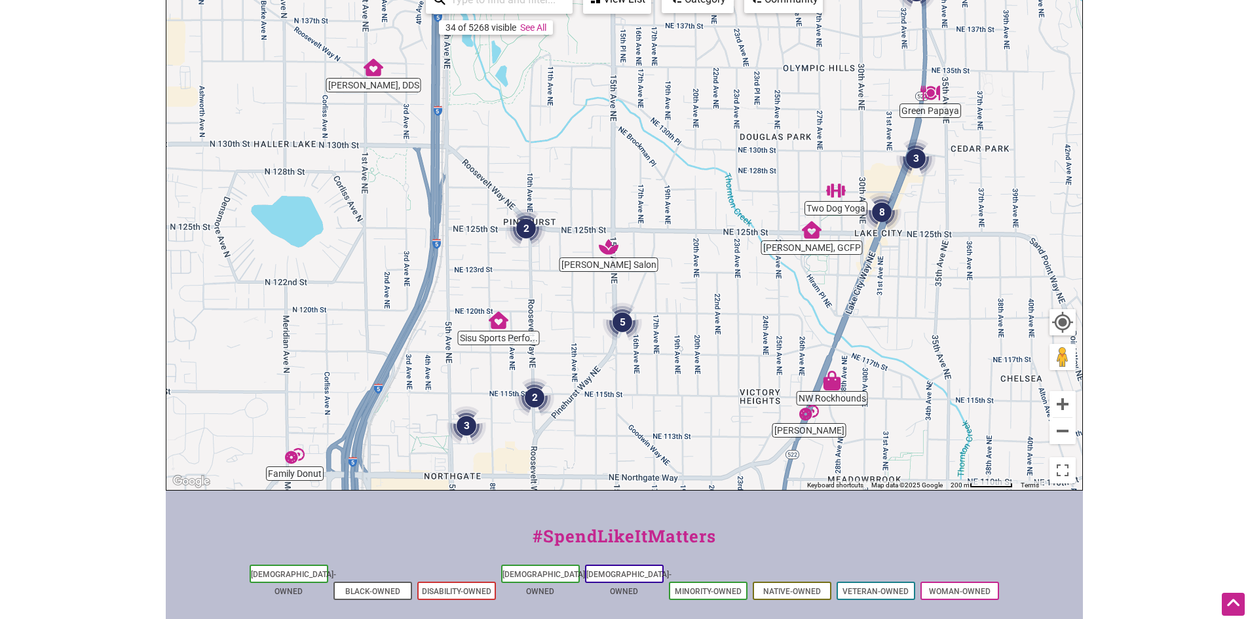
click at [826, 378] on img "NW Rockhounds" at bounding box center [832, 381] width 20 height 20
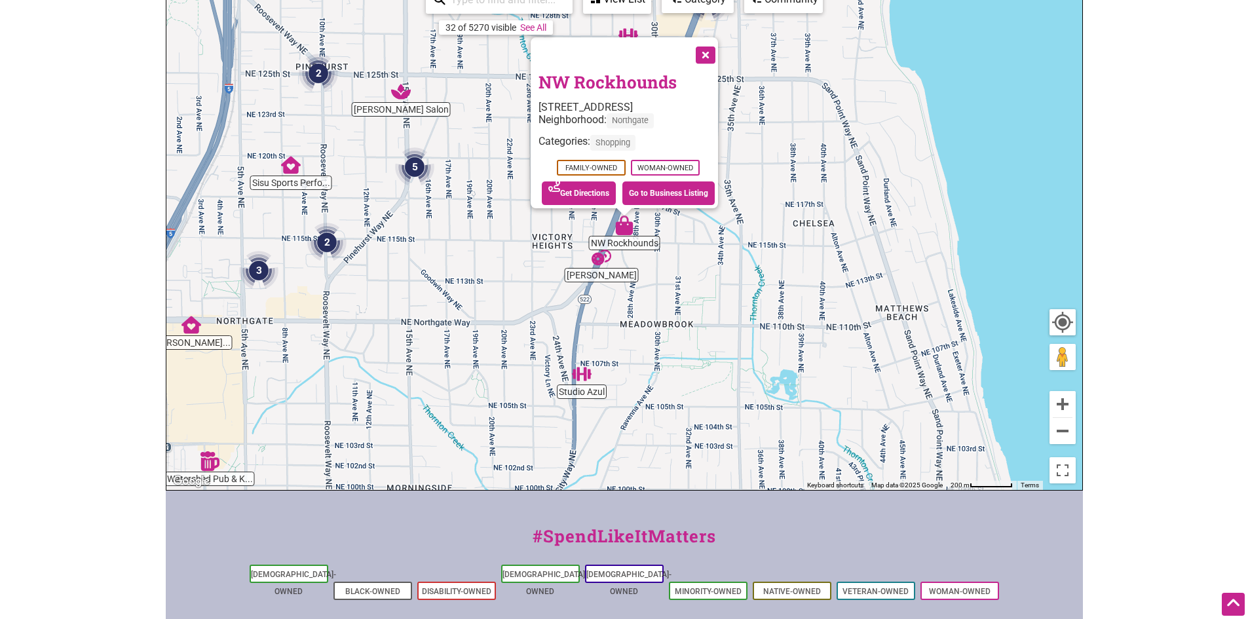
click at [710, 45] on button "Close" at bounding box center [704, 53] width 33 height 33
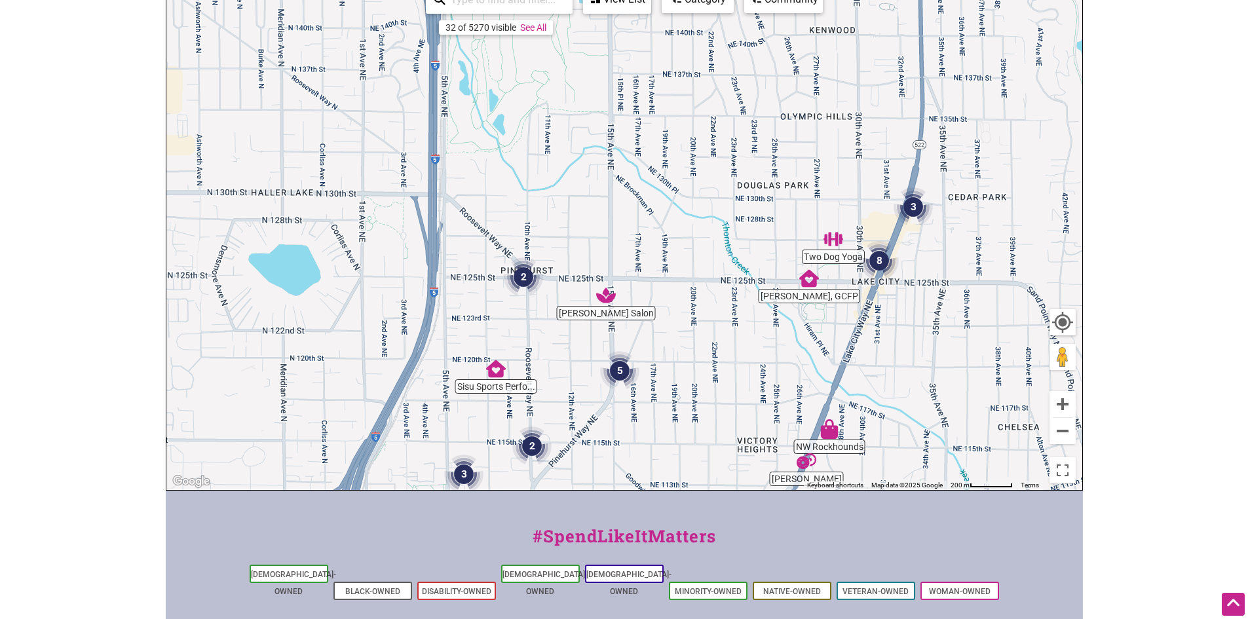
drag, startPoint x: 465, startPoint y: 353, endPoint x: 627, endPoint y: 423, distance: 177.0
click at [651, 528] on div "Intentionalist Spend like it matters 0 Add a Business Map Blog Store Offers Int…" at bounding box center [624, 311] width 917 height 1016
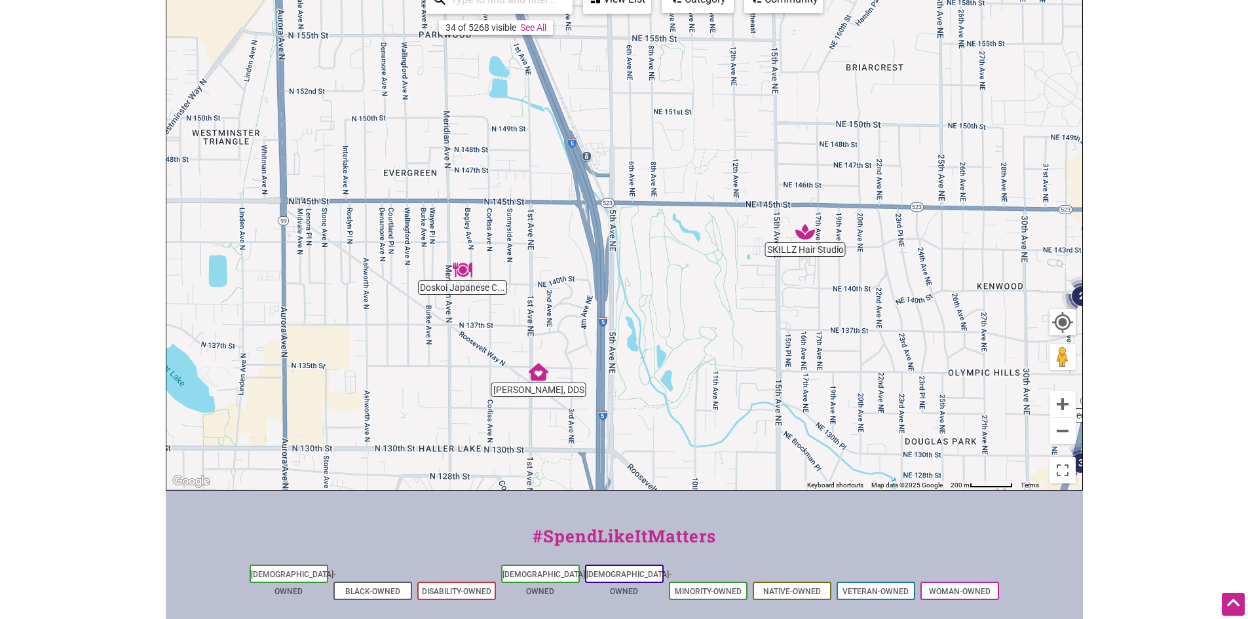
drag, startPoint x: 576, startPoint y: 257, endPoint x: 765, endPoint y: 537, distance: 337.5
click at [765, 537] on div "Intentionalist Spend like it matters 0 Add a Business Map Blog Store Offers Int…" at bounding box center [624, 311] width 917 height 1016
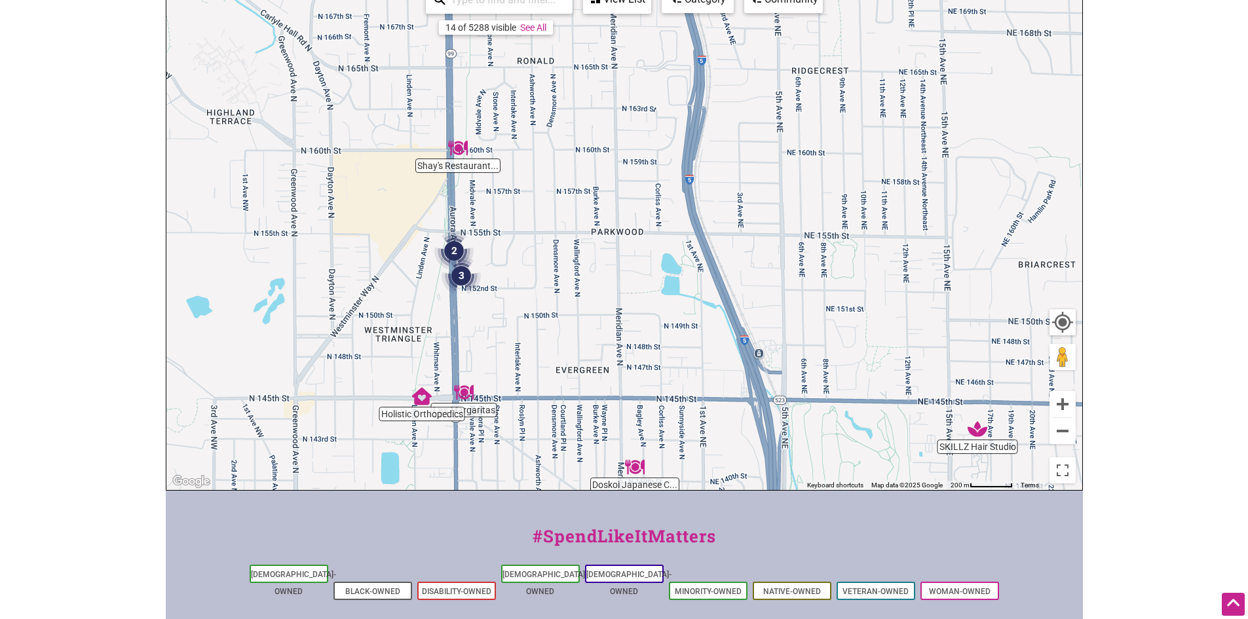
drag, startPoint x: 683, startPoint y: 277, endPoint x: 855, endPoint y: 465, distance: 254.2
click at [845, 462] on div "To navigate, press the arrow keys." at bounding box center [624, 235] width 916 height 510
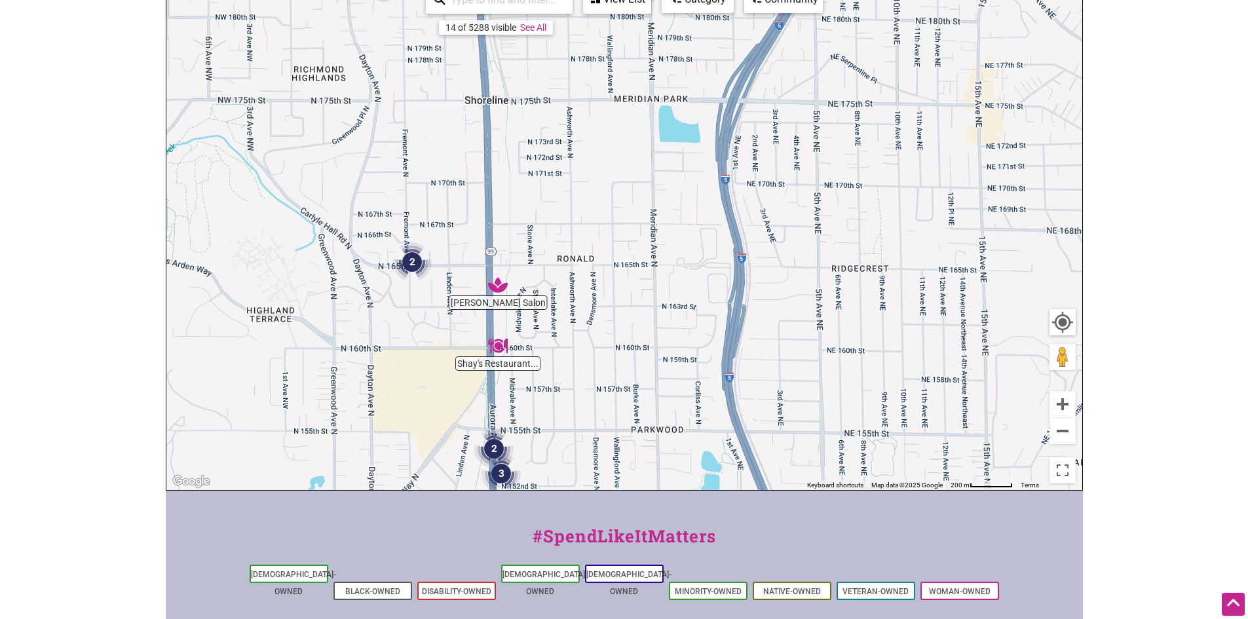
drag, startPoint x: 764, startPoint y: 295, endPoint x: 790, endPoint y: 480, distance: 187.2
click at [792, 485] on div "To navigate, press the arrow keys." at bounding box center [624, 235] width 916 height 510
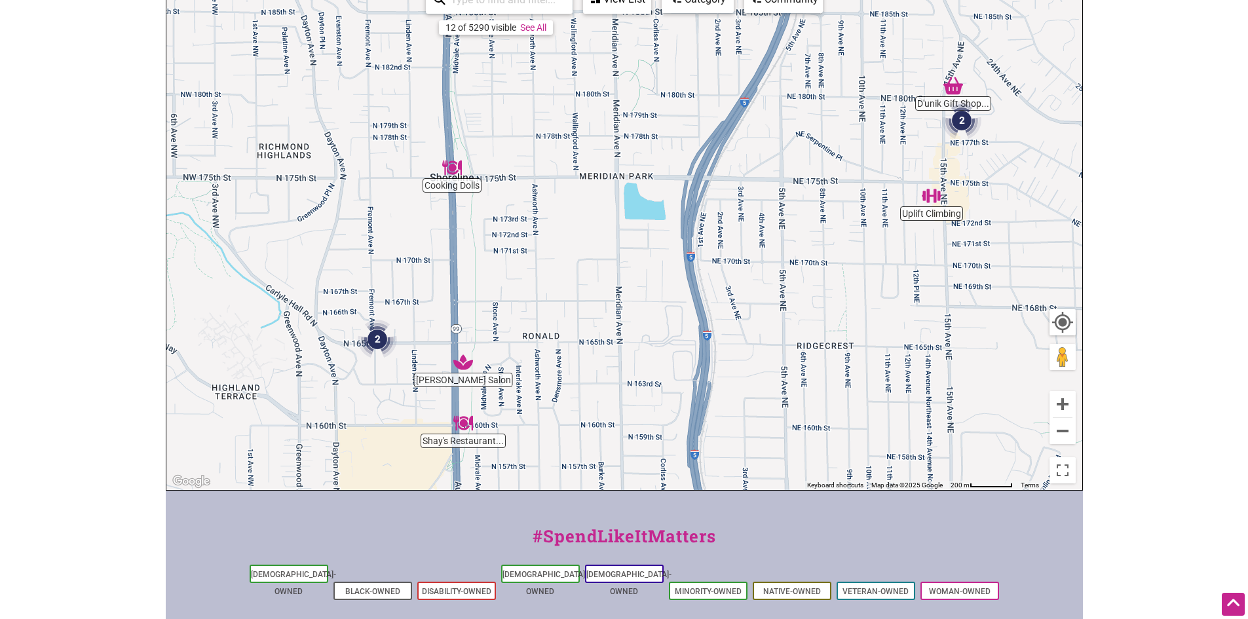
drag, startPoint x: 731, startPoint y: 296, endPoint x: 695, endPoint y: 375, distance: 87.1
click at [695, 375] on div "To navigate, press the arrow keys." at bounding box center [624, 235] width 916 height 510
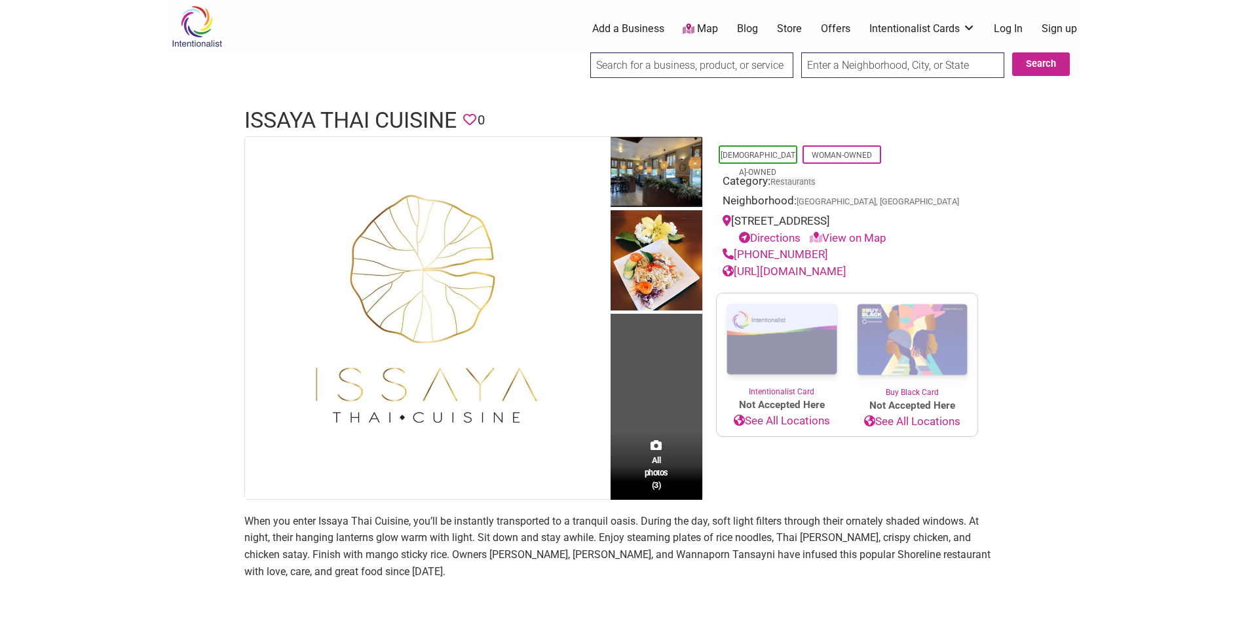
click at [826, 278] on link "[URL][DOMAIN_NAME]" at bounding box center [785, 271] width 124 height 13
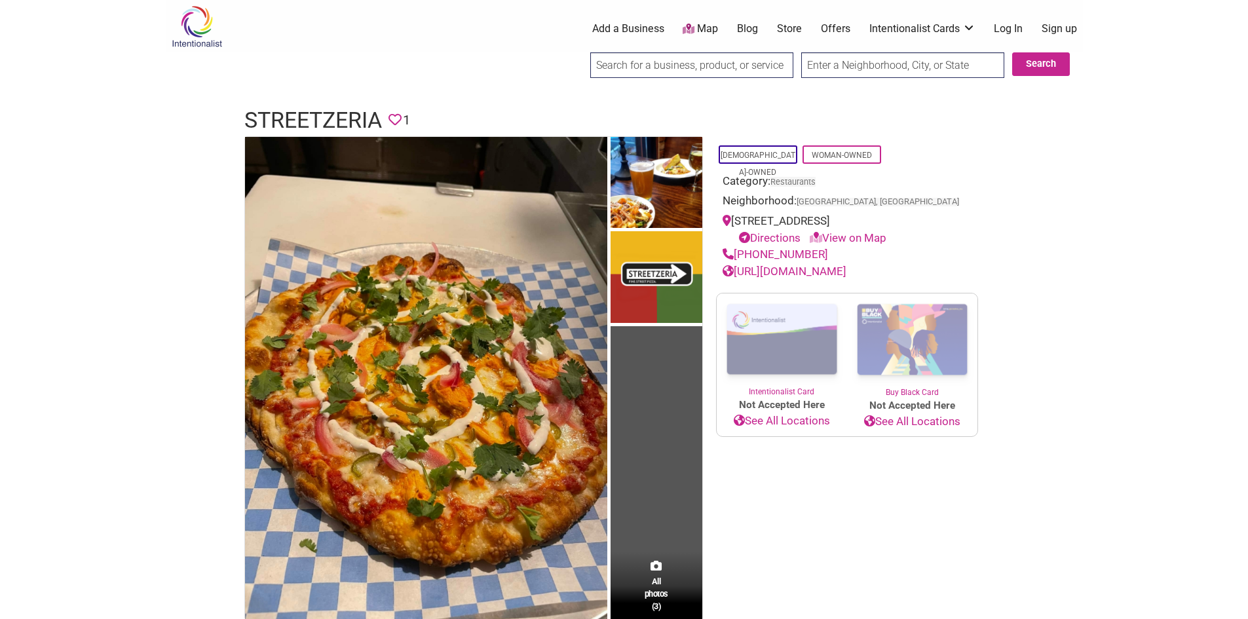
click at [775, 274] on link "[URL][DOMAIN_NAME]" at bounding box center [785, 271] width 124 height 13
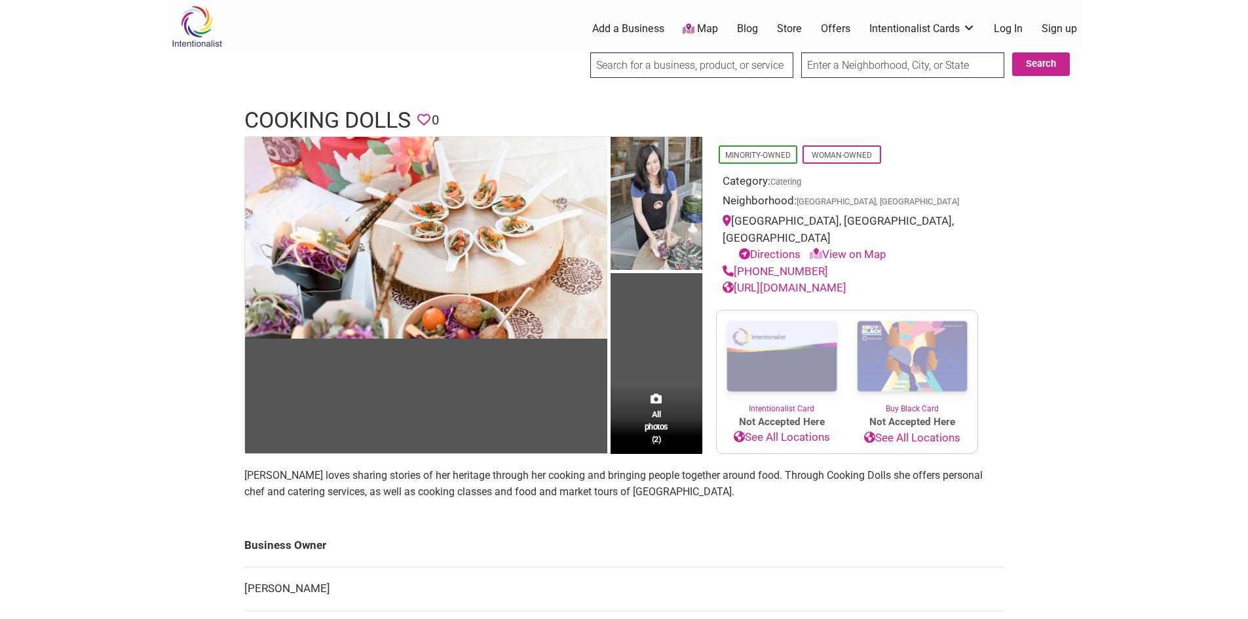
click at [816, 281] on link "http://www.cookingdolls.com" at bounding box center [785, 287] width 124 height 13
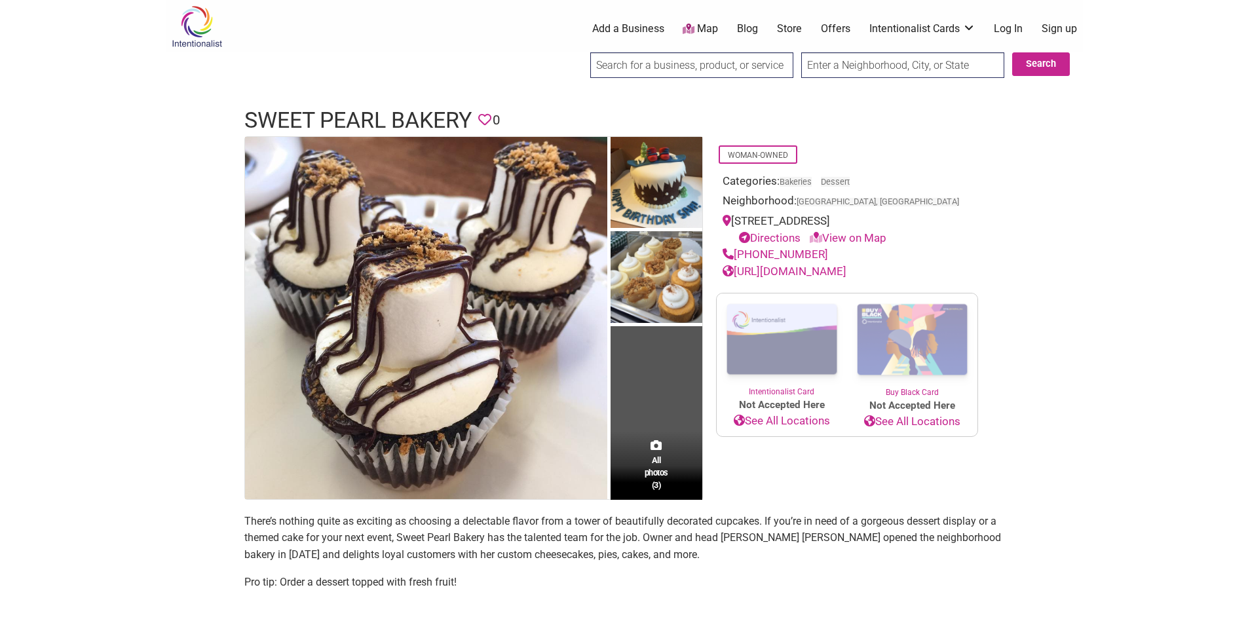
click at [847, 278] on link "[URL][DOMAIN_NAME]" at bounding box center [785, 271] width 124 height 13
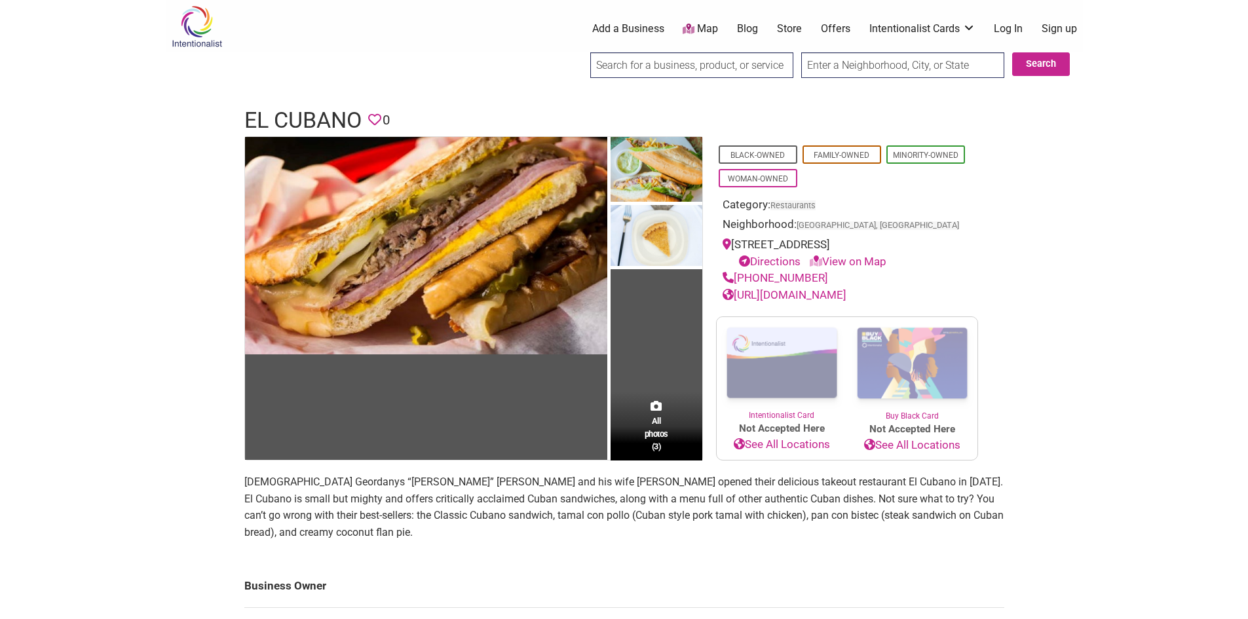
click at [823, 298] on link "[URL][DOMAIN_NAME]" at bounding box center [785, 294] width 124 height 13
click at [812, 298] on link "https://www.elcubanotogo.com/" at bounding box center [785, 294] width 124 height 13
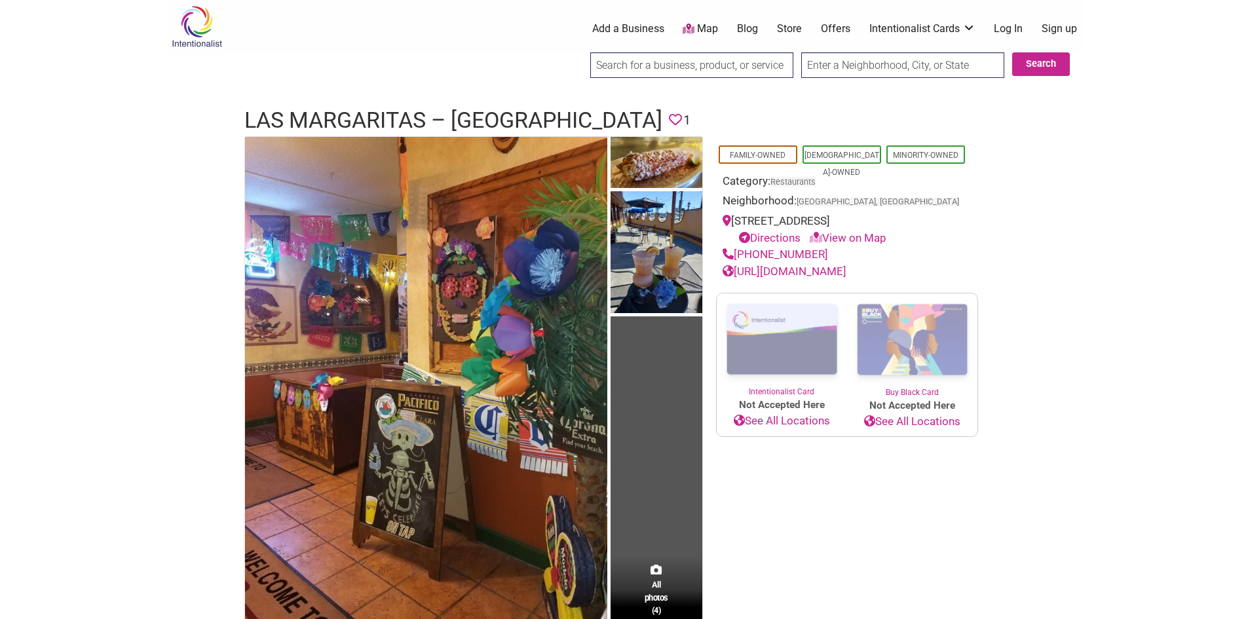
click at [786, 275] on link "https://lasmargaritasrest.com/" at bounding box center [785, 271] width 124 height 13
